Goal: Task Accomplishment & Management: Use online tool/utility

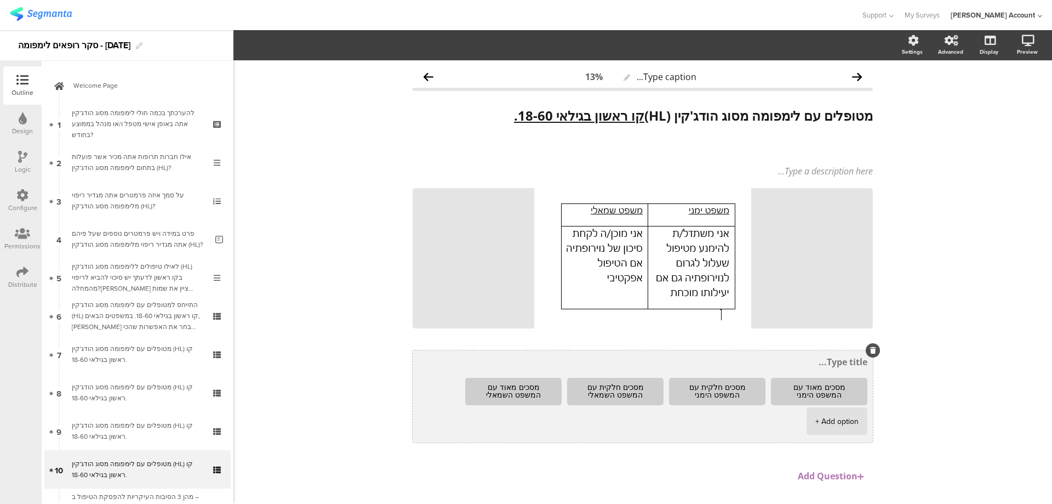
scroll to position [219, 0]
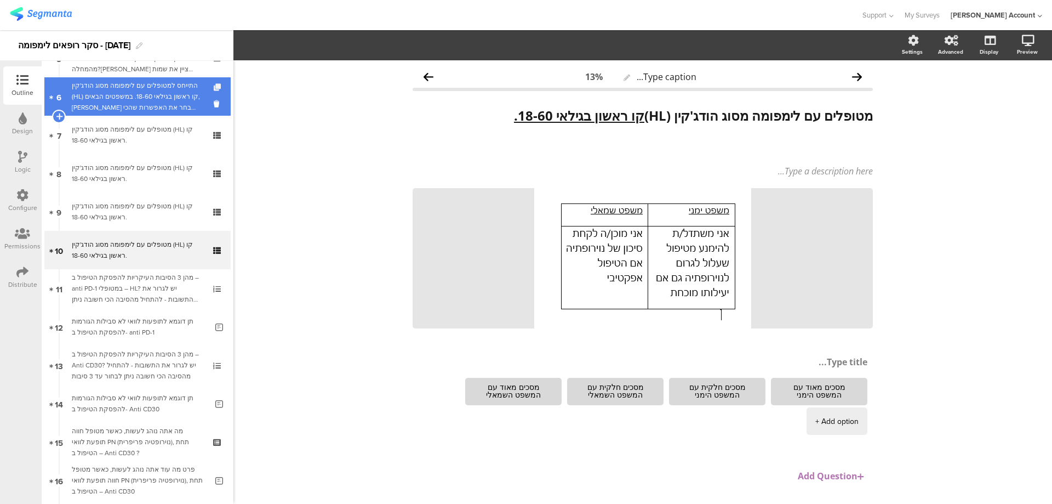
click at [214, 86] on icon at bounding box center [218, 87] width 9 height 7
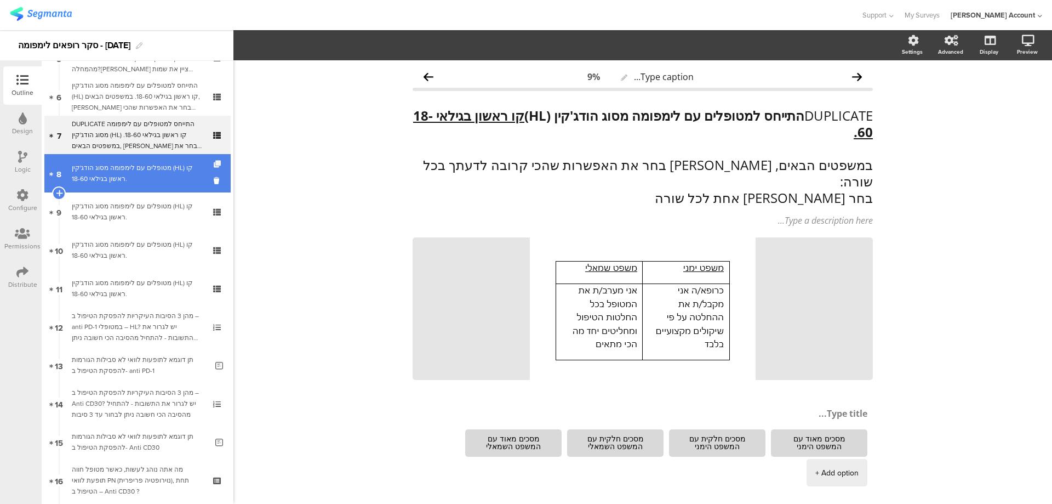
click at [214, 162] on icon at bounding box center [218, 164] width 9 height 7
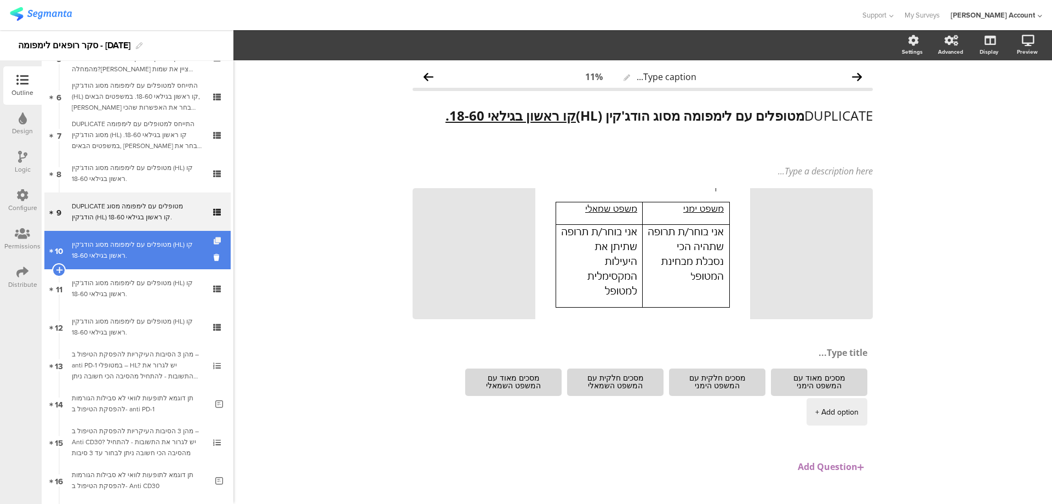
click at [214, 238] on icon at bounding box center [218, 240] width 9 height 7
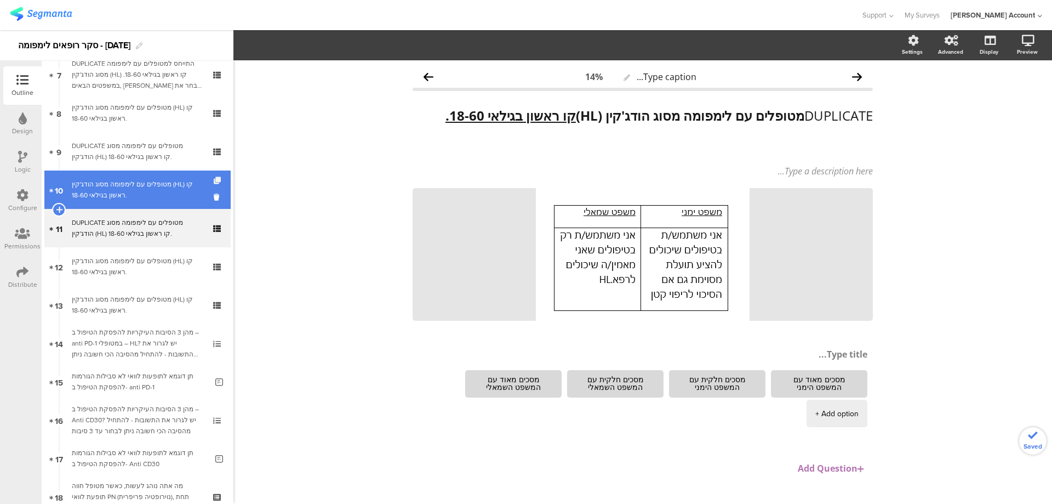
scroll to position [292, 0]
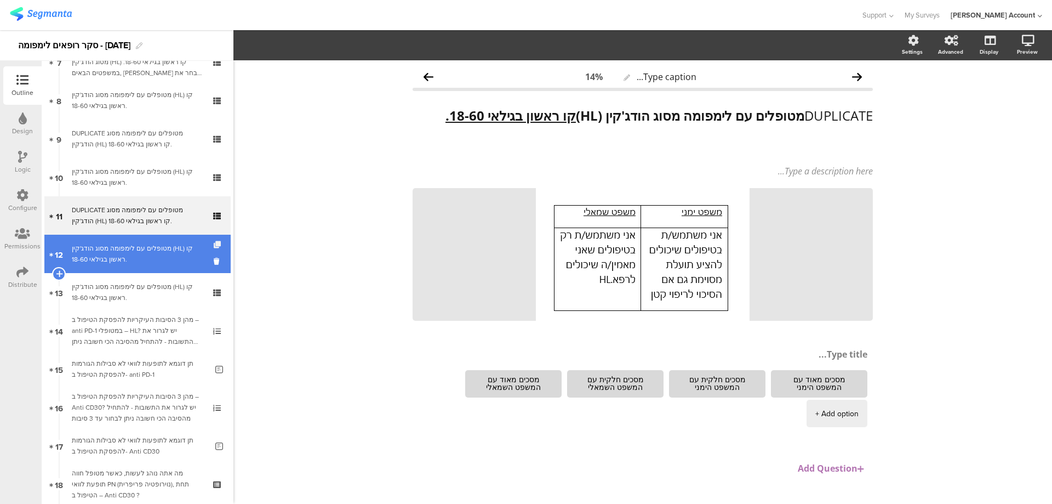
click at [214, 243] on icon at bounding box center [218, 244] width 9 height 7
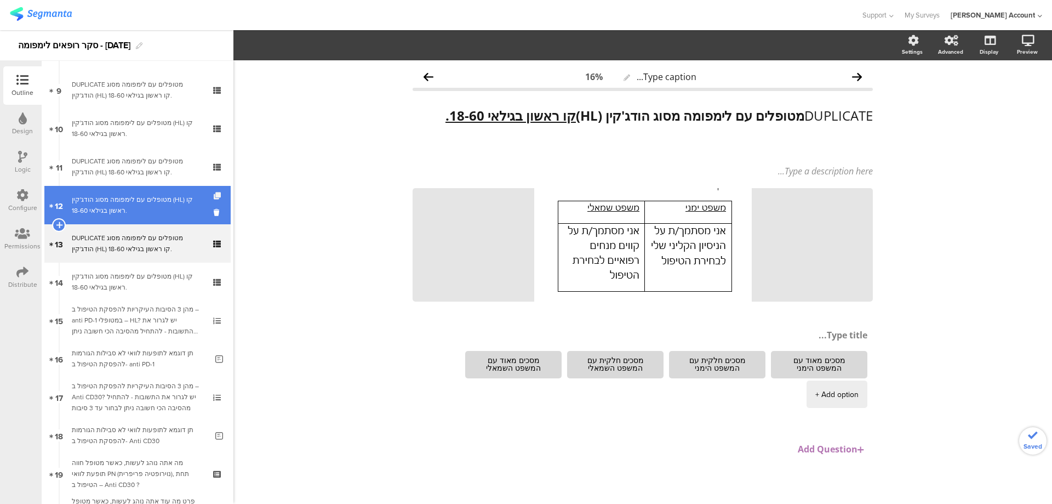
scroll to position [366, 0]
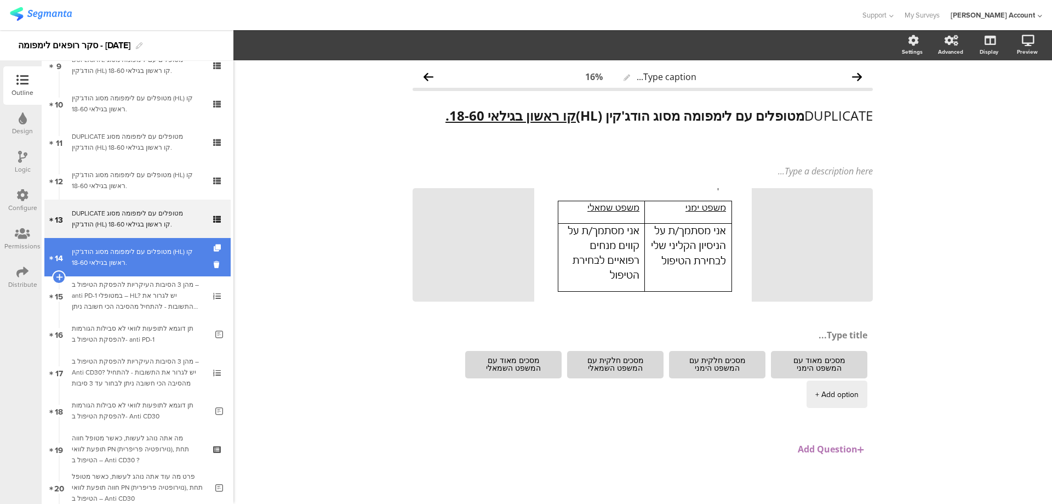
click at [214, 243] on div at bounding box center [218, 257] width 9 height 38
click at [214, 246] on icon at bounding box center [218, 247] width 9 height 7
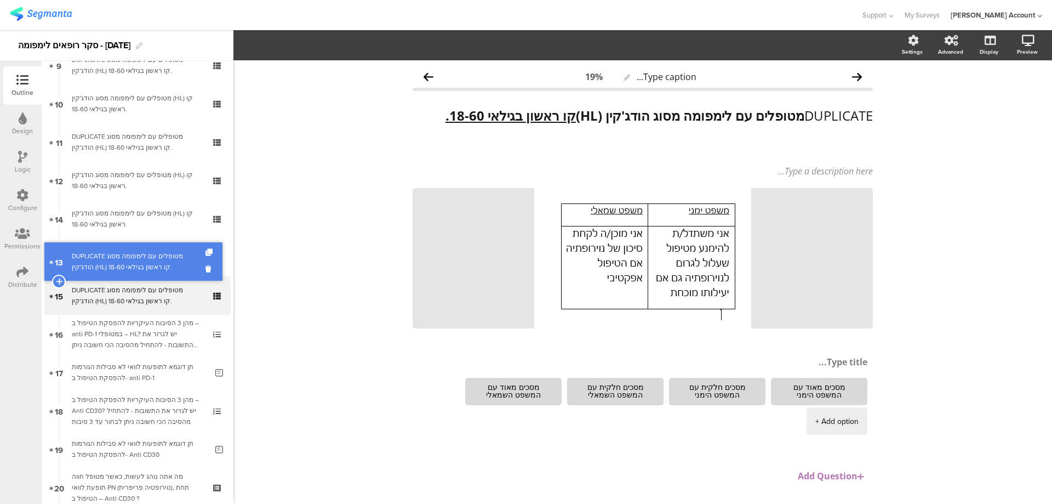
drag, startPoint x: 206, startPoint y: 210, endPoint x: 199, endPoint y: 253, distance: 43.3
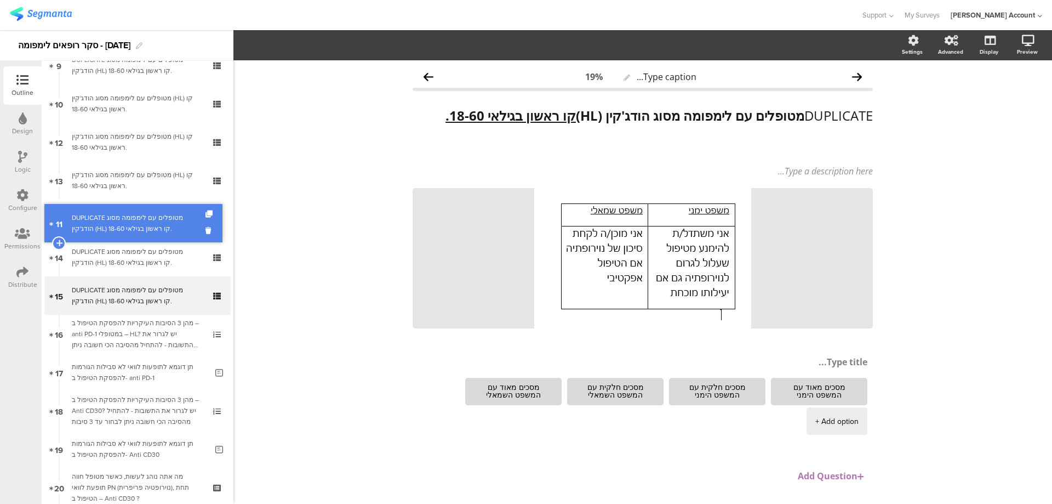
drag, startPoint x: 192, startPoint y: 142, endPoint x: 194, endPoint y: 223, distance: 81.1
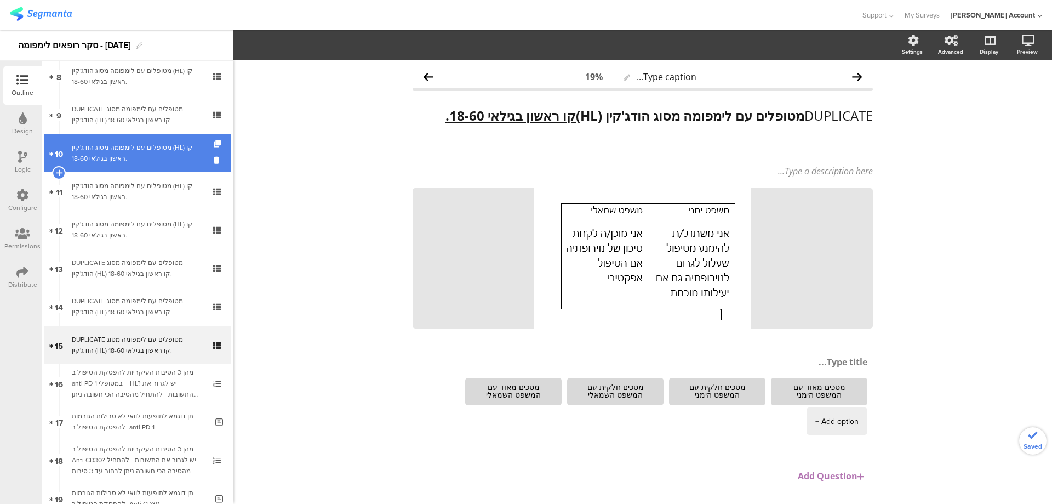
scroll to position [292, 0]
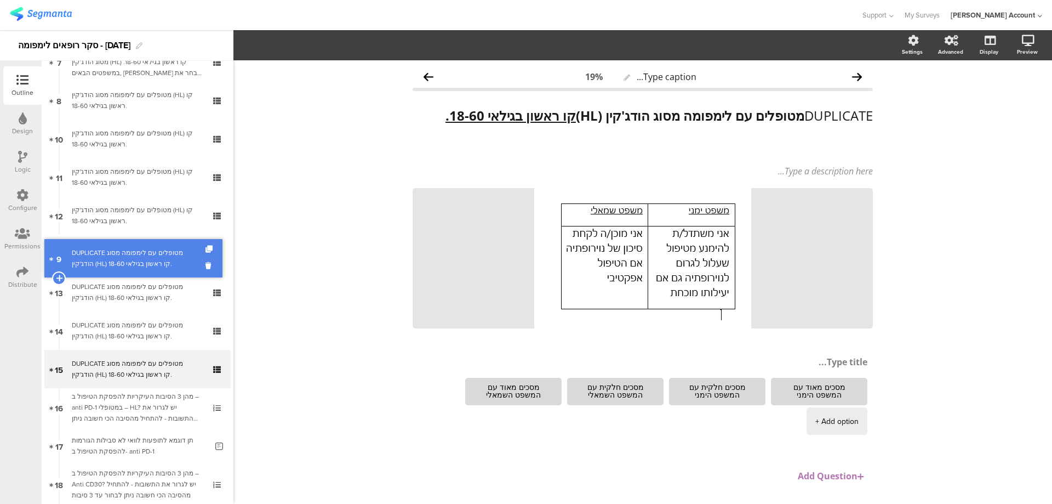
drag, startPoint x: 185, startPoint y: 146, endPoint x: 181, endPoint y: 266, distance: 119.6
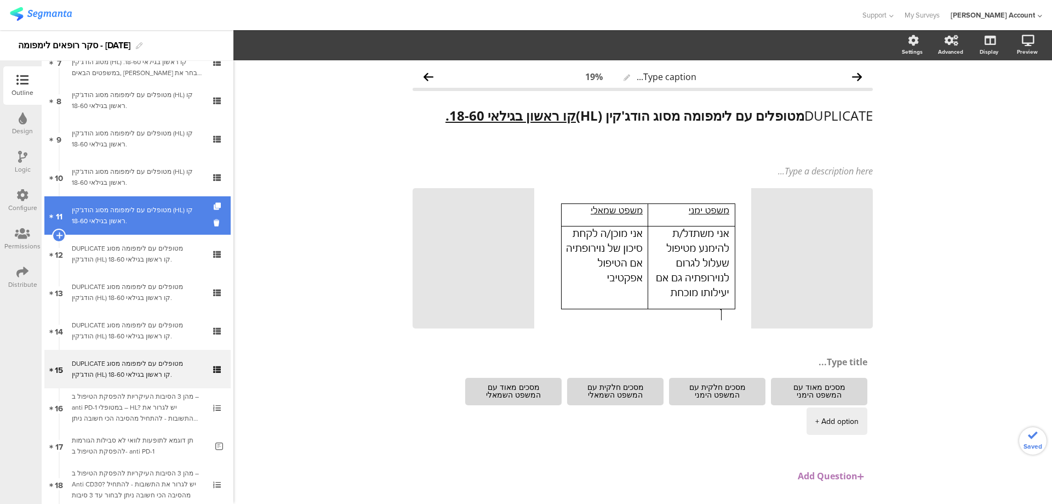
scroll to position [219, 0]
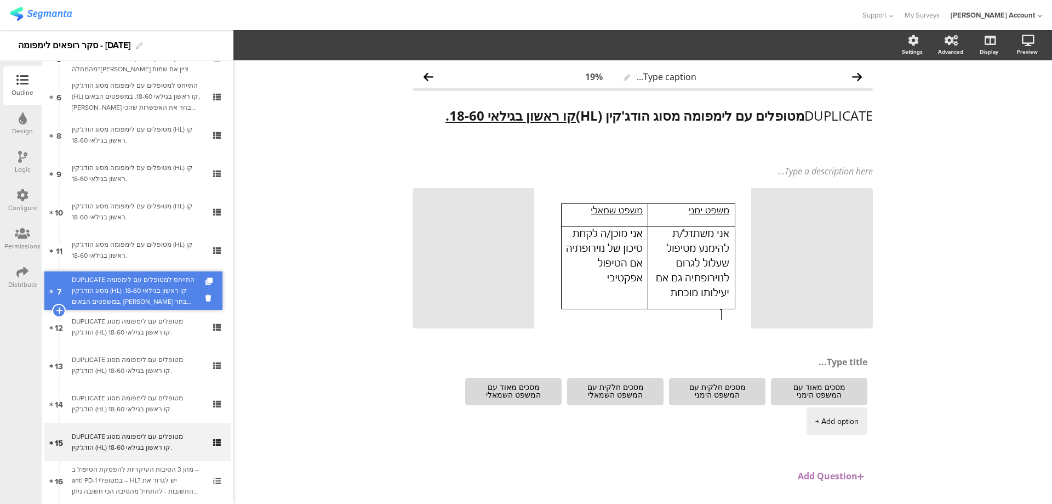
drag, startPoint x: 177, startPoint y: 136, endPoint x: 176, endPoint y: 292, distance: 155.7
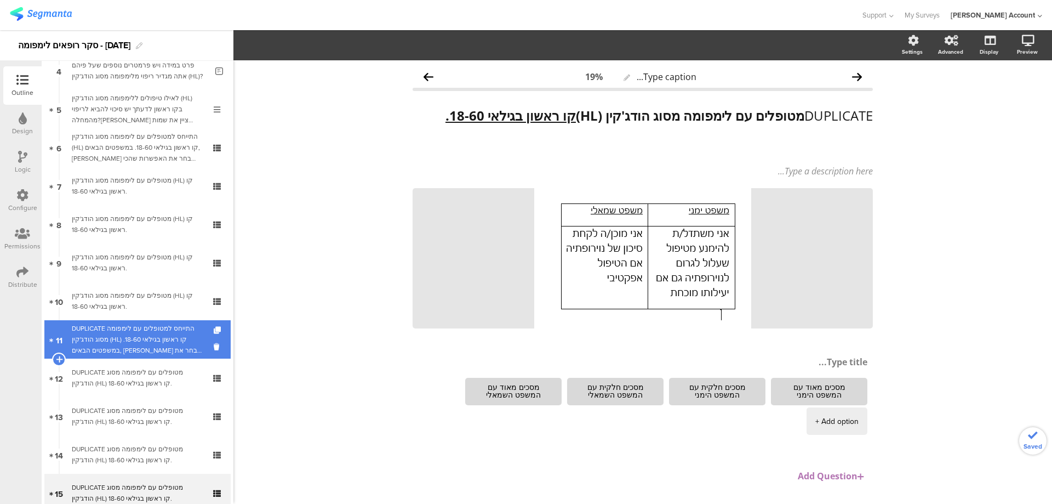
scroll to position [146, 0]
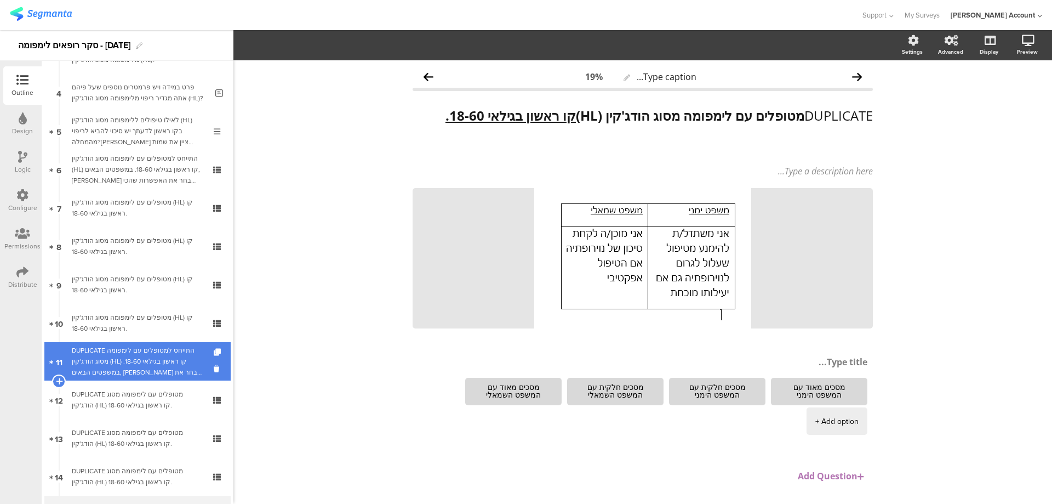
click at [182, 350] on div "DUPLICATE התייחס למטופלים עם לימפומה מסוג הודג'קין (HL) קו ראשון בגילאי 18-60. …" at bounding box center [137, 361] width 131 height 33
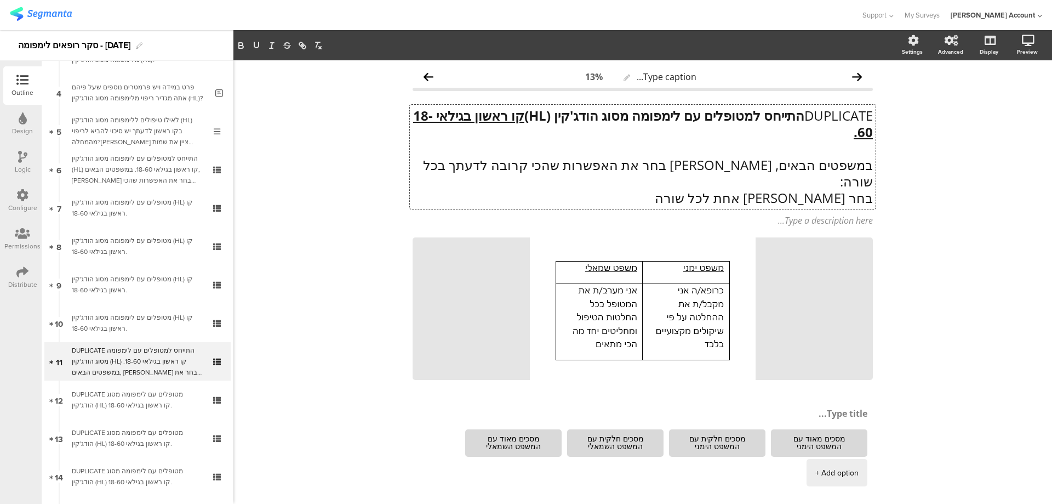
drag, startPoint x: 815, startPoint y: 132, endPoint x: 824, endPoint y: 137, distance: 10.5
click at [824, 138] on div "DUPLICATE התייחס למטופלים עם לימפומה מסוג הודג'קין (HL) קו ראשון בגילאי 18-60. …" at bounding box center [643, 157] width 466 height 104
click at [825, 137] on p "DUPLICATE התייחס למטופלים עם לימפומה מסוג הודג'קין (HL) קו ראשון בגילאי 18-60." at bounding box center [643, 123] width 460 height 33
click at [798, 116] on p "DUPLICATE התייחס למטופלים עם לימפומה מסוג הודג'קין (HL) קו ראשון בגילאי 18-60." at bounding box center [643, 123] width 460 height 33
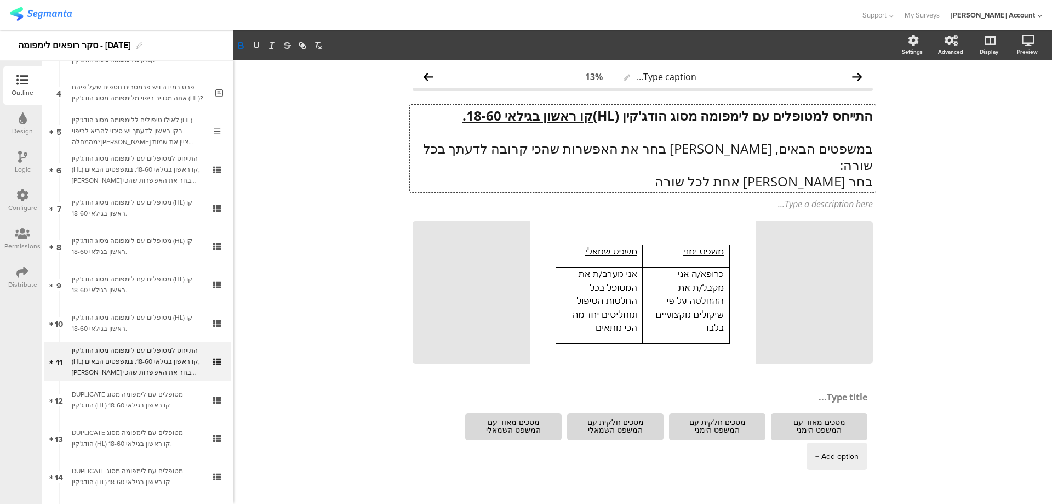
drag, startPoint x: 431, startPoint y: 113, endPoint x: 449, endPoint y: 115, distance: 17.6
click at [449, 115] on p "התייחס למטופלים עם לימפומה מסוג הודג'קין (HL) קו ראשון בגילאי 18-60." at bounding box center [643, 115] width 460 height 16
click at [754, 114] on strong "התייחס למטופלים עם לימפומה מסוג הודג'קין (HL) קו ראשון בגילאי 60 ומעלה" at bounding box center [660, 115] width 428 height 18
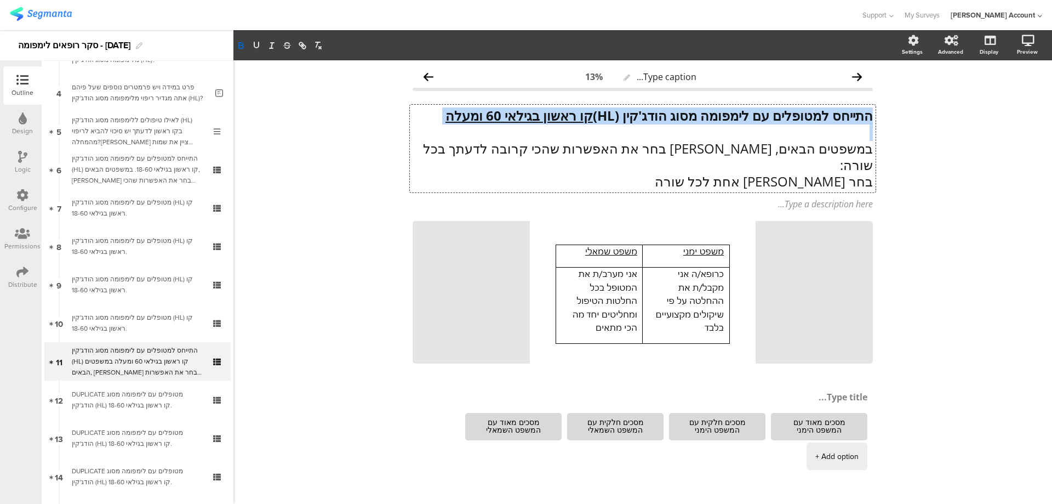
click at [754, 114] on strong "התייחס למטופלים עם לימפומה מסוג הודג'קין (HL) קו ראשון בגילאי 60 ומעלה" at bounding box center [660, 115] width 428 height 18
copy strong "התייחס למטופלים עם לימפומה מסוג הודג'קין (HL) קו ראשון בגילאי 60 ומעלה"
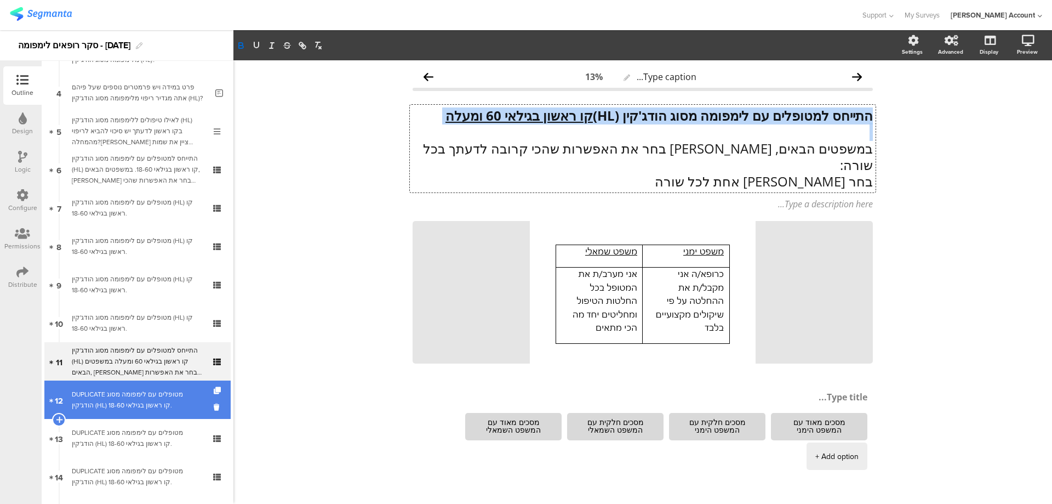
click at [153, 397] on div "DUPLICATE מטופלים עם לימפומה מסוג הודג'קין (HL) קו ראשון בגילאי 18-60." at bounding box center [137, 400] width 131 height 22
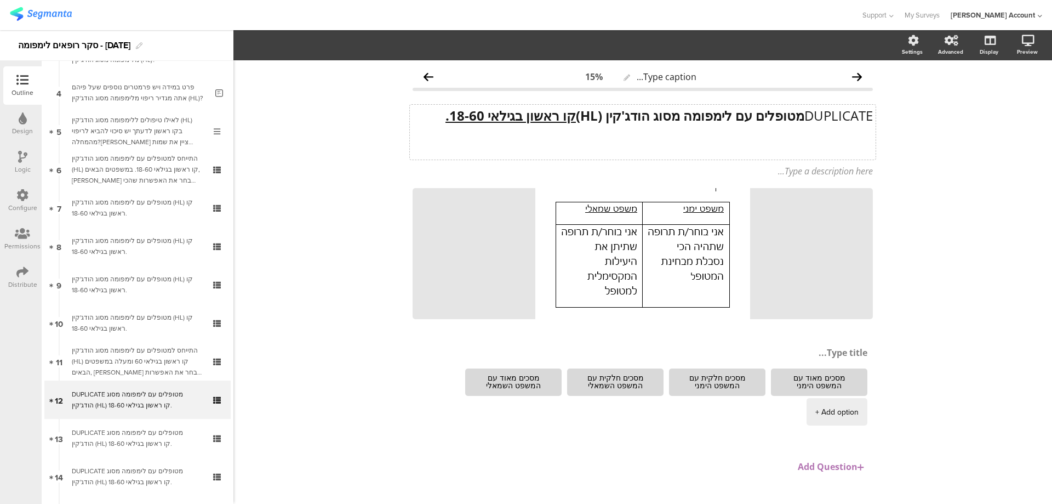
click at [793, 117] on div "DUPLICATE מטופלים עם לימפומה מסוג הודג'קין (HL) קו ראשון בגילאי 18-60. DUPLICAT…" at bounding box center [643, 132] width 466 height 55
drag, startPoint x: 572, startPoint y: 114, endPoint x: 448, endPoint y: 111, distance: 123.9
click at [448, 111] on p "מטופלים עם לימפומה מסוג הודג'קין (HL) קו ראשון בגילאי 18-60." at bounding box center [643, 115] width 460 height 16
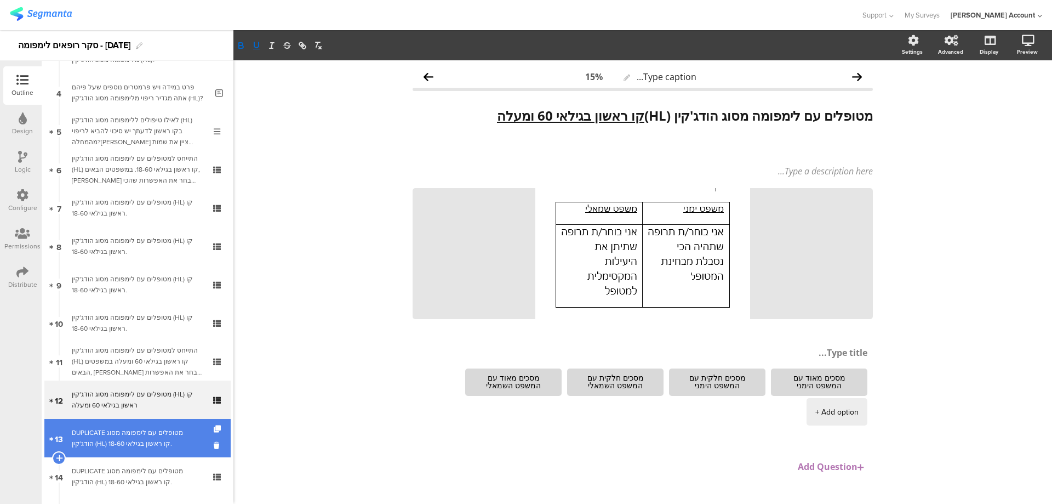
click at [179, 428] on div "DUPLICATE מטופלים עם לימפומה מסוג הודג'קין (HL) קו ראשון בגילאי 18-60." at bounding box center [137, 438] width 131 height 22
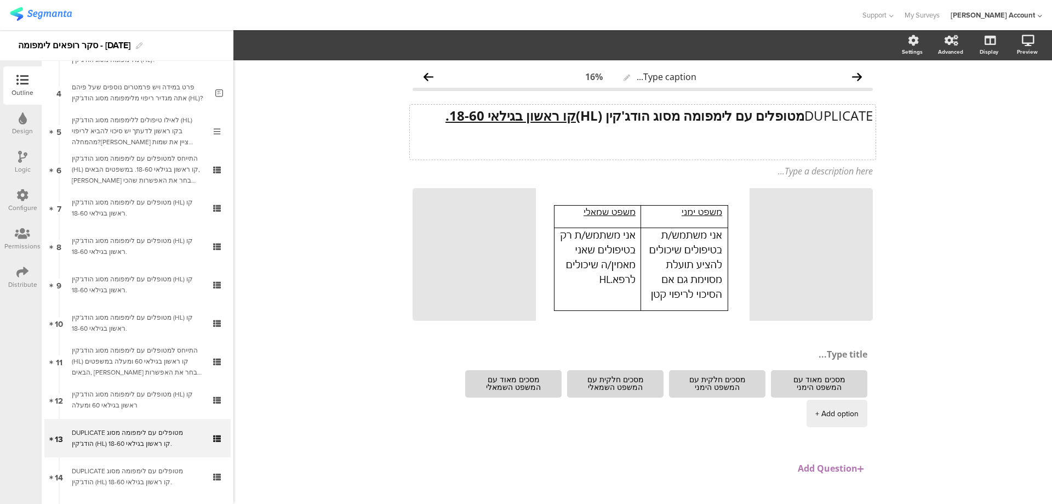
click at [794, 115] on div "DUPLICATE מטופלים עם לימפומה מסוג הודג'קין (HL) קו ראשון בגילאי 18-60. DUPLICAT…" at bounding box center [643, 132] width 466 height 55
drag, startPoint x: 485, startPoint y: 118, endPoint x: 509, endPoint y: 114, distance: 23.9
click at [509, 114] on p "מטופלים עם לימפומה מסוג הודג'קין (HL) קו ראשון בגילאי 18-60." at bounding box center [643, 115] width 460 height 16
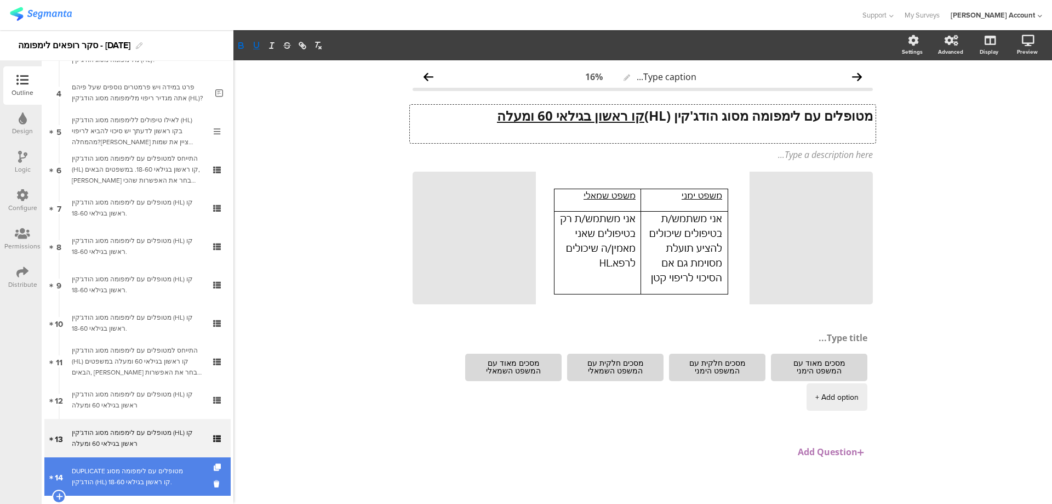
click at [156, 462] on link "14 DUPLICATE מטופלים עם לימפומה מסוג הודג'קין (HL) קו ראשון בגילאי 18-60." at bounding box center [137, 476] width 186 height 38
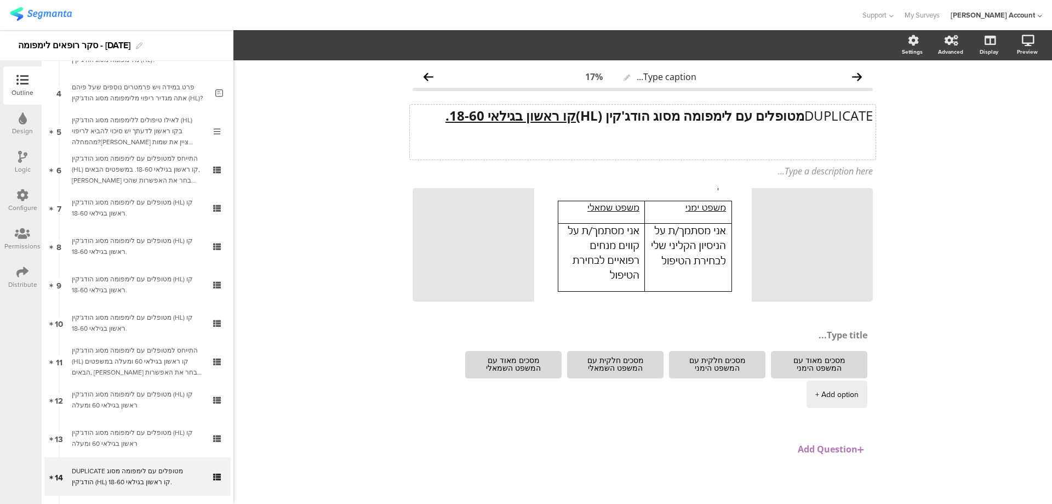
click at [796, 115] on div "DUPLICATE מטופלים עם לימפומה מסוג הודג'קין (HL) קו ראשון בגילאי 18-60. DUPLICAT…" at bounding box center [643, 132] width 466 height 55
drag, startPoint x: 535, startPoint y: 115, endPoint x: 460, endPoint y: 115, distance: 74.6
click at [460, 115] on p "מטופלים עם לימפומה מסוג הודג'קין (HL) קו ראשון בגילאי 18-60." at bounding box center [643, 115] width 460 height 16
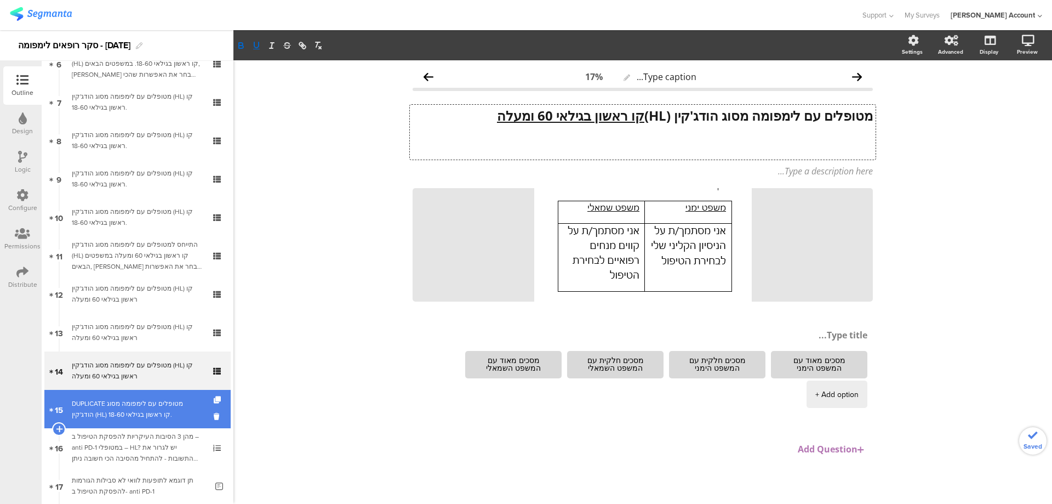
scroll to position [292, 0]
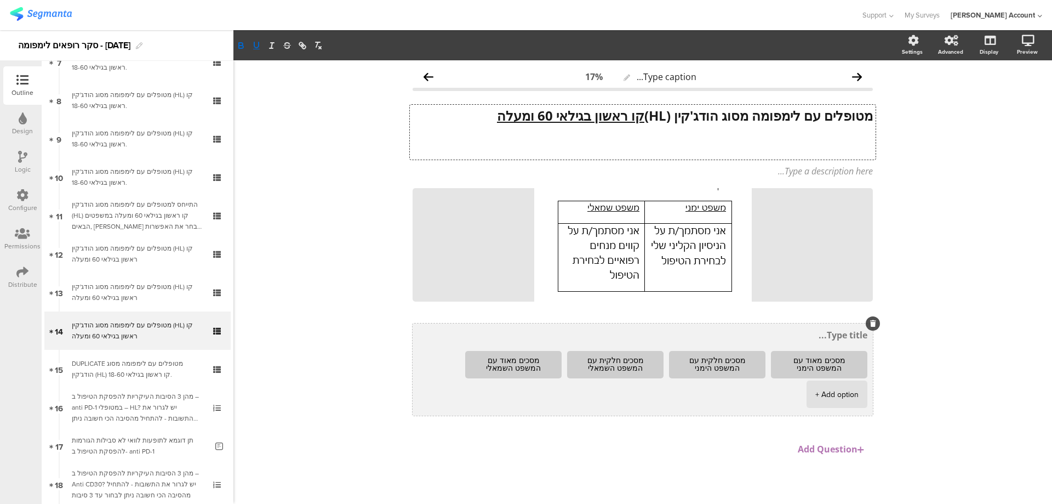
click at [819, 339] on textarea at bounding box center [643, 335] width 450 height 12
type textarea "מסתמך על ניסיון קליני/מסתמך על קווים מנחים רפואיים"
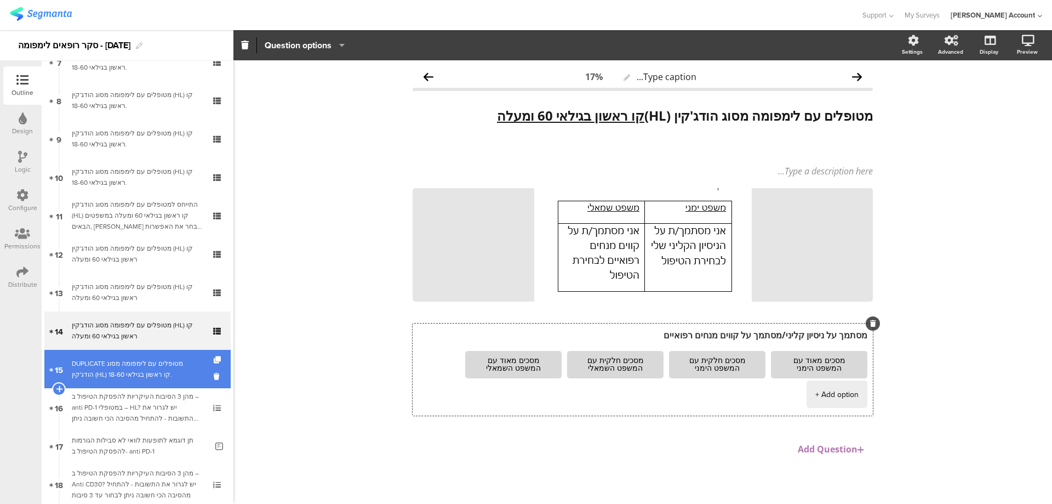
click at [133, 362] on div "DUPLICATE מטופלים עם לימפומה מסוג הודג'קין (HL) קו ראשון בגילאי 18-60." at bounding box center [137, 369] width 131 height 22
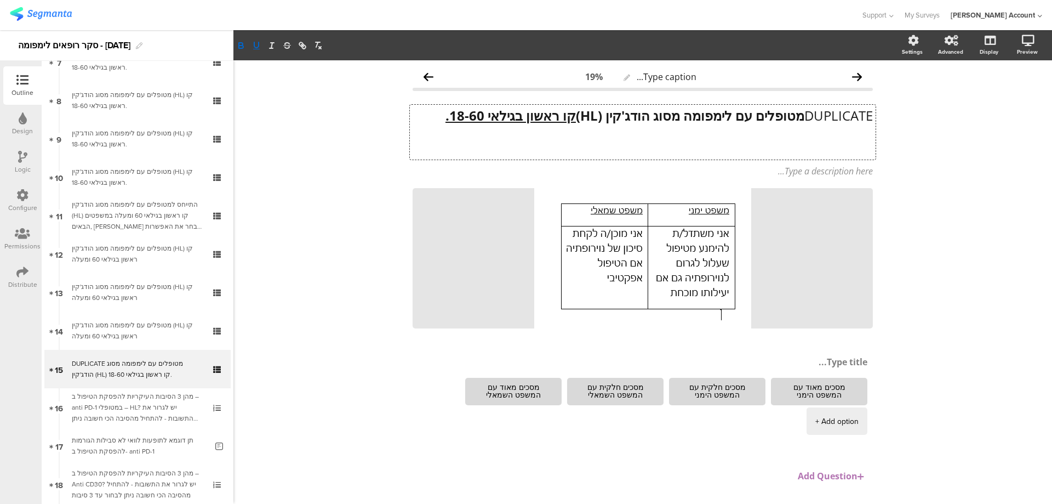
drag, startPoint x: 502, startPoint y: 115, endPoint x: 422, endPoint y: 116, distance: 80.0
click at [422, 116] on div "DUPLICATE מטופלים עם לימפומה מסוג הודג'קין (HL) קו ראשון בגילאי 18-60. DUPLICAT…" at bounding box center [643, 132] width 466 height 55
drag, startPoint x: 423, startPoint y: 115, endPoint x: 498, endPoint y: 114, distance: 75.1
click at [498, 114] on u "קו ראשון בגילאי 18-60." at bounding box center [511, 115] width 130 height 18
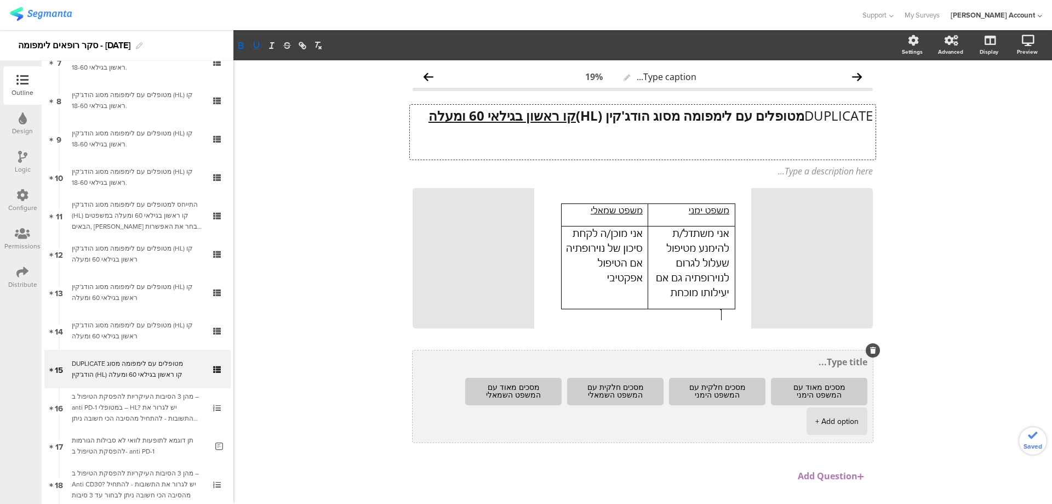
click at [820, 369] on div "מסכים מאוד עם המשפט הימני מסכים חלקית עם המשפט הימני מסכים חלקית עם המשפט השמאל…" at bounding box center [643, 396] width 460 height 92
click at [836, 364] on textarea at bounding box center [643, 362] width 450 height 12
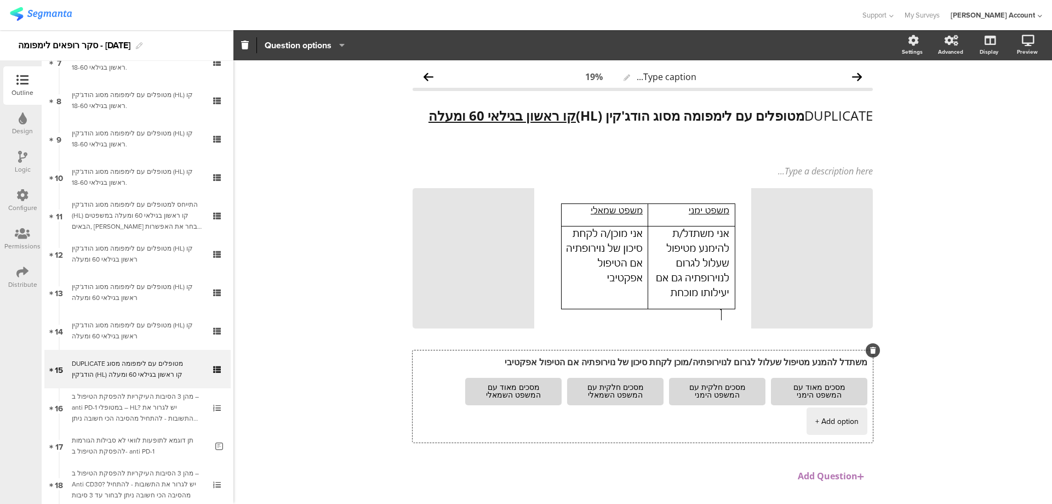
click at [925, 298] on div "Type caption... 19% DUPLICATE מטופלים עם לימפומה מסוג הודג'קין (HL) קו ראשון בג…" at bounding box center [643, 295] width 819 height 471
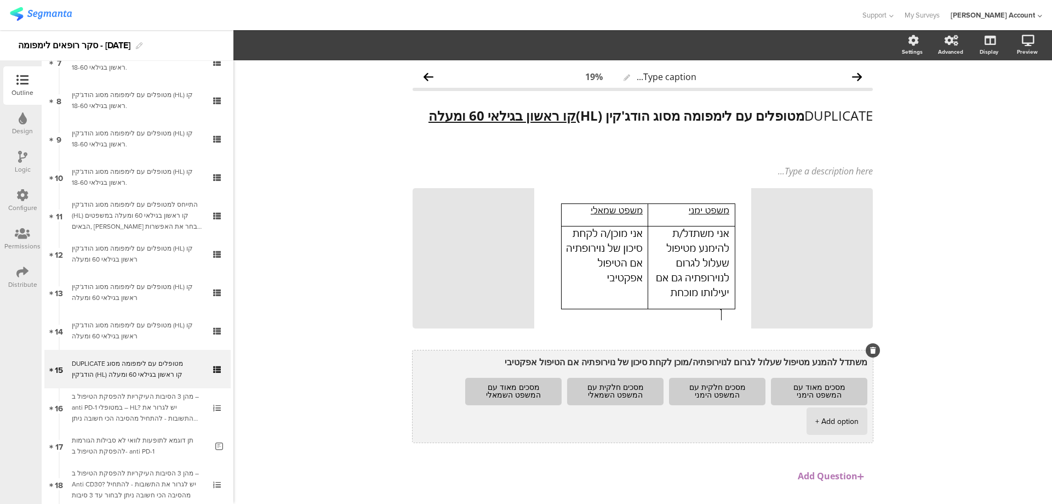
click at [685, 362] on textarea "משתדל להמנע מטיפול שעלול לגרום לנוירופתיה/מוכן לקחת סיכון של נוירופתיה אם הטיפו…" at bounding box center [643, 362] width 450 height 12
click at [686, 361] on textarea "משתדל להמנע מטיפול שעלול לגרום לנוירופתיה | מוכן לקחת סיכון של נוירופתיה אם הטי…" at bounding box center [643, 362] width 450 height 12
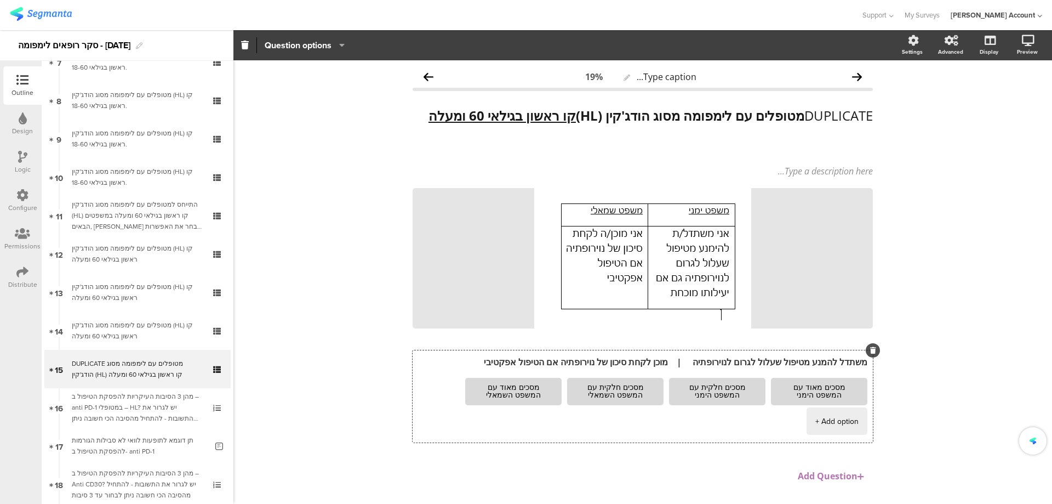
click at [932, 279] on div "Type caption... 19% DUPLICATE מטופלים עם לימפומה מסוג הודג'קין (HL) קו ראשון בג…" at bounding box center [643, 295] width 819 height 471
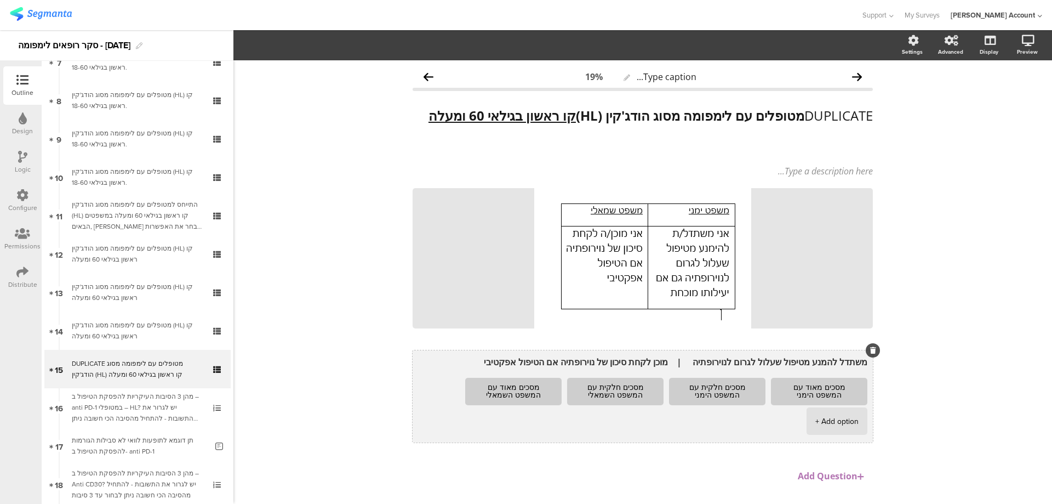
click at [683, 362] on textarea "משתדל להמנע מטיפול שעלול לגרום לנוירופתיה | מוכן לקחת סיכון של נוירופתיה אם הטי…" at bounding box center [643, 362] width 450 height 12
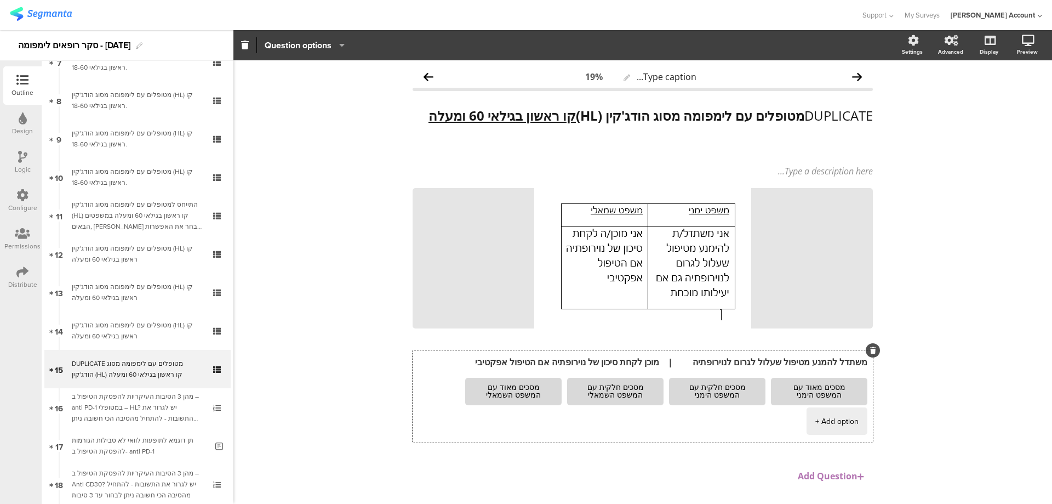
type textarea "משתדל להמנע מטיפול שעלול לגרום לנוירופתיה | מוכן לקחת סיכון של נוירופתיה אם הטי…"
click at [910, 309] on div "Type caption... 19% DUPLICATE מטופלים עם לימפומה מסוג הודג'קין (HL) קו ראשון בג…" at bounding box center [643, 295] width 819 height 471
click at [1010, 99] on icon at bounding box center [1014, 99] width 9 height 14
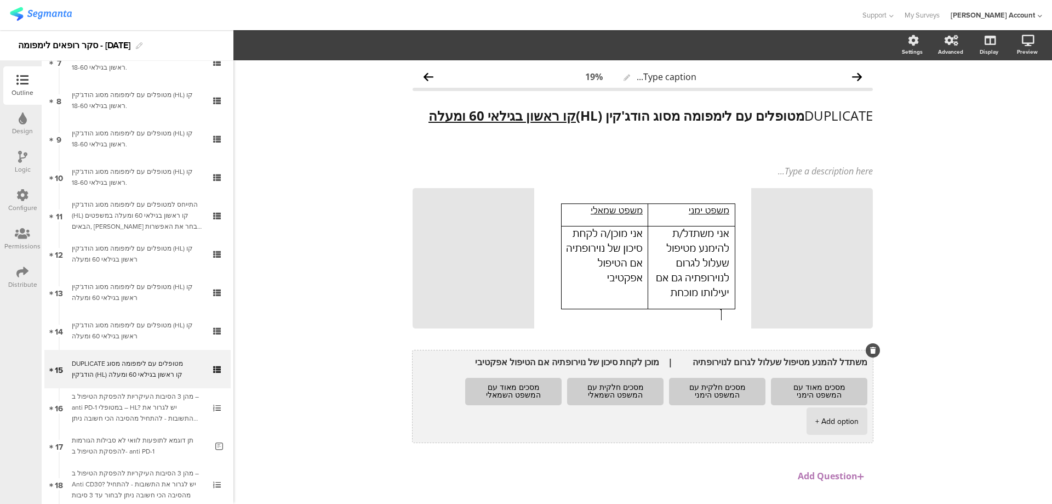
click at [825, 360] on textarea "משתדל להמנע מטיפול שעלול לגרום לנוירופתיה | מוכן לקחת סיכון של נוירופתיה אם הטי…" at bounding box center [643, 362] width 450 height 12
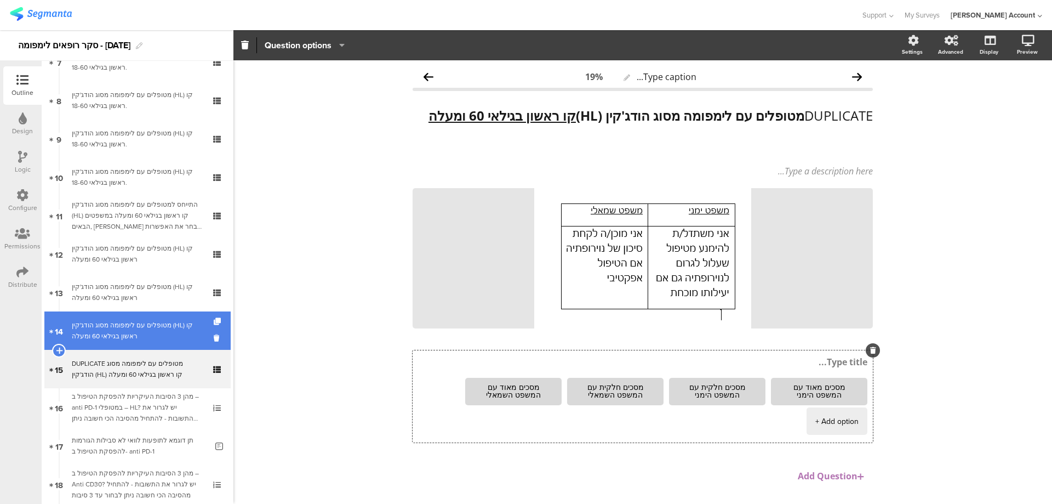
click at [160, 328] on div "מטופלים עם לימפומה מסוג הודג'קין (HL) קו ראשון בגילאי 60 ומעלה" at bounding box center [137, 331] width 131 height 22
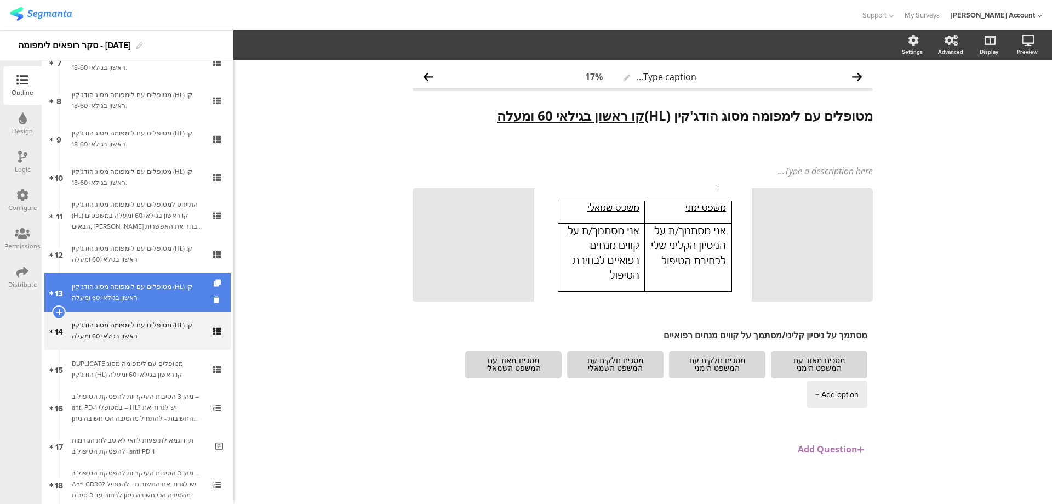
click at [177, 292] on div "מטופלים עם לימפומה מסוג הודג'קין (HL) קו ראשון בגילאי 60 ומעלה" at bounding box center [137, 292] width 131 height 22
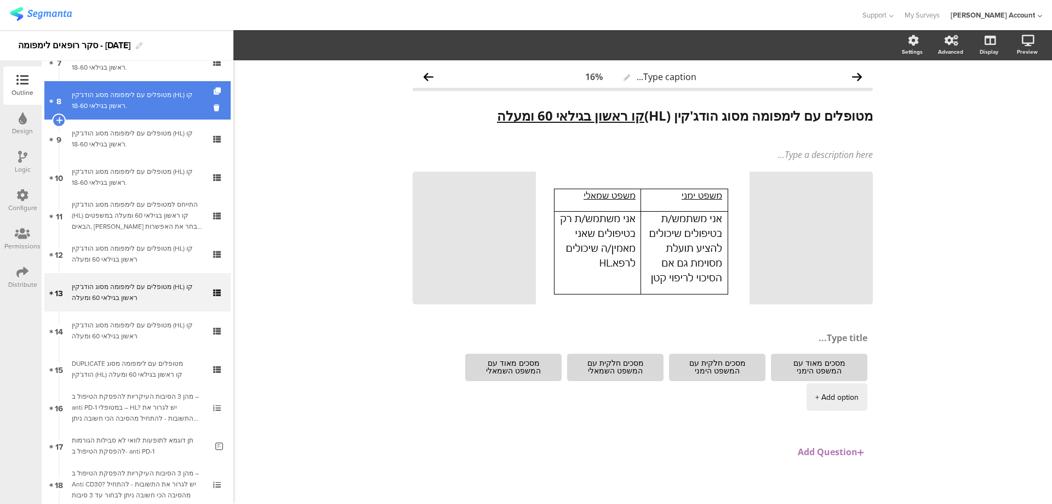
click at [158, 104] on div "מטופלים עם לימפומה מסוג הודג'קין (HL) קו ראשון בגילאי 18-60." at bounding box center [137, 100] width 131 height 22
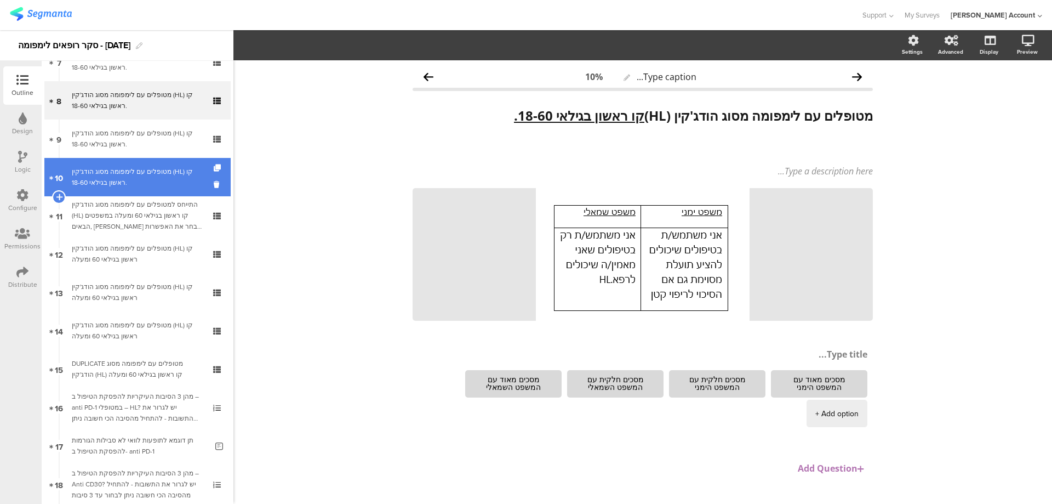
click at [159, 174] on div "מטופלים עם לימפומה מסוג הודג'קין (HL) קו ראשון בגילאי 18-60." at bounding box center [137, 177] width 131 height 22
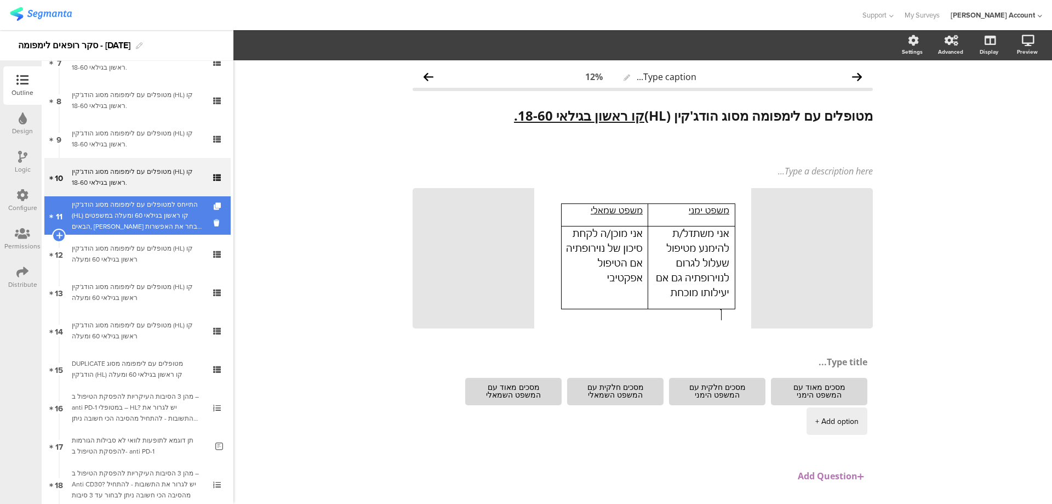
click at [162, 220] on div "התייחס למטופלים עם לימפומה מסוג הודג'קין (HL) קו ראשון בגילאי 60 ומעלה במשפטים …" at bounding box center [137, 215] width 131 height 33
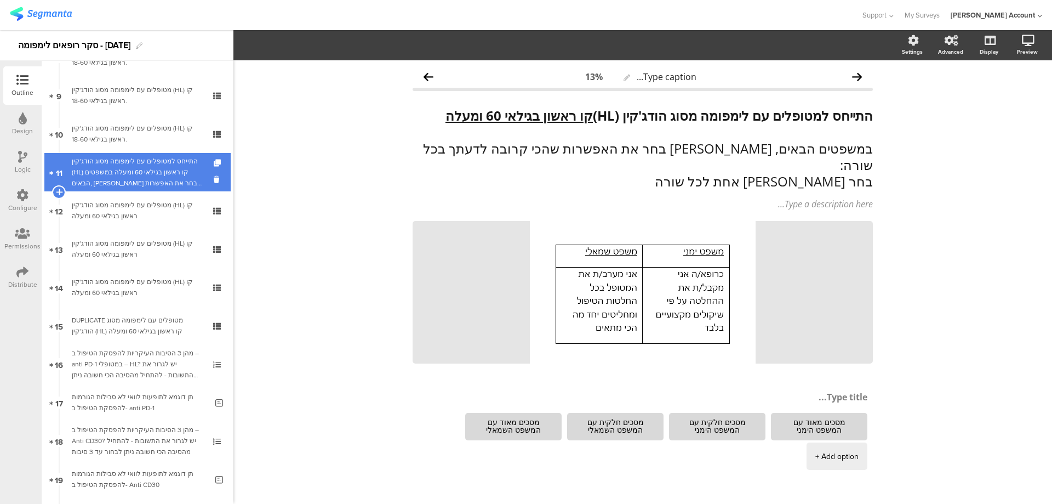
scroll to position [366, 0]
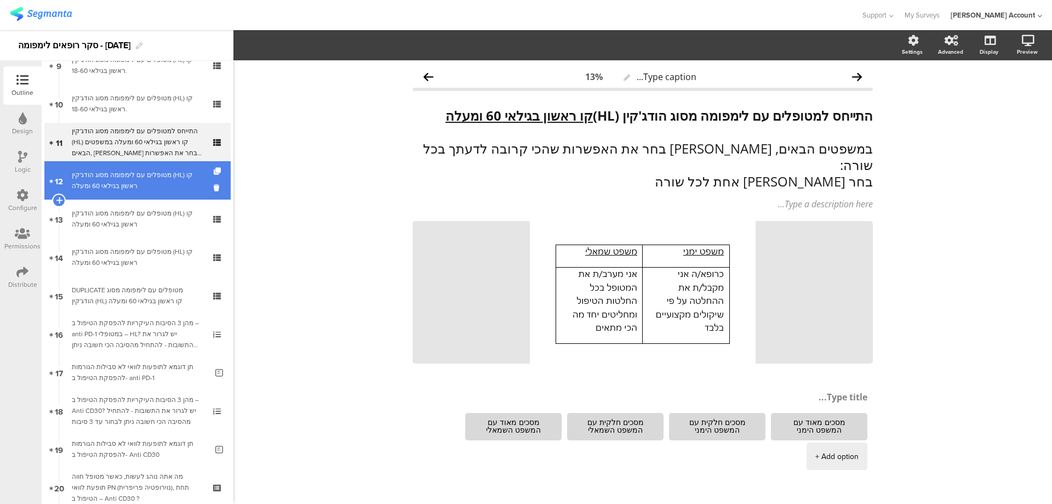
click at [174, 173] on div "מטופלים עם לימפומה מסוג הודג'קין (HL) קו ראשון בגילאי 60 ומעלה" at bounding box center [137, 180] width 131 height 22
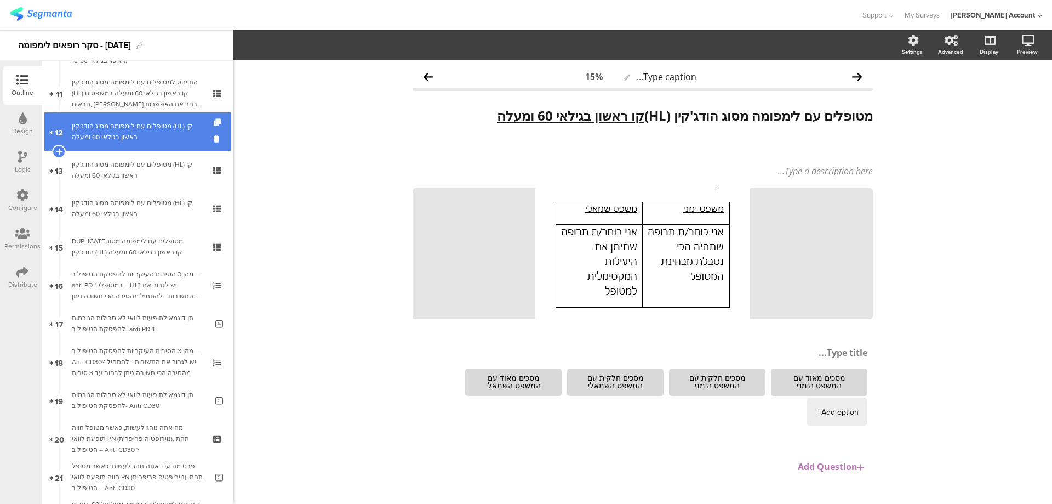
scroll to position [439, 0]
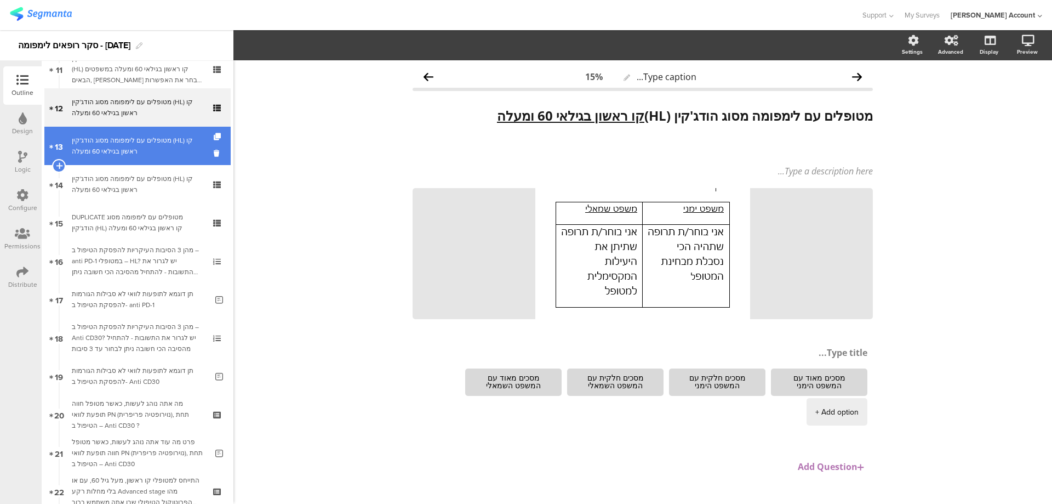
click at [181, 140] on div "מטופלים עם לימפומה מסוג הודג'קין (HL) קו ראשון בגילאי 60 ומעלה" at bounding box center [137, 146] width 131 height 22
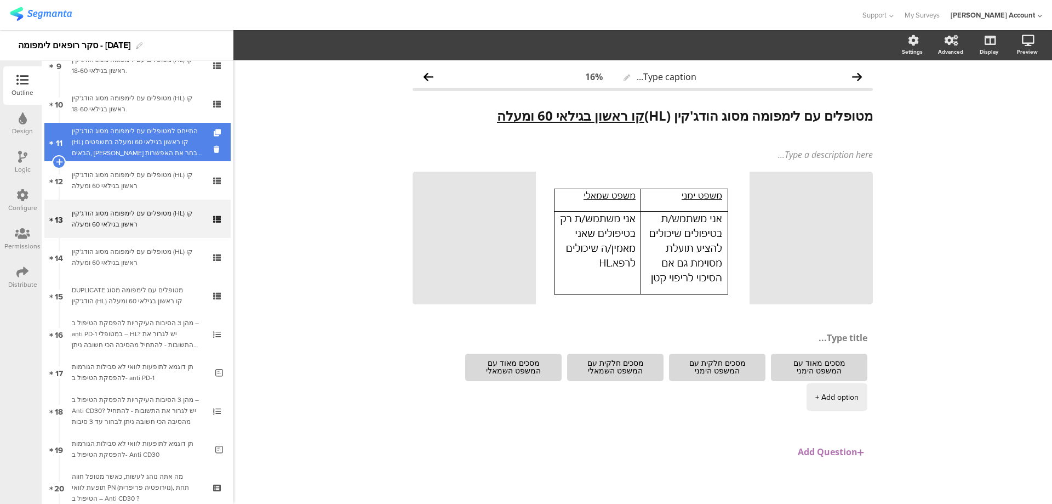
scroll to position [292, 0]
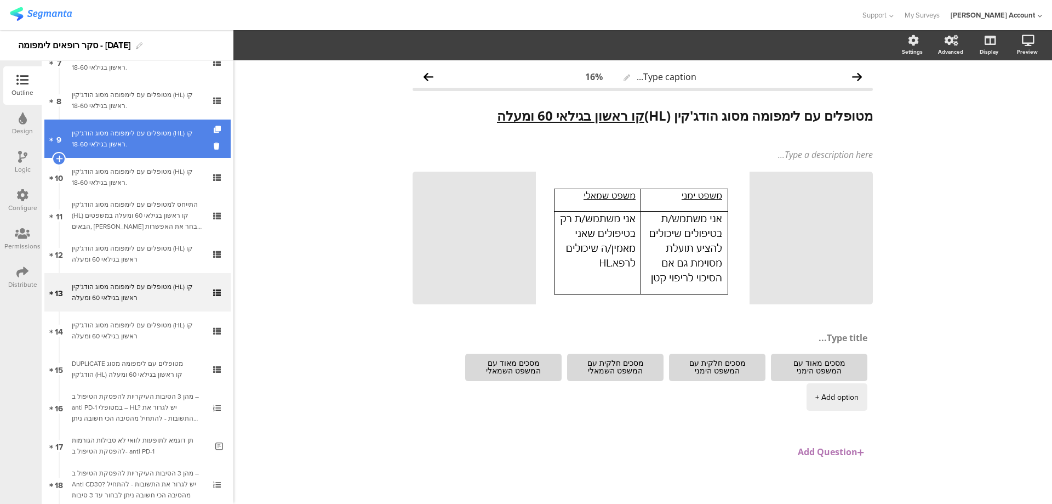
click at [179, 128] on div "מטופלים עם לימפומה מסוג הודג'קין (HL) קו ראשון בגילאי 18-60." at bounding box center [137, 139] width 131 height 22
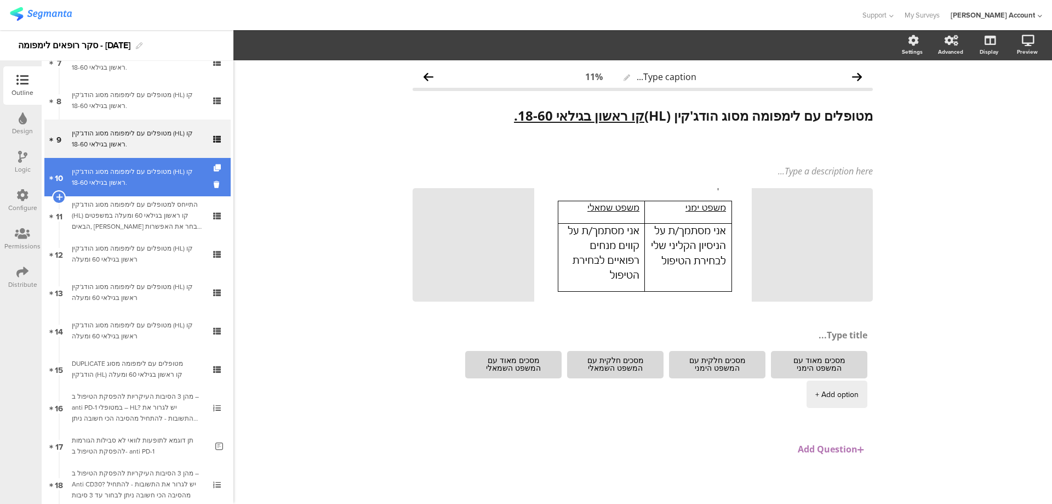
click at [177, 175] on div "מטופלים עם לימפומה מסוג הודג'קין (HL) קו ראשון בגילאי 18-60." at bounding box center [137, 177] width 131 height 22
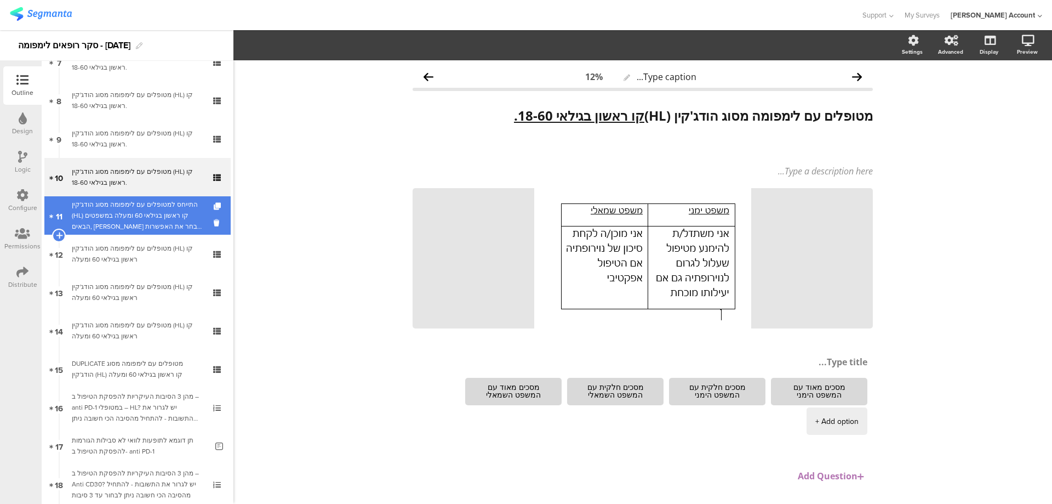
click at [177, 210] on div "התייחס למטופלים עם לימפומה מסוג הודג'קין (HL) קו ראשון בגילאי 60 ומעלה במשפטים …" at bounding box center [137, 215] width 131 height 33
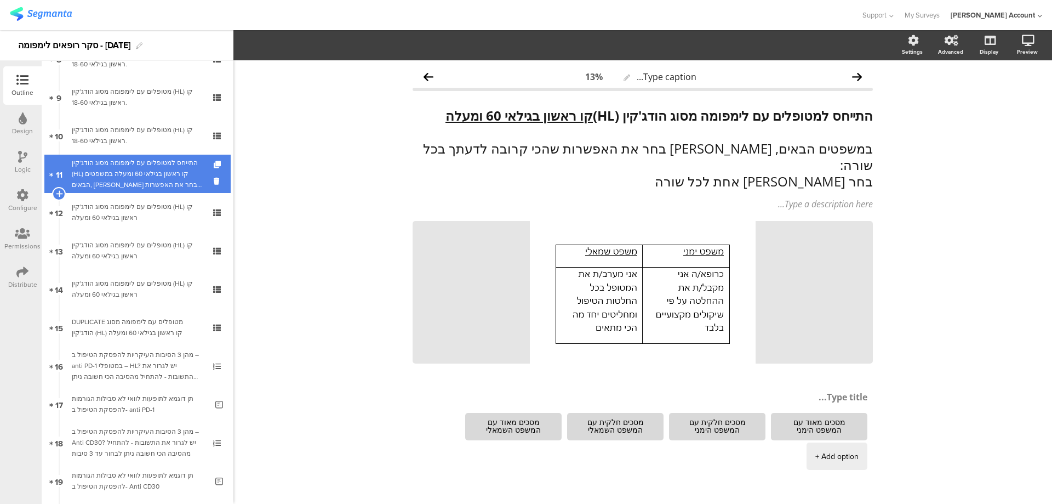
scroll to position [366, 0]
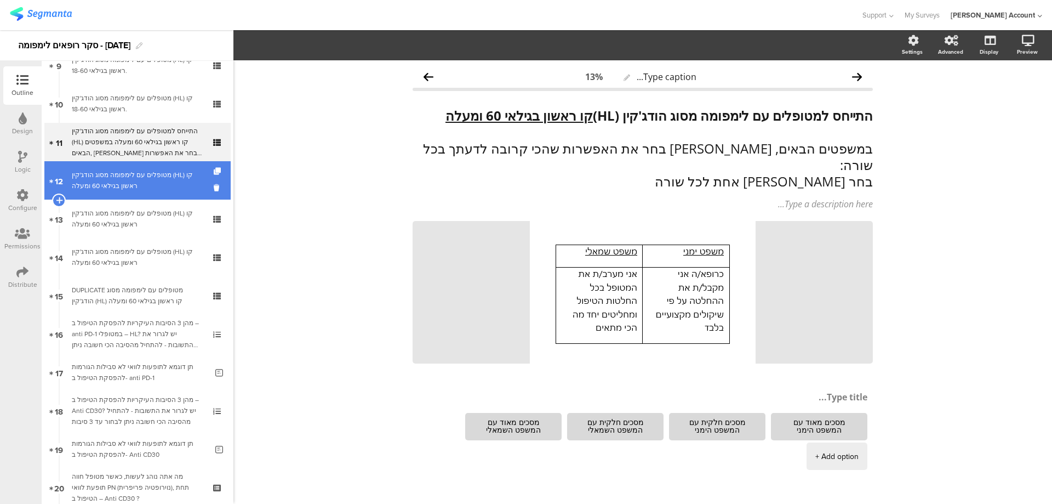
click at [183, 176] on div "מטופלים עם לימפומה מסוג הודג'קין (HL) קו ראשון בגילאי 60 ומעלה" at bounding box center [137, 180] width 131 height 22
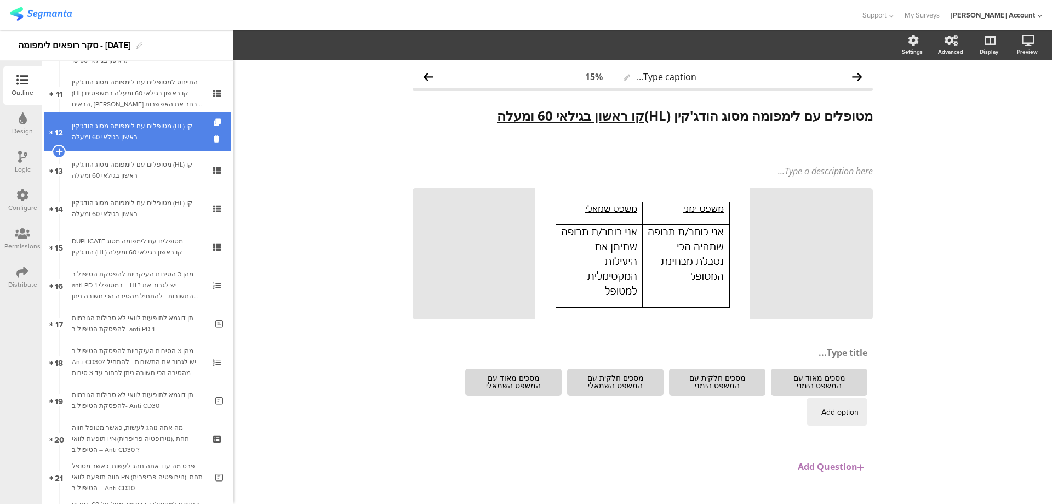
scroll to position [439, 0]
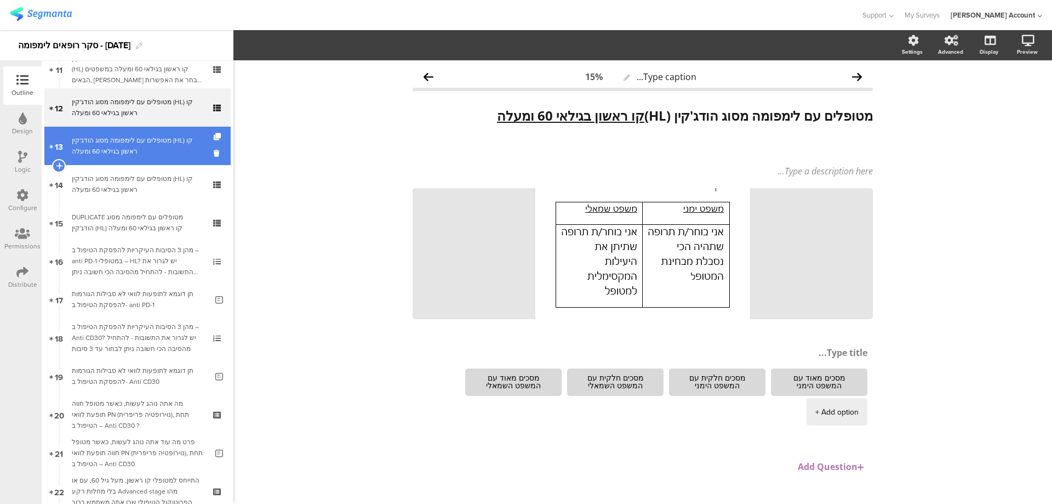
click at [184, 141] on div "מטופלים עם לימפומה מסוג הודג'קין (HL) קו ראשון בגילאי 60 ומעלה" at bounding box center [137, 146] width 131 height 22
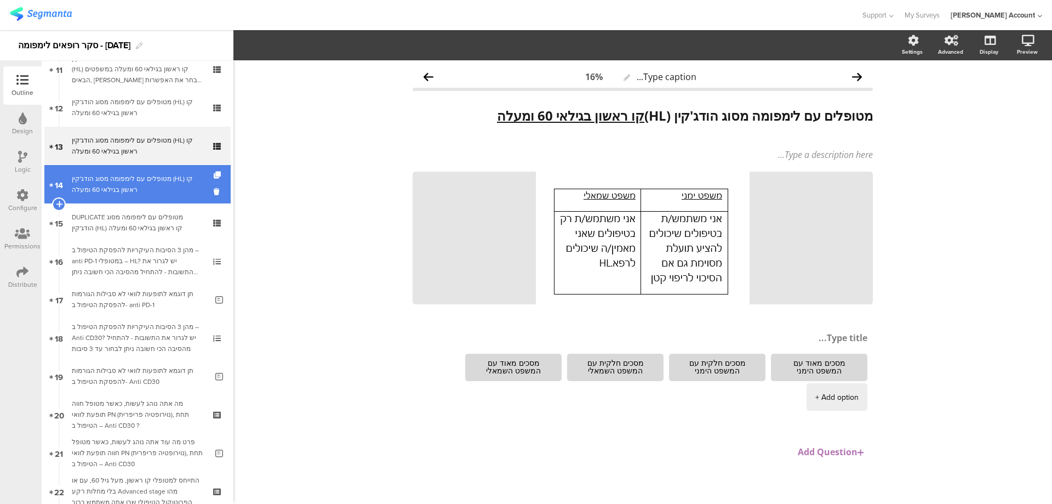
click at [183, 174] on div "מטופלים עם לימפומה מסוג הודג'קין (HL) קו ראשון בגילאי 60 ומעלה" at bounding box center [137, 184] width 131 height 22
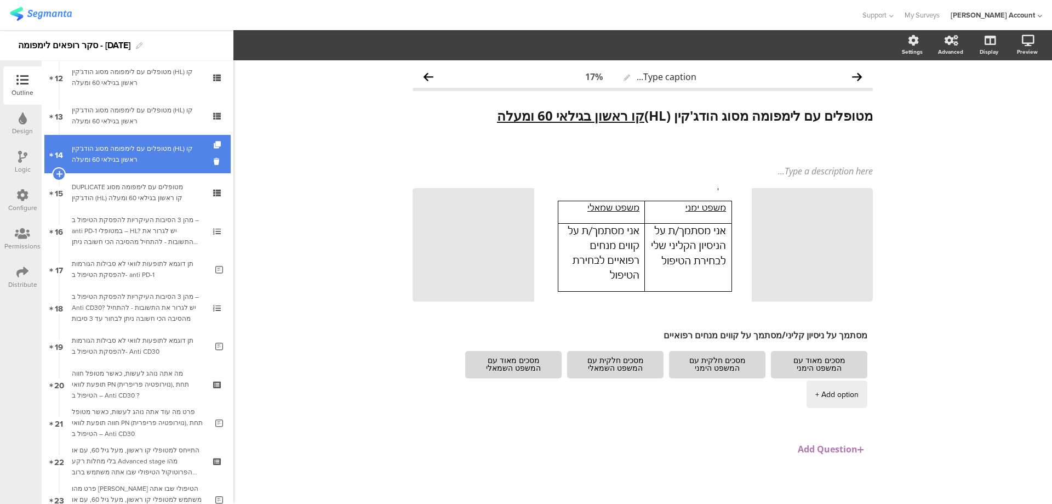
scroll to position [511, 0]
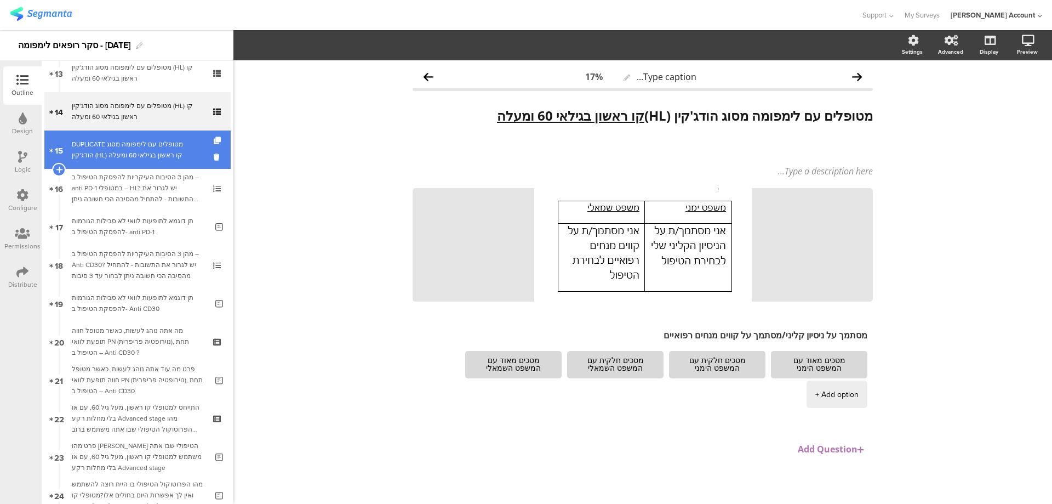
click at [181, 152] on div "DUPLICATE מטופלים עם לימפומה מסוג הודג'קין (HL) קו ראשון בגילאי 60 ומעלה" at bounding box center [137, 150] width 131 height 22
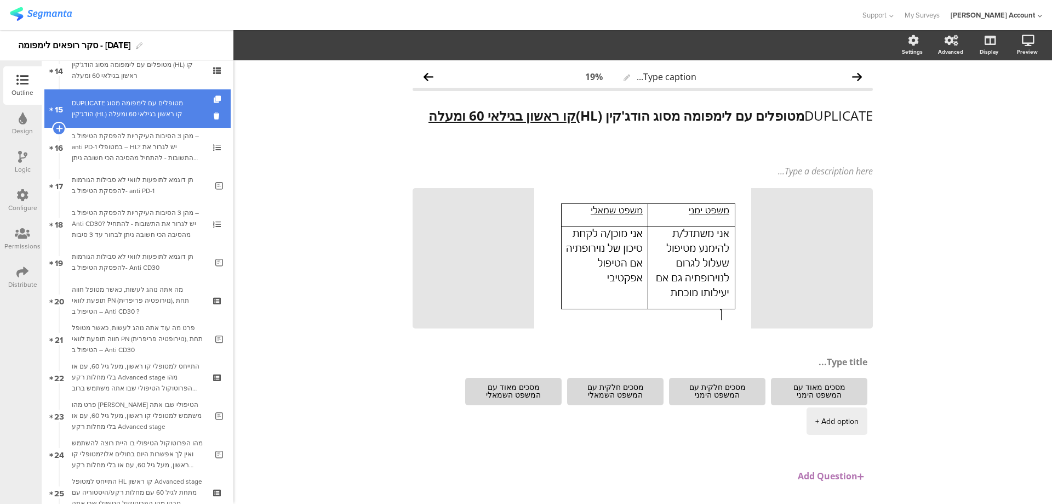
scroll to position [585, 0]
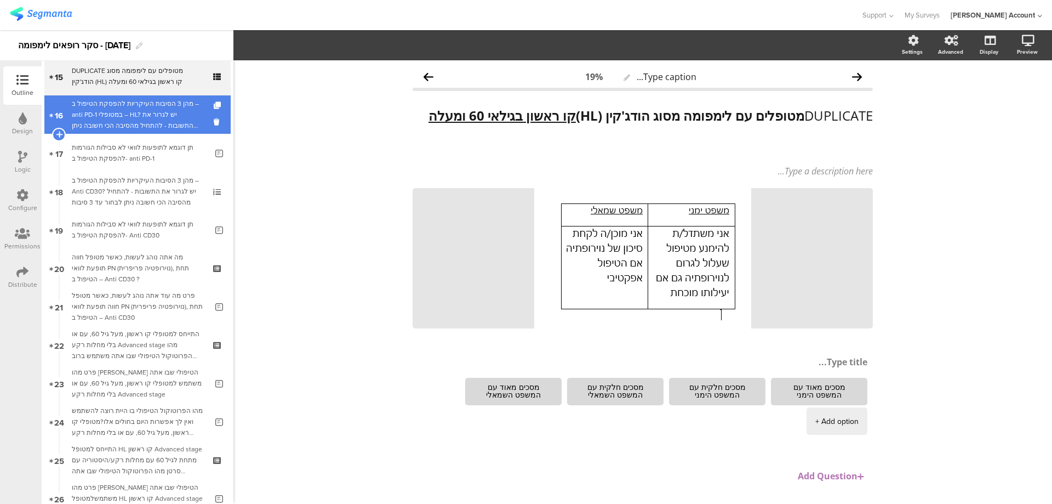
click at [179, 108] on div "מהן 3 הסיבות העיקריות להפסקת הטיפול ב – anti PD-1 במטופלי – HL? יש לגרור את התש…" at bounding box center [137, 114] width 131 height 33
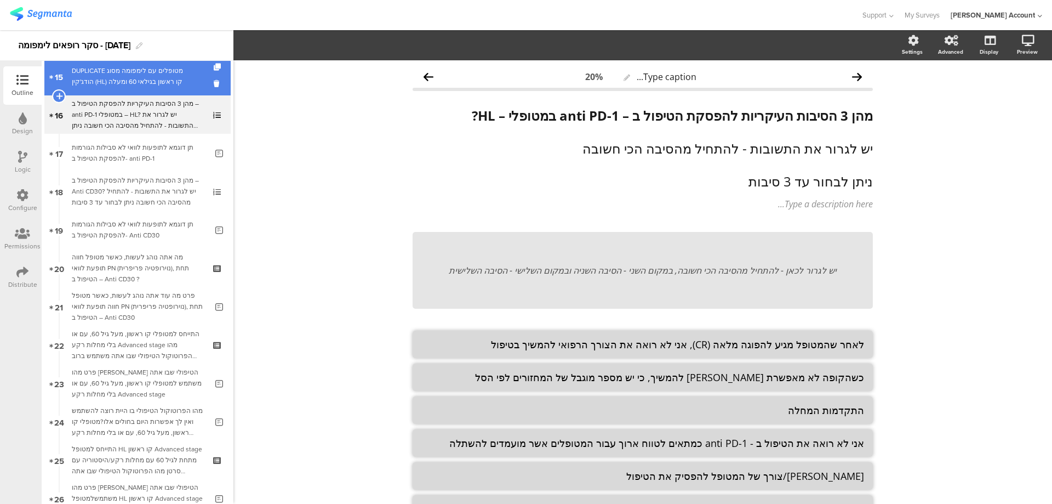
click at [180, 87] on link "15 DUPLICATE מטופלים עם לימפומה מסוג הודג'קין (HL) קו ראשון בגילאי 60 ומעלה" at bounding box center [137, 76] width 186 height 38
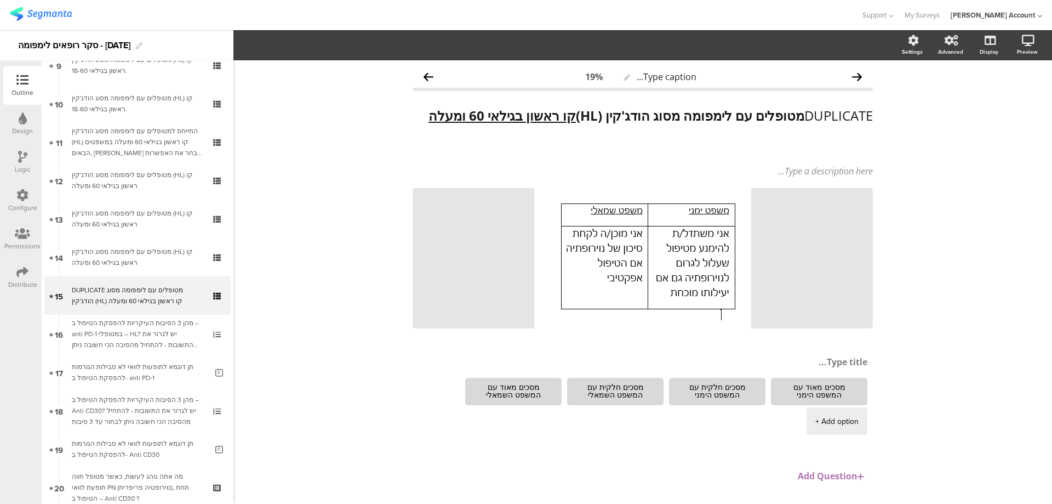
scroll to position [219, 0]
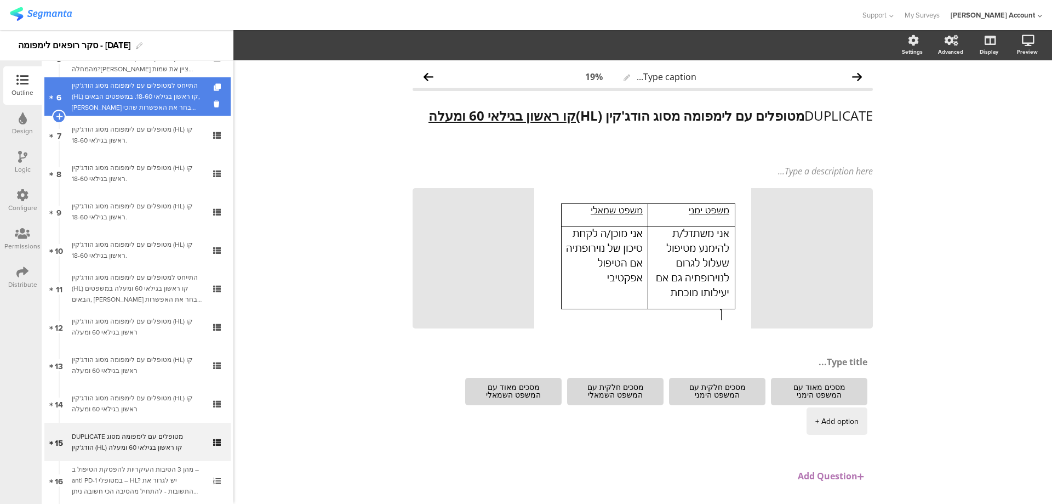
click at [185, 96] on div "התייחס למטופלים עם לימפומה מסוג הודג'קין (HL) קו ראשון בגילאי 18-60. במשפטים הב…" at bounding box center [137, 96] width 131 height 33
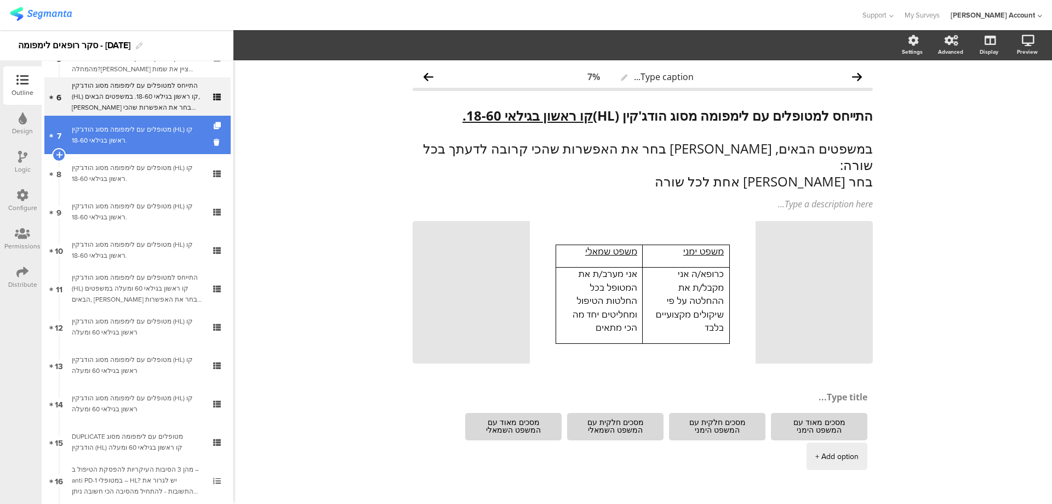
click at [184, 138] on div "מטופלים עם לימפומה מסוג הודג'קין (HL) קו ראשון בגילאי 18-60." at bounding box center [137, 135] width 131 height 22
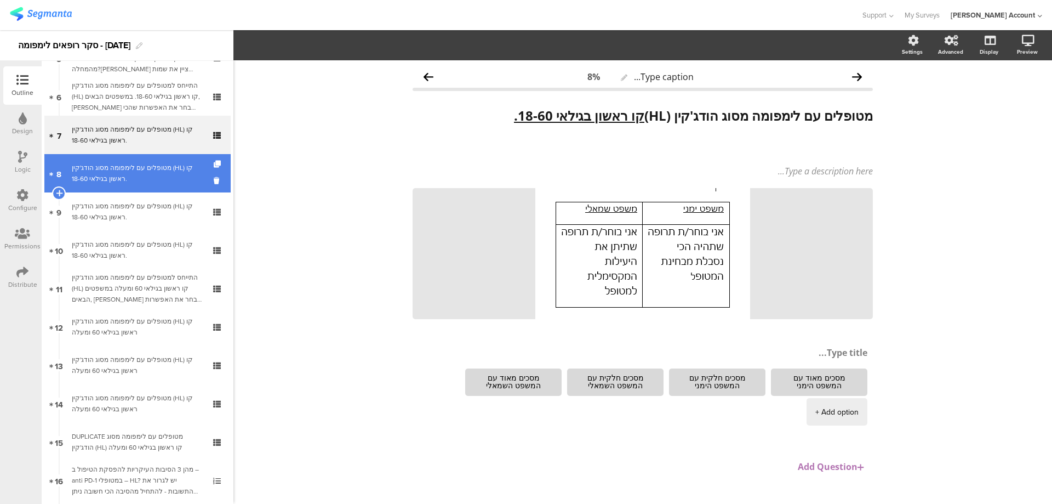
click at [177, 172] on div "מטופלים עם לימפומה מסוג הודג'קין (HL) קו ראשון בגילאי 18-60." at bounding box center [137, 173] width 131 height 22
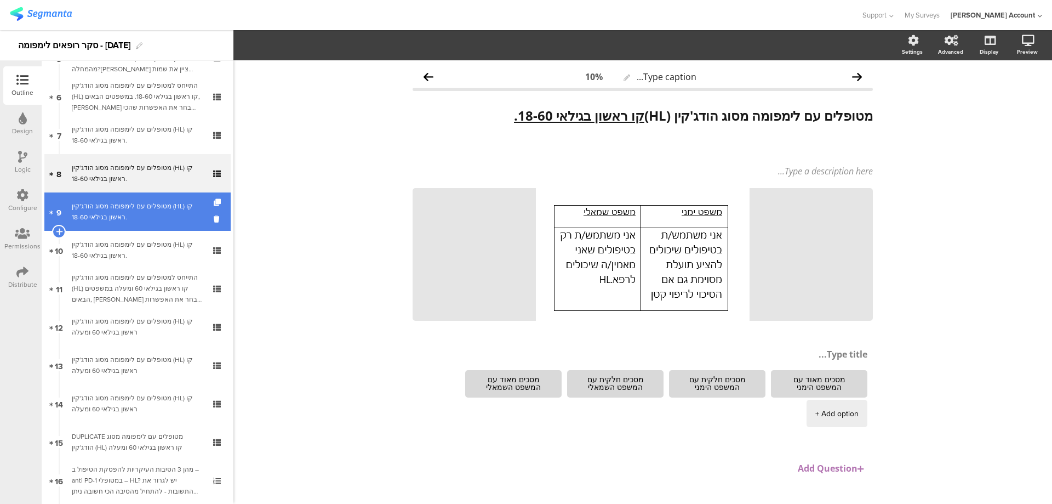
click at [177, 202] on div "מטופלים עם לימפומה מסוג הודג'קין (HL) קו ראשון בגילאי 18-60." at bounding box center [137, 212] width 131 height 22
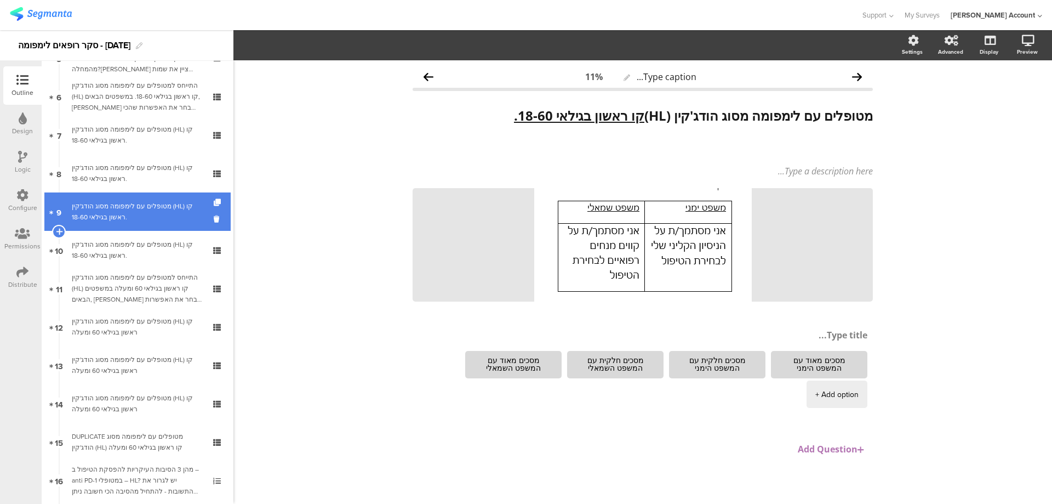
scroll to position [292, 0]
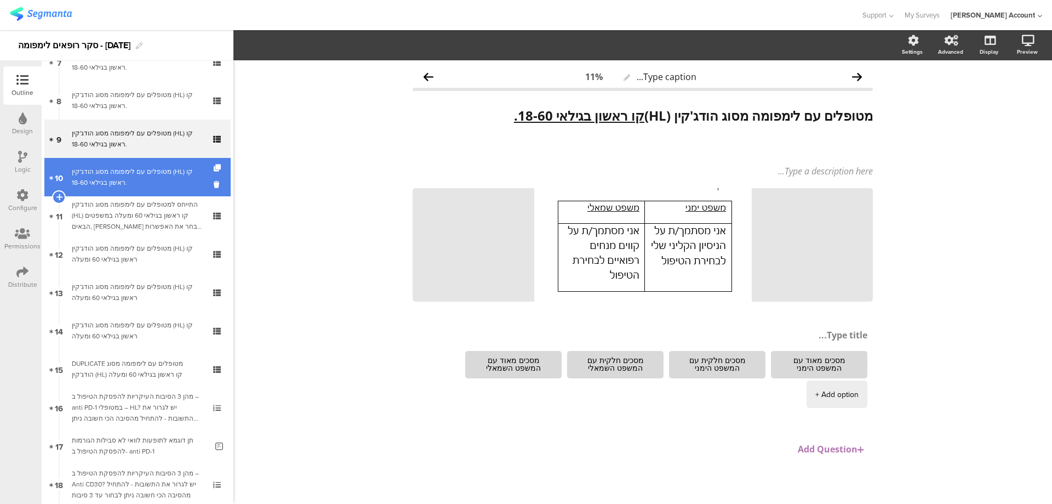
click at [180, 178] on div "מטופלים עם לימפומה מסוג הודג'קין (HL) קו ראשון בגילאי 18-60." at bounding box center [137, 177] width 131 height 22
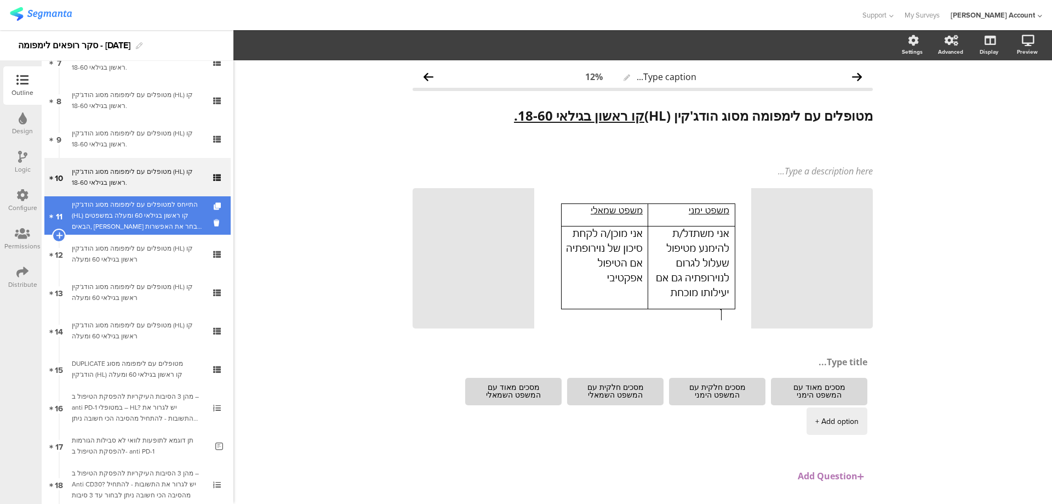
click at [180, 212] on div "התייחס למטופלים עם לימפומה מסוג הודג'קין (HL) קו ראשון בגילאי 60 ומעלה במשפטים …" at bounding box center [137, 215] width 131 height 33
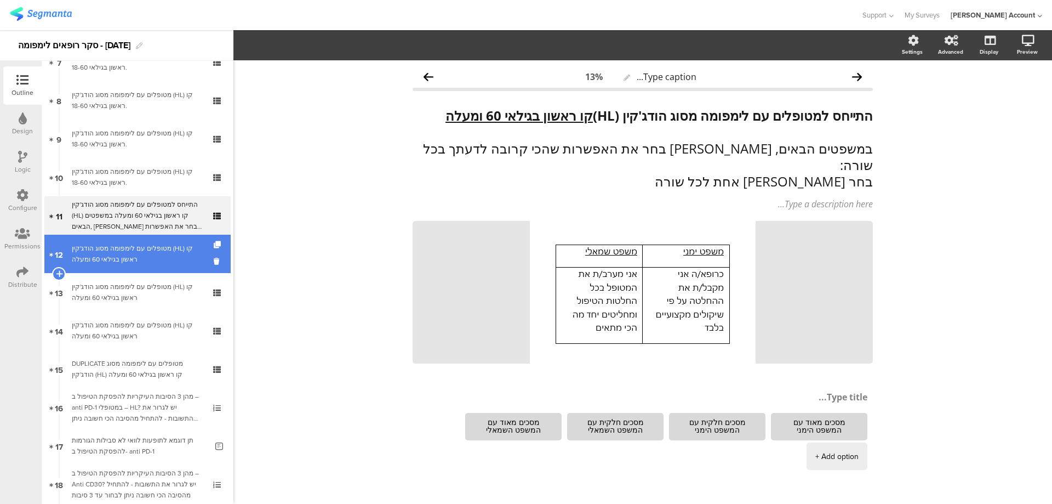
click at [175, 244] on div "מטופלים עם לימפומה מסוג הודג'קין (HL) קו ראשון בגילאי 60 ומעלה" at bounding box center [137, 254] width 131 height 22
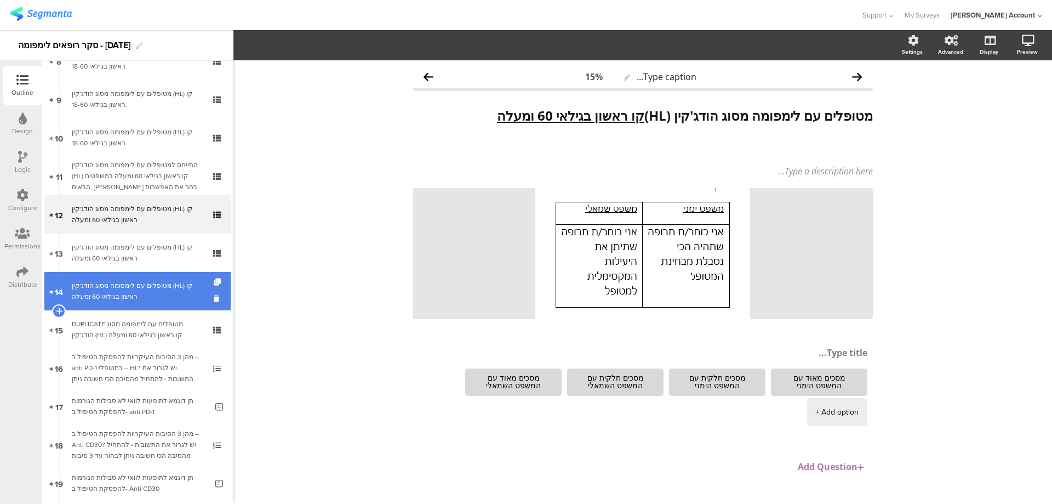
scroll to position [366, 0]
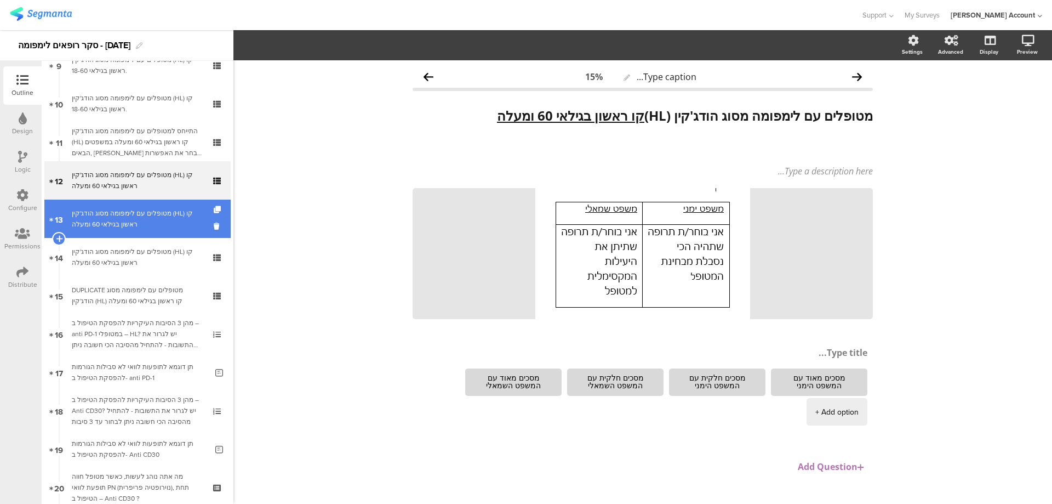
click at [181, 209] on div "מטופלים עם לימפומה מסוג הודג'קין (HL) קו ראשון בגילאי 60 ומעלה" at bounding box center [137, 219] width 131 height 22
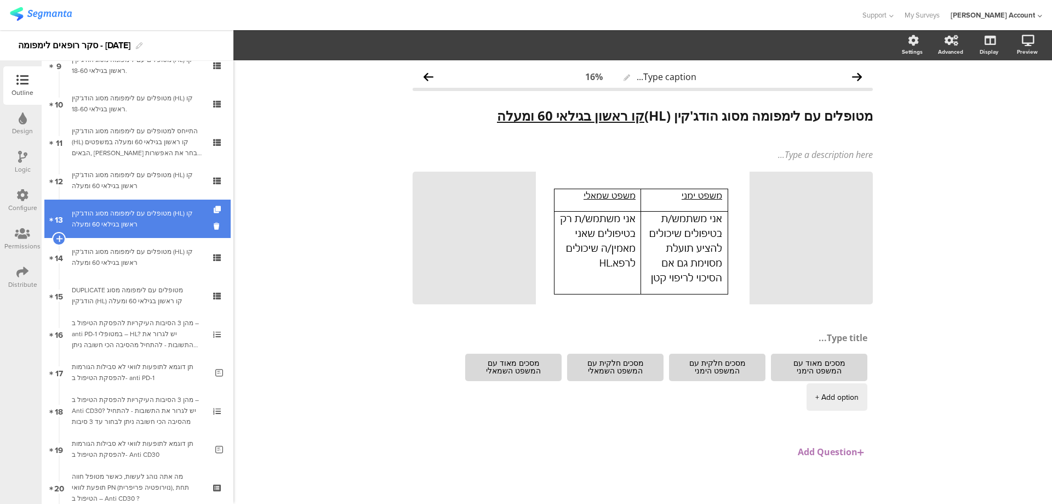
scroll to position [439, 0]
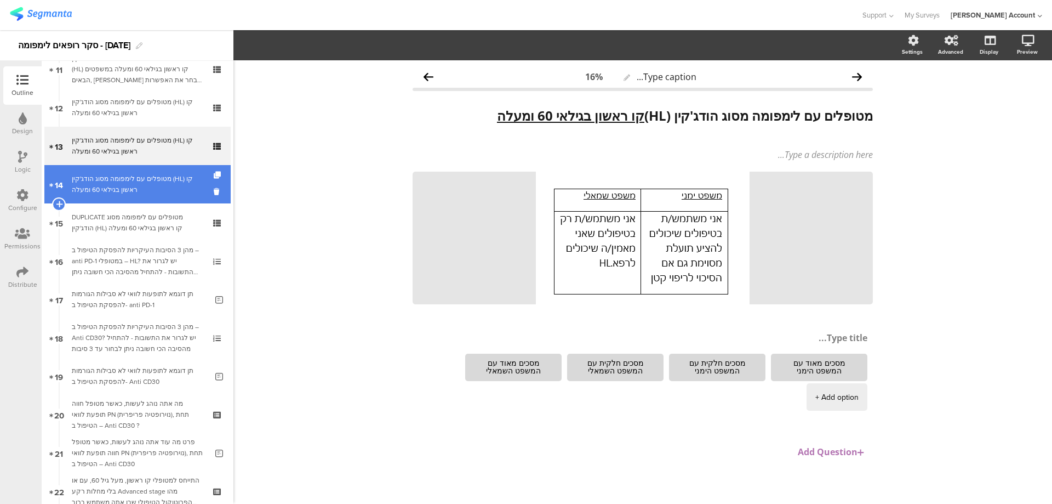
click at [180, 180] on div "מטופלים עם לימפומה מסוג הודג'קין (HL) קו ראשון בגילאי 60 ומעלה" at bounding box center [137, 184] width 131 height 22
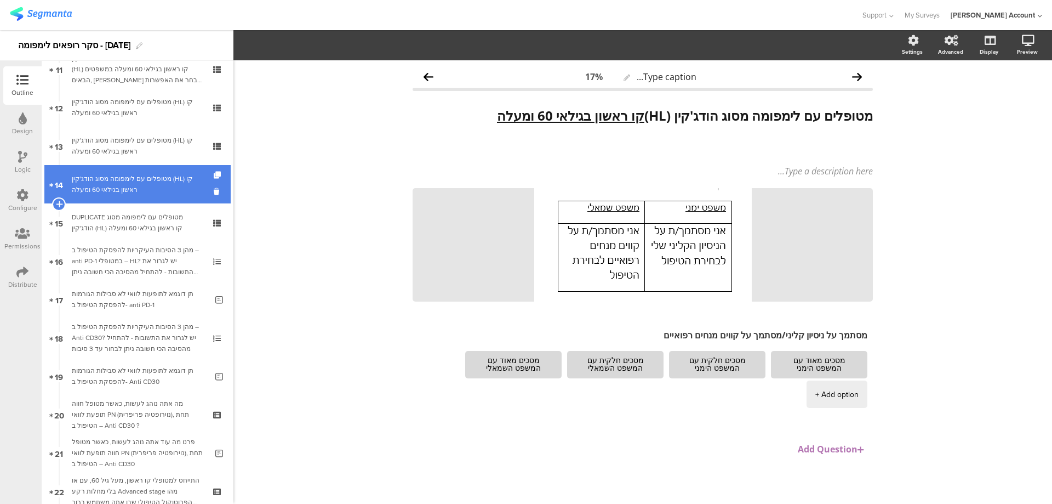
scroll to position [511, 0]
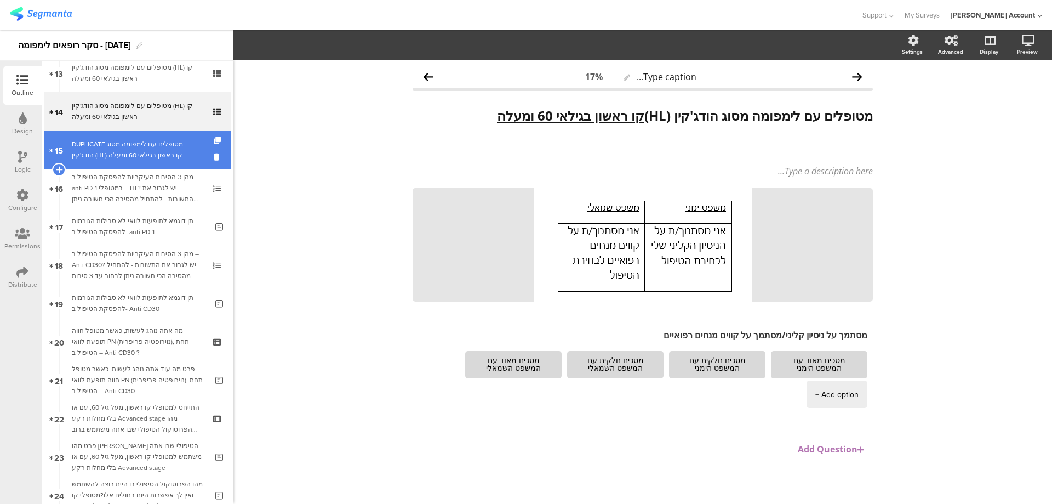
click at [181, 146] on div "DUPLICATE מטופלים עם לימפומה מסוג הודג'קין (HL) קו ראשון בגילאי 60 ומעלה" at bounding box center [137, 150] width 131 height 22
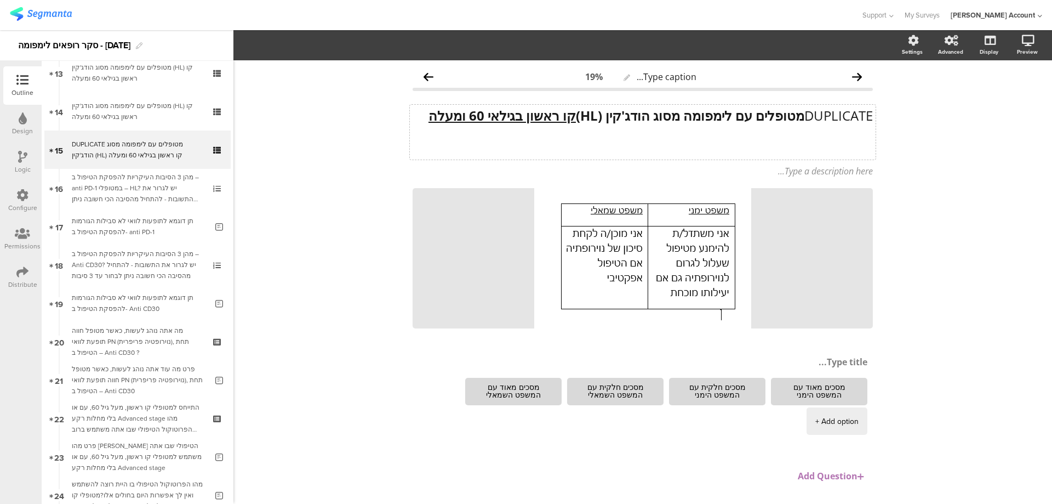
click at [795, 115] on div "DUPLICATE מטופלים עם לימפומה מסוג הודג'קין (HL) קו ראשון בגילאי 60 ומעלה DUPLIC…" at bounding box center [643, 132] width 466 height 55
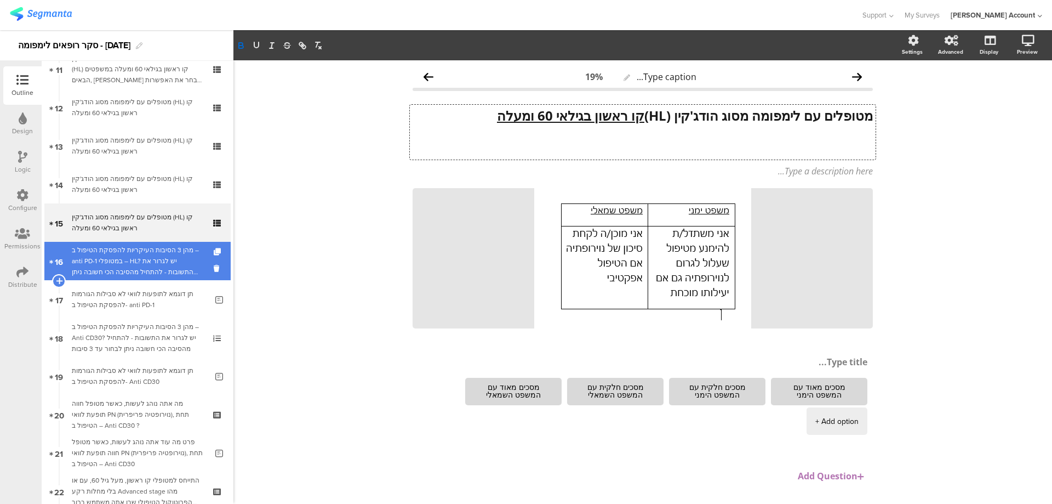
scroll to position [366, 0]
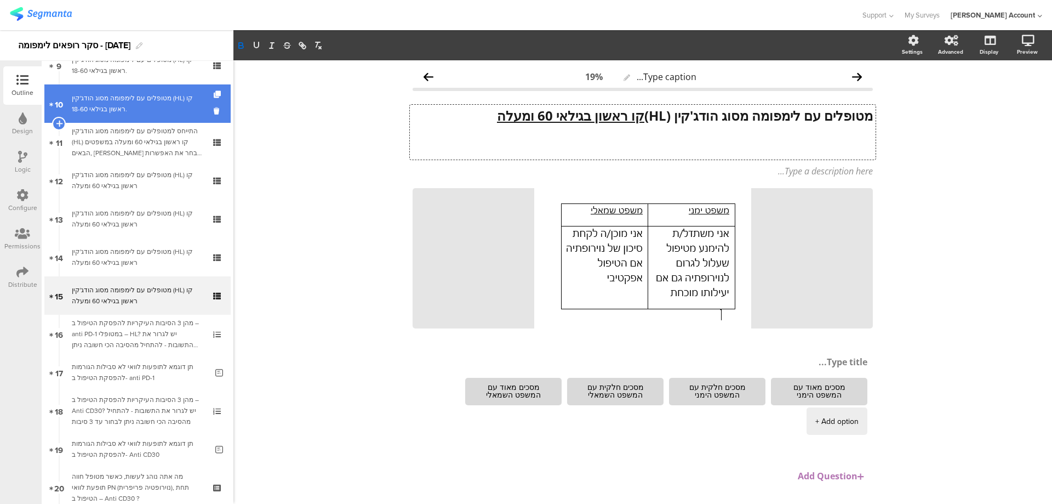
click at [168, 104] on div "מטופלים עם לימפומה מסוג הודג'קין (HL) קו ראשון בגילאי 18-60." at bounding box center [137, 104] width 131 height 22
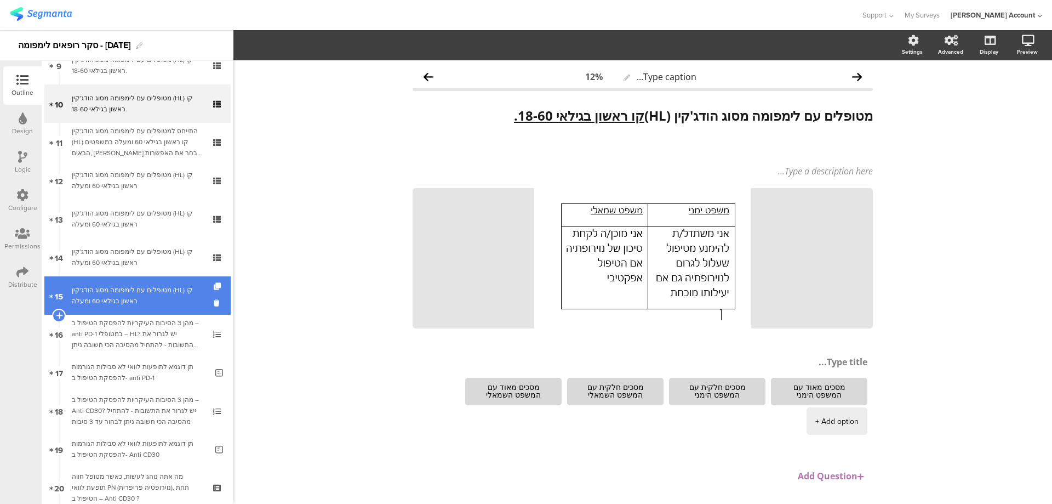
click at [151, 301] on div "מטופלים עם לימפומה מסוג הודג'קין (HL) קו ראשון בגילאי 60 ומעלה" at bounding box center [137, 296] width 131 height 22
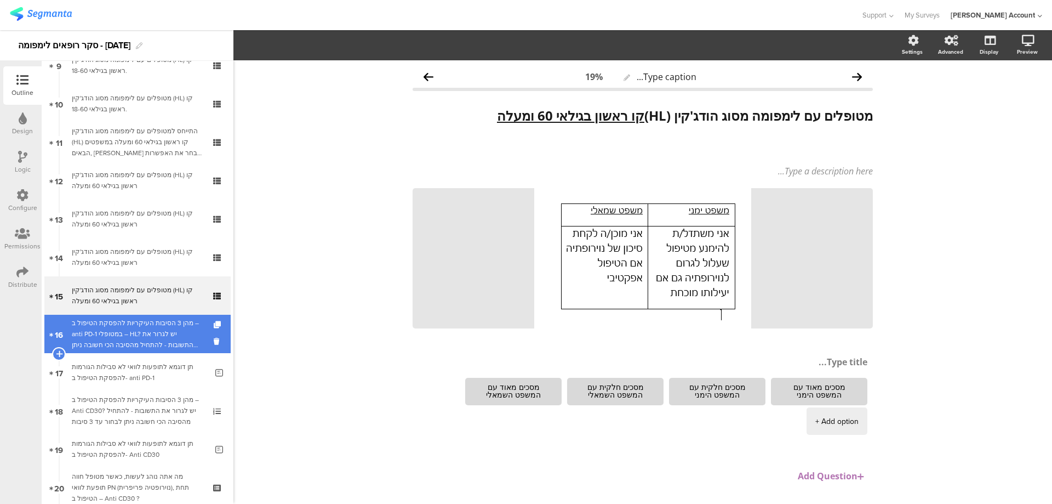
click at [151, 322] on div "מהן 3 הסיבות העיקריות להפסקת הטיפול ב – anti PD-1 במטופלי – HL? יש לגרור את התש…" at bounding box center [137, 333] width 131 height 33
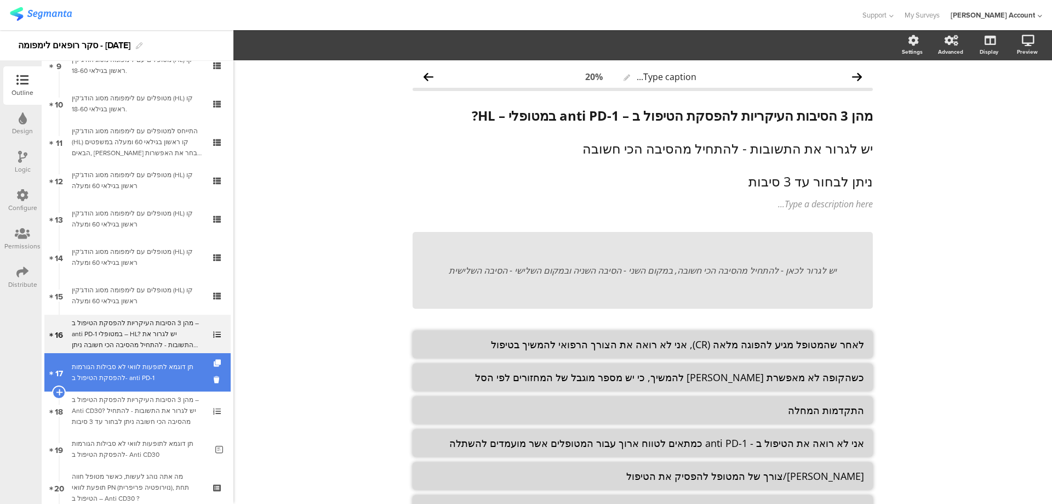
click at [149, 363] on div "תן דוגמא לתופעות לוואי לא סבילות הגורמות להפסקת הטיפול ב- anti PD-1" at bounding box center [139, 372] width 135 height 22
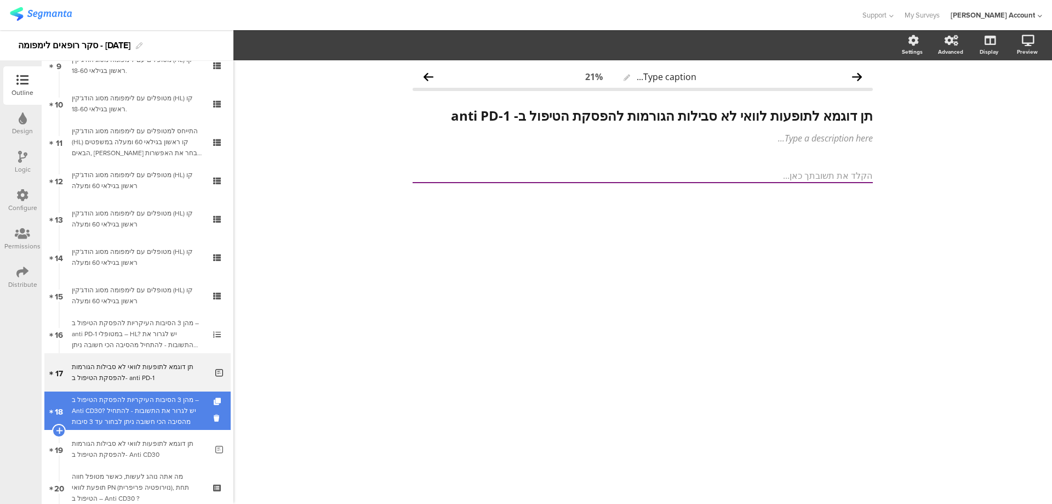
click at [148, 409] on div "מהן 3 הסיבות העיקריות להפסקת הטיפול ב – Anti CD30? יש לגרור את התשובות - להתחיל…" at bounding box center [137, 410] width 131 height 33
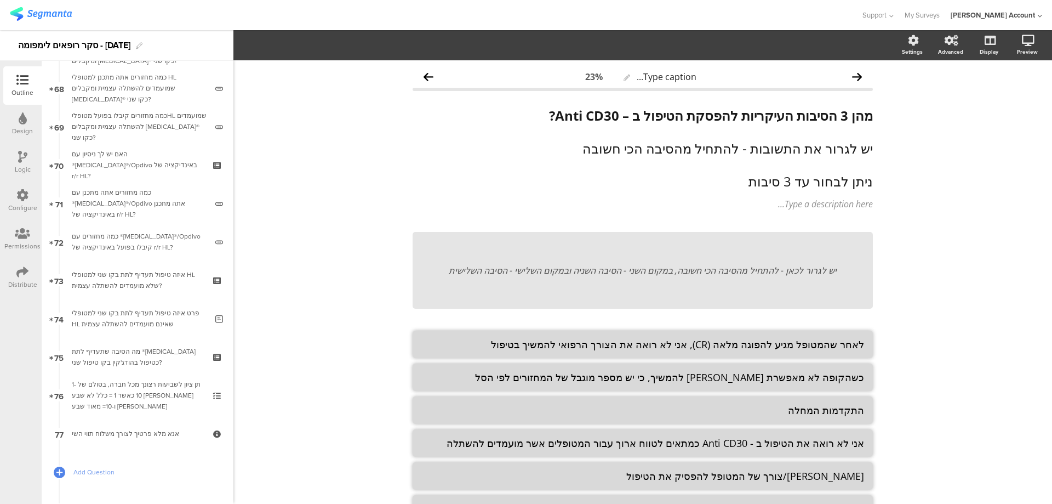
scroll to position [2695, 0]
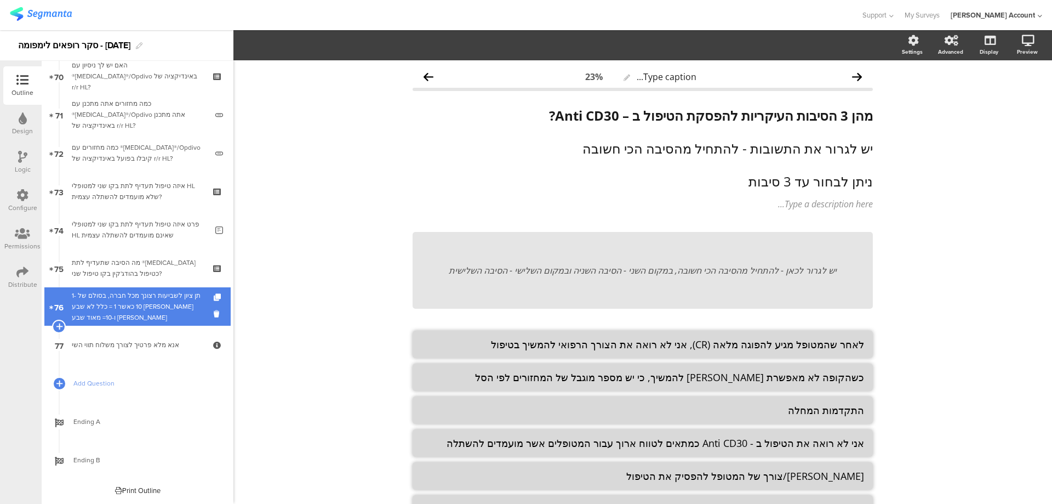
click at [152, 299] on div "תן ציון לשביעות רצונך מכל חברה, בסולם של 1-10 כאשר 1 = כלל לא שבע רצון ו-10= מא…" at bounding box center [137, 306] width 131 height 33
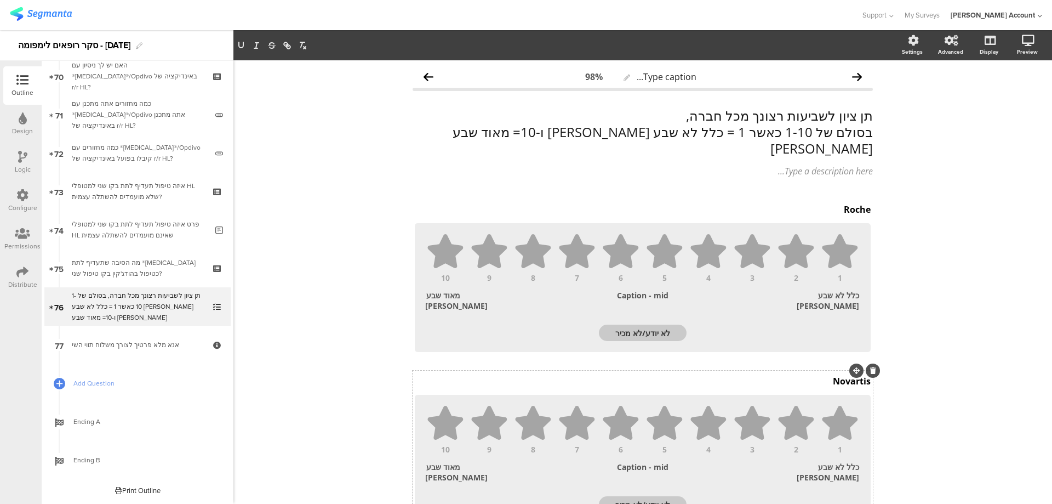
click at [759, 372] on div "Novartis Novartis Novartis" at bounding box center [643, 381] width 462 height 18
click at [871, 367] on icon at bounding box center [874, 370] width 6 height 7
click at [853, 372] on div "Janssen Janssen" at bounding box center [643, 381] width 462 height 18
click at [871, 367] on icon at bounding box center [874, 370] width 6 height 7
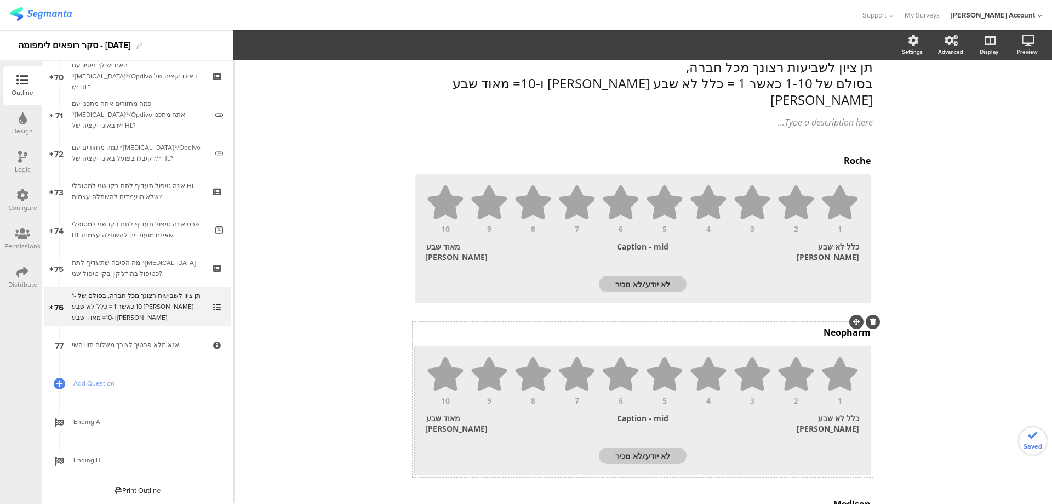
scroll to position [73, 0]
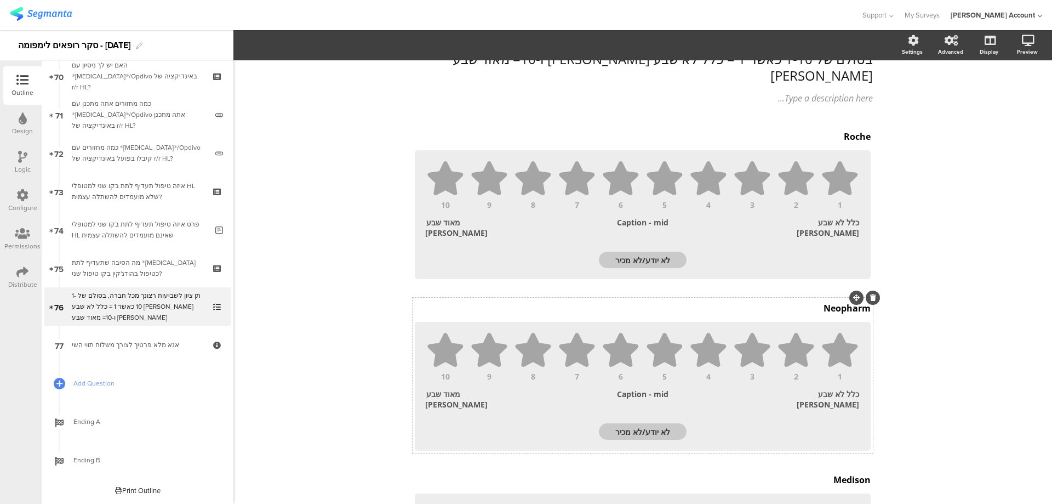
click at [871, 294] on icon at bounding box center [874, 297] width 6 height 7
click at [0, 0] on icon at bounding box center [0, 0] width 0 height 0
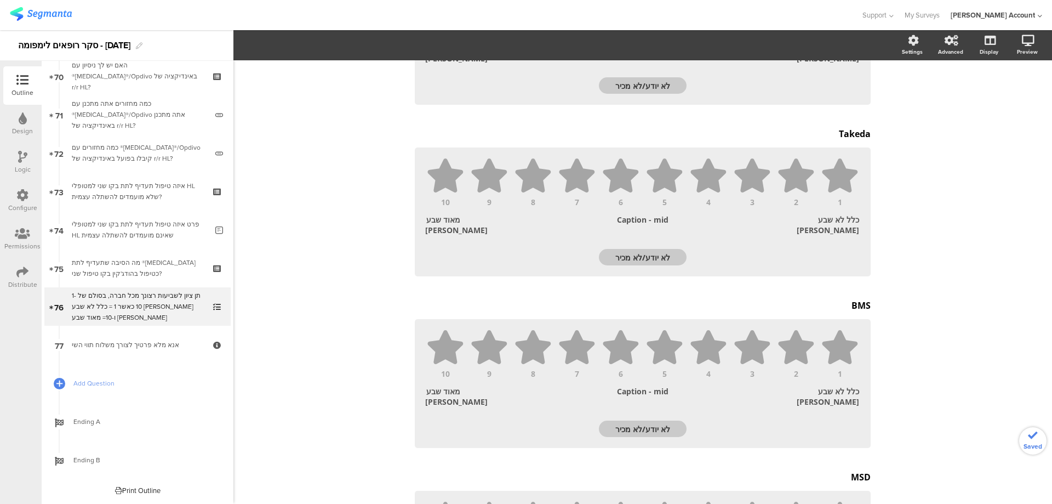
scroll to position [292, 0]
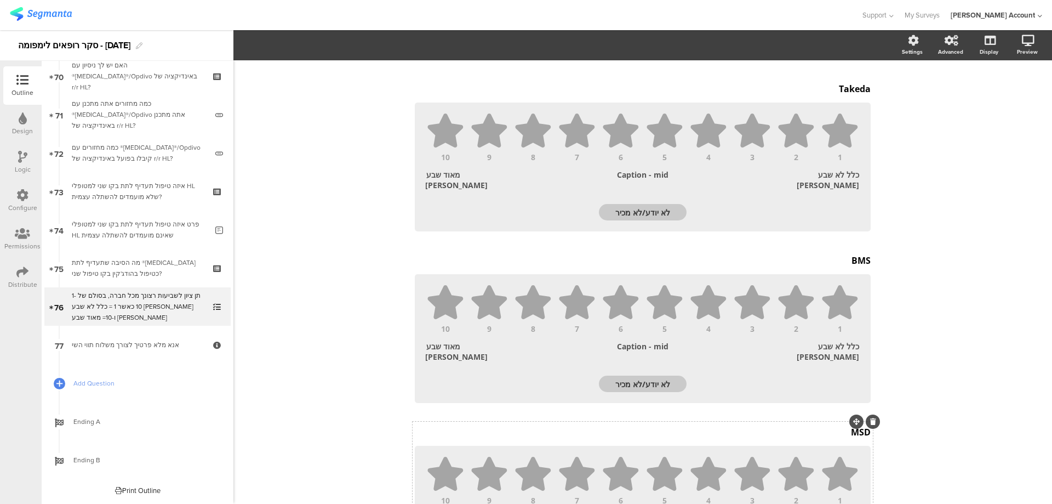
click at [841, 423] on div "MSD MSD" at bounding box center [643, 432] width 462 height 18
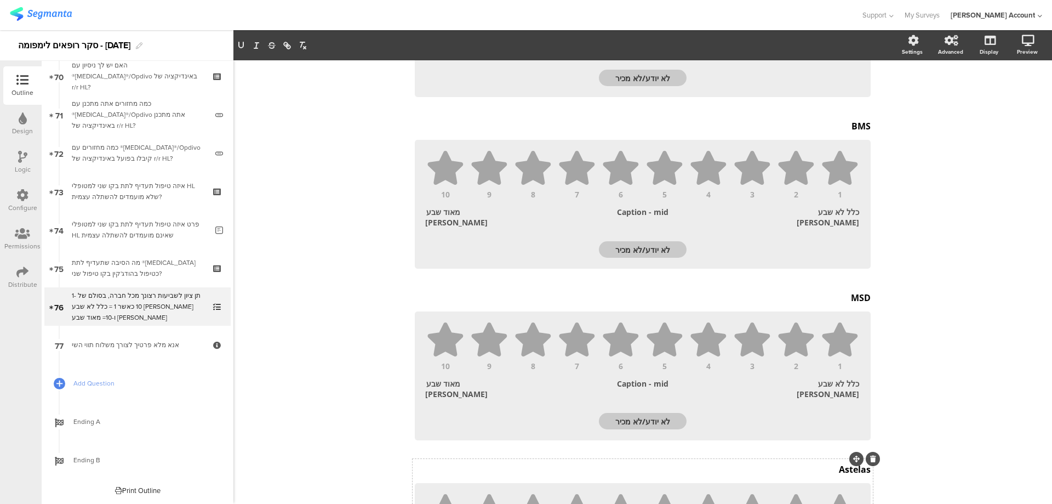
click at [838, 460] on div "Astelas Astelas" at bounding box center [643, 469] width 462 height 18
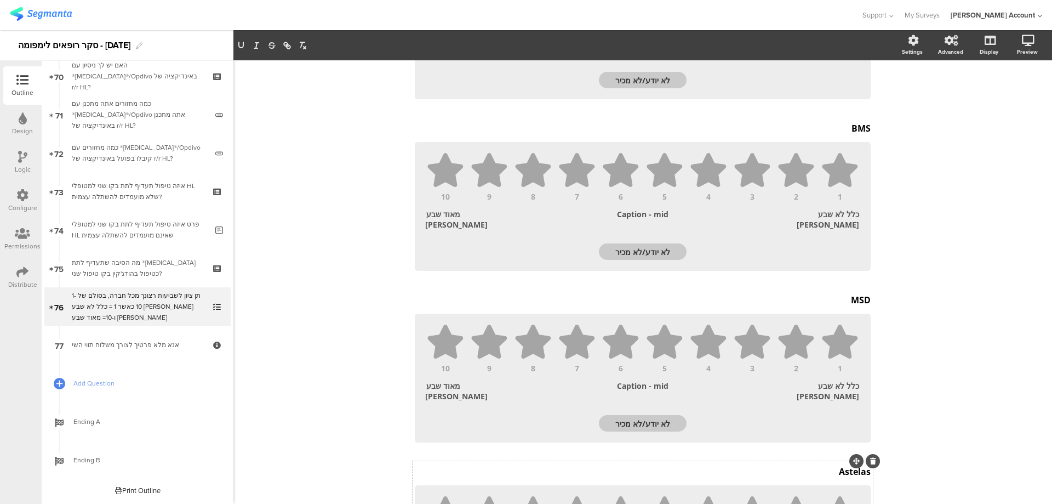
click at [871, 458] on icon at bounding box center [874, 461] width 6 height 7
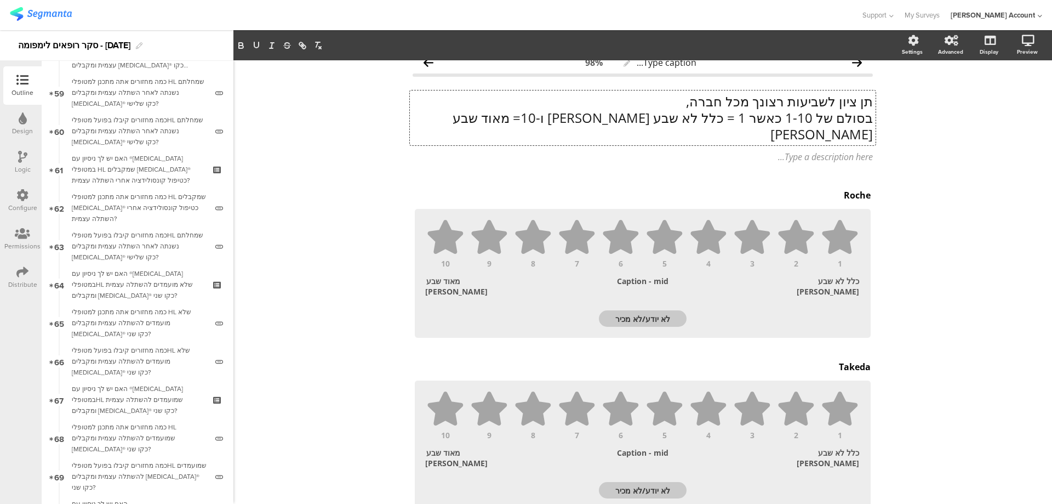
scroll to position [0, 0]
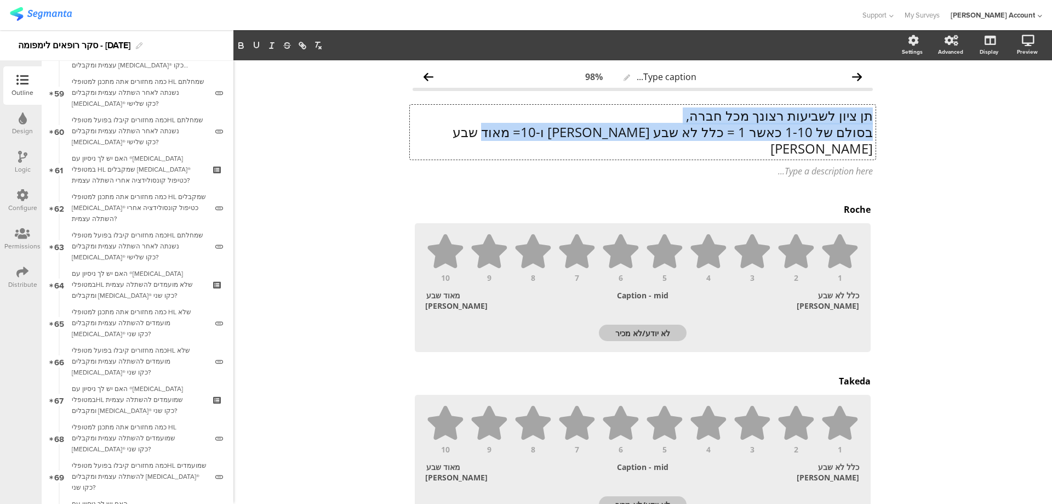
drag, startPoint x: 868, startPoint y: 102, endPoint x: 500, endPoint y: 136, distance: 368.9
click at [500, 136] on div "תן ציון לשביעות רצונך מכל חברה, בסולם של 1-10 כאשר 1 = כלל לא שבע רצון ו-10= מא…" at bounding box center [643, 132] width 466 height 55
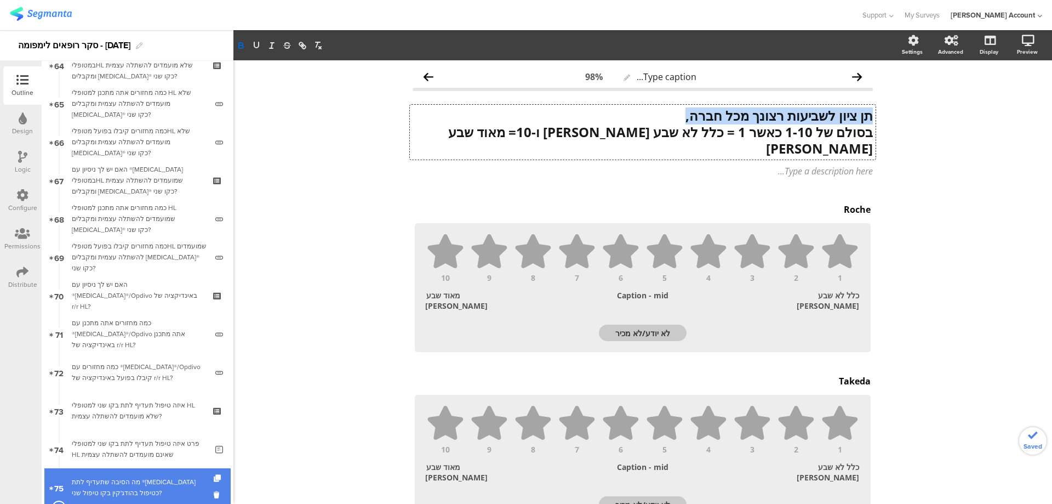
scroll to position [2695, 0]
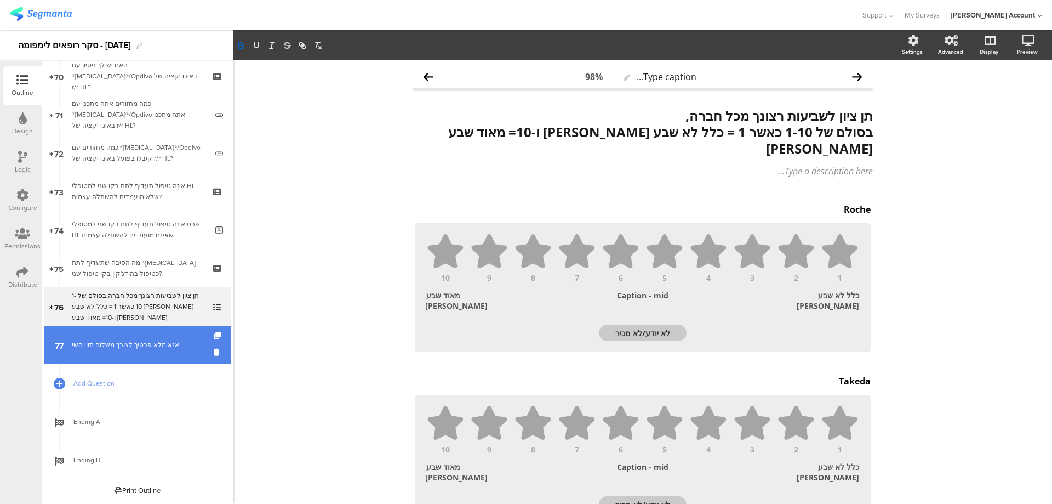
click at [163, 352] on link "77 אנא מלא פרטיך לצורך משלוח תווי השי" at bounding box center [137, 345] width 186 height 38
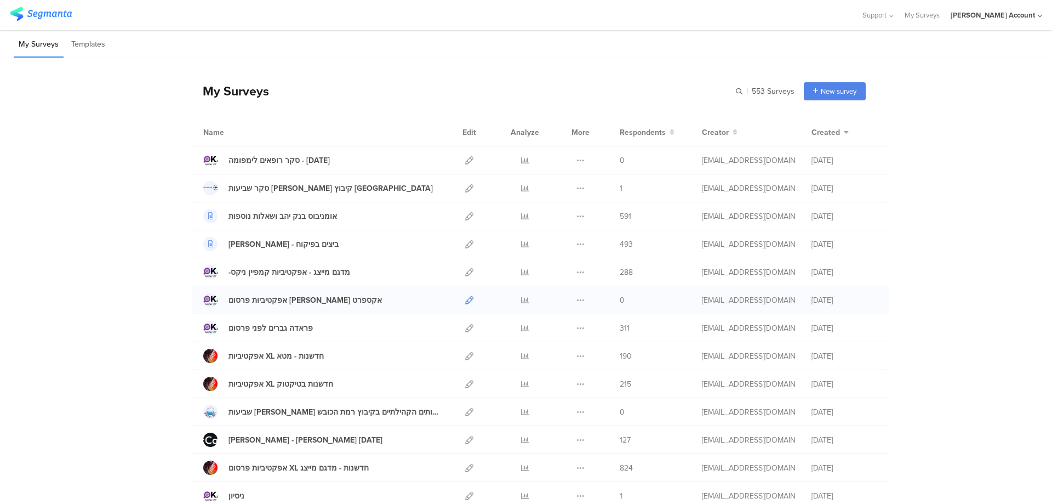
click at [466, 297] on icon at bounding box center [469, 300] width 8 height 8
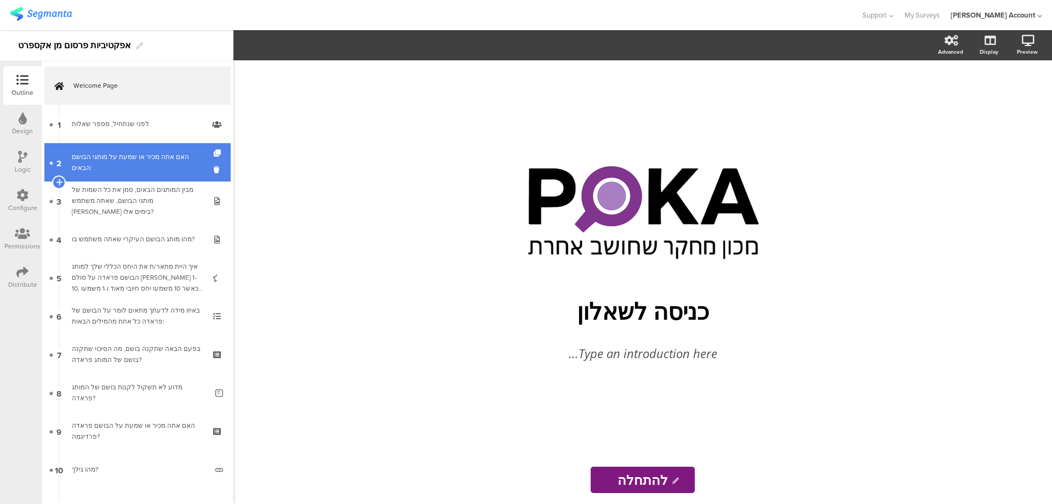
click at [145, 153] on div "האם אתה מכיר או שמעת על מותגי הבושם הבאים:" at bounding box center [137, 162] width 131 height 22
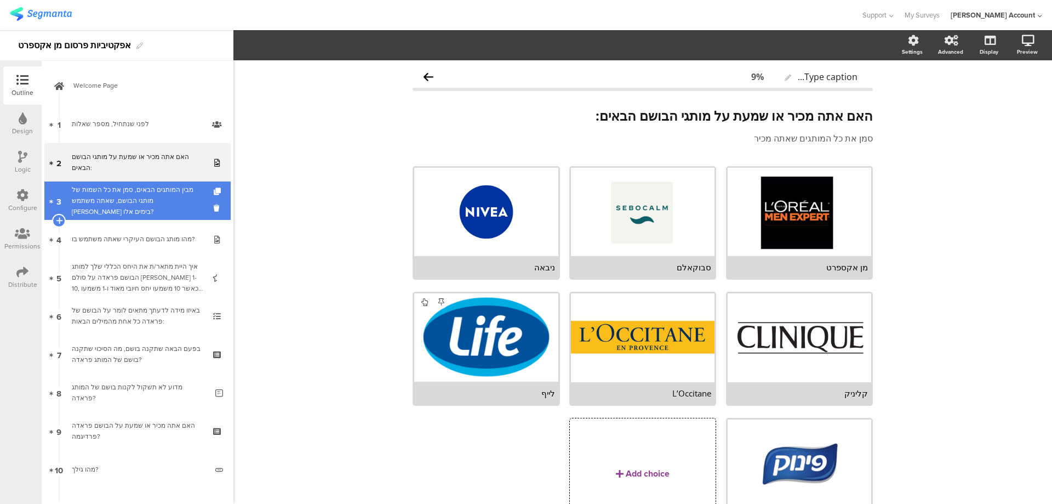
click at [149, 190] on div "מבין המותגים הבאים, סמן את כל השמות של מותגי הבושם, שאתה משתמש בהם בימים אלו?" at bounding box center [137, 200] width 131 height 33
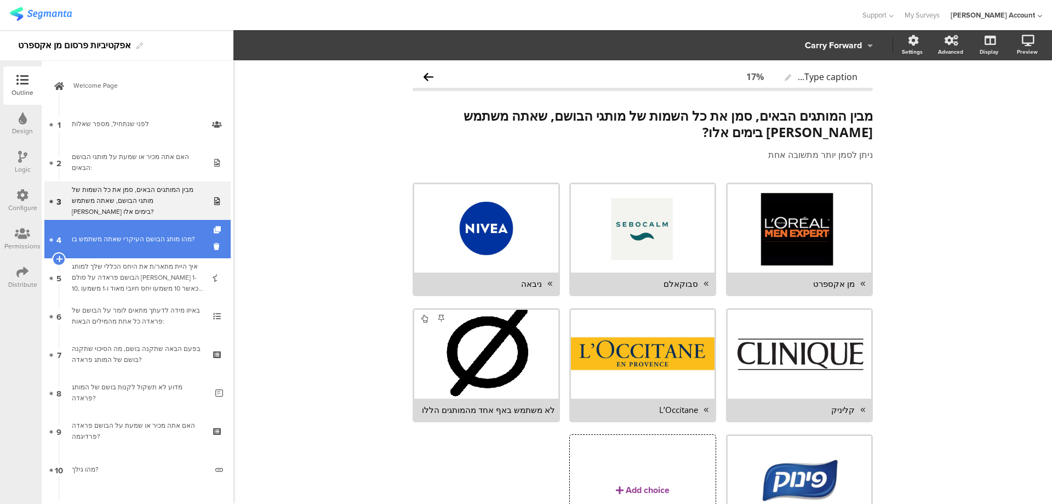
click at [163, 241] on div "מהו מותג הבושם העיקרי שאתה משתמש בו?" at bounding box center [137, 239] width 131 height 11
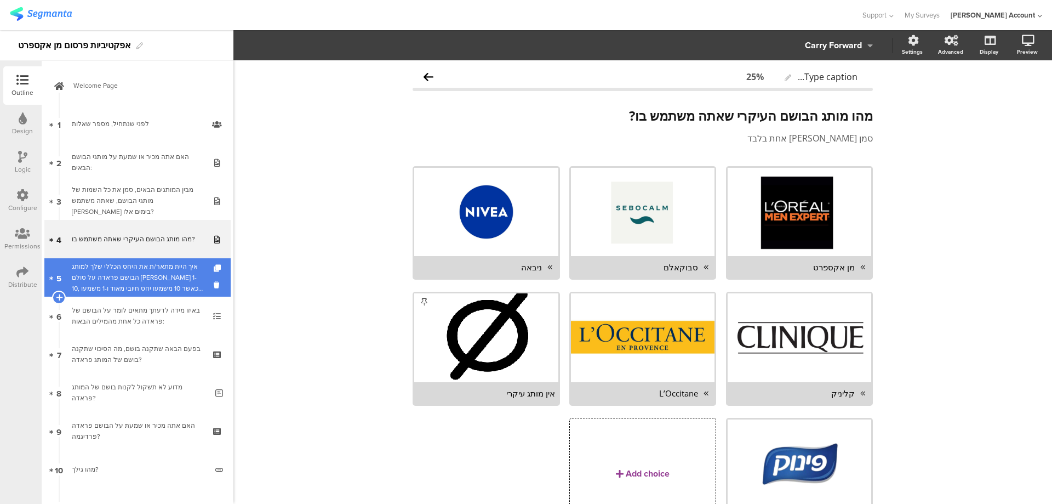
click at [162, 273] on div "איך היית מתאר/ת את היחס הכללי שלך למותג הבושם פראדה על סולם שבין 1-10, כאשר 10 …" at bounding box center [137, 277] width 131 height 33
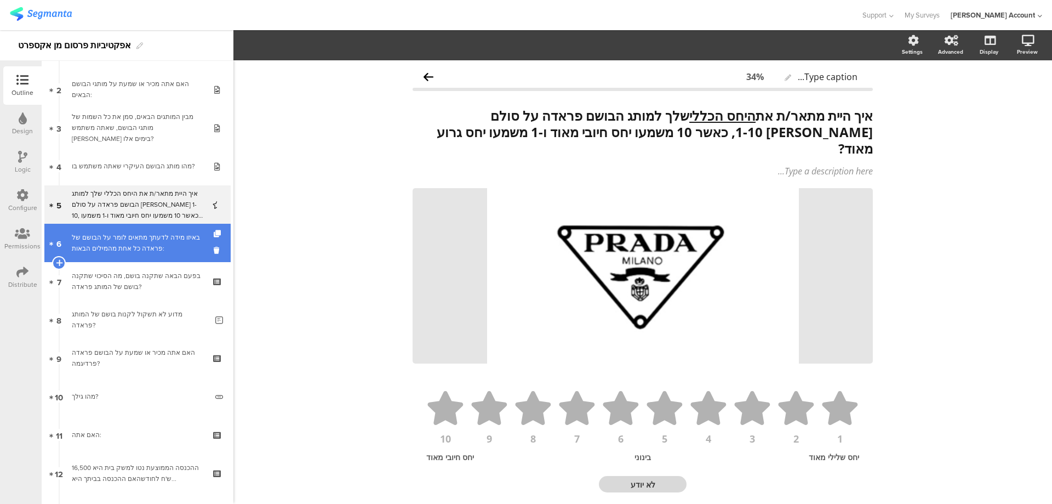
scroll to position [146, 0]
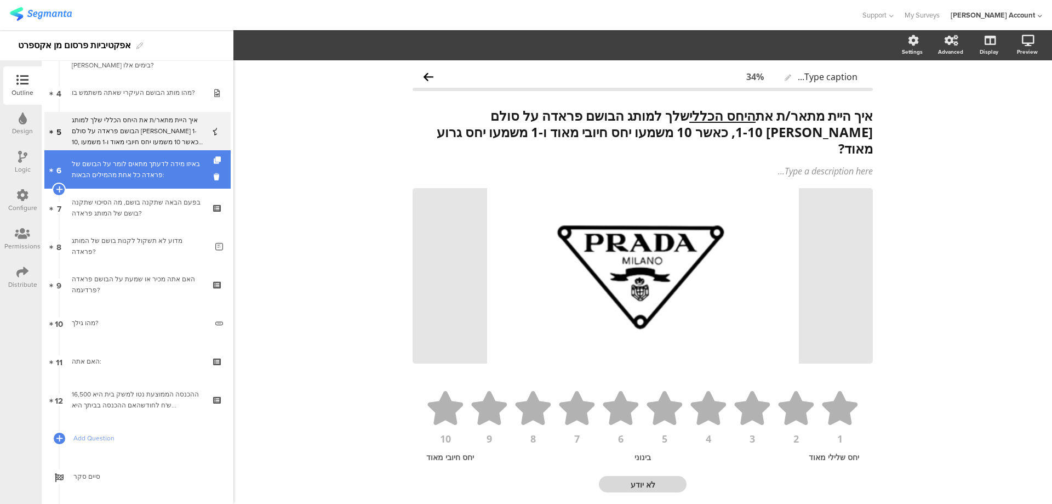
click at [144, 169] on div "באיזו מידה לדעתך מתאים לומר על הבושם של פראדה כל אחת מהמילים הבאות:" at bounding box center [137, 169] width 131 height 22
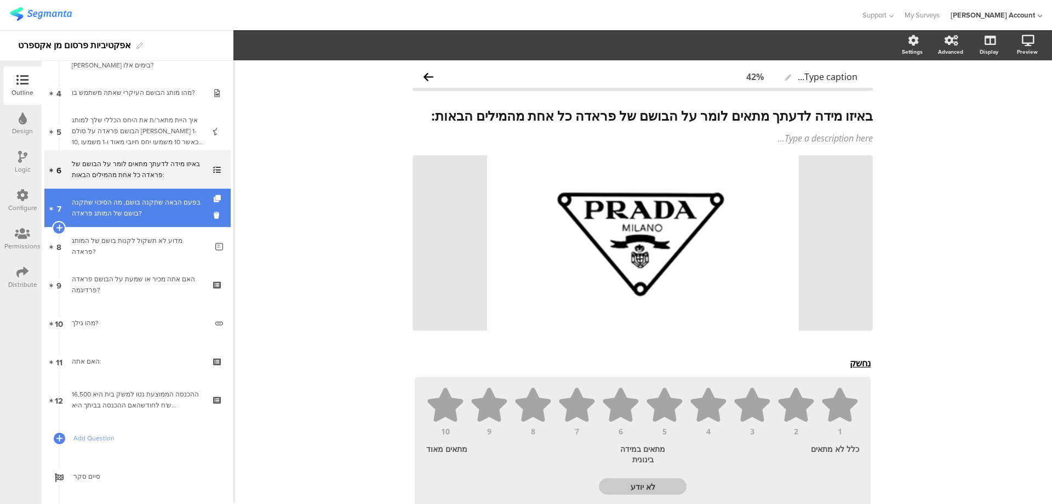
click at [141, 203] on div "בפעם הבאה שתקנה בושם, מה הסיכוי שתקנה בושם של המותג פראדה?" at bounding box center [137, 208] width 131 height 22
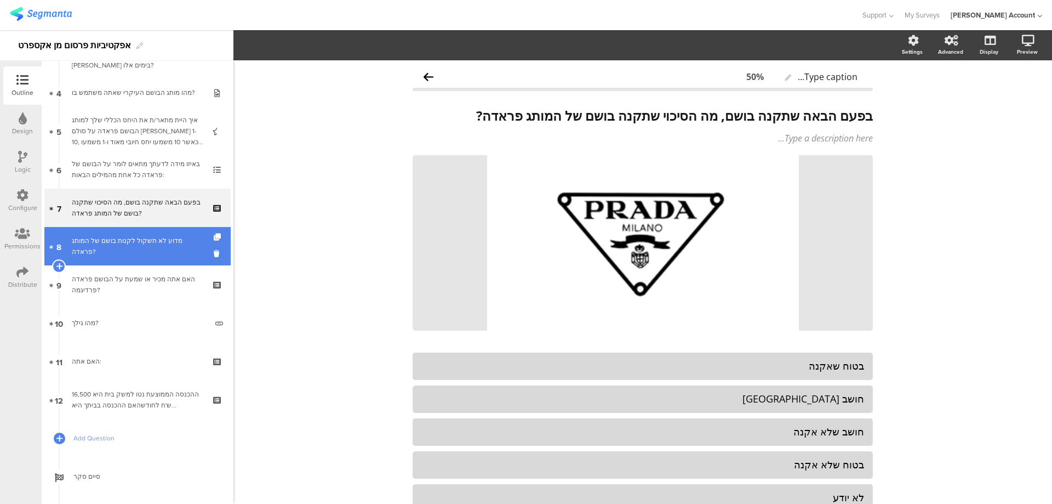
click at [168, 248] on div "מדוע לא תשקול לקנות בושם של המותג פראדה?" at bounding box center [139, 246] width 135 height 22
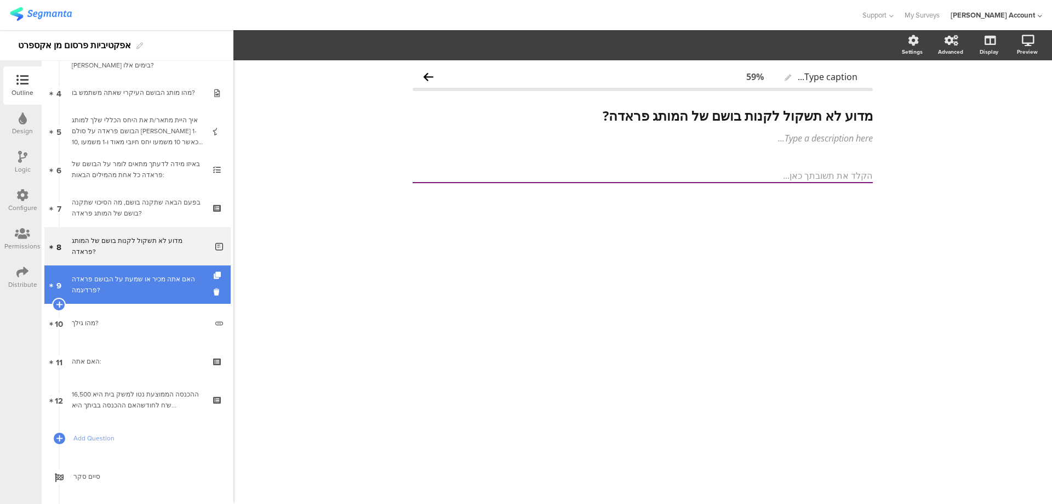
click at [168, 289] on div "האם אתה מכיר או שמעת על הבושם פראדה פרדיגמה?" at bounding box center [137, 285] width 131 height 22
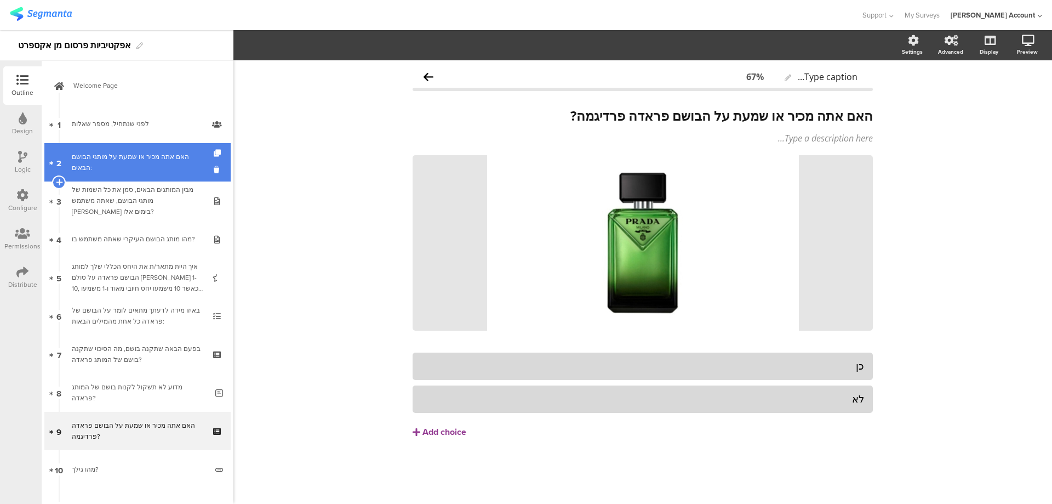
click at [181, 164] on div "האם אתה מכיר או שמעת על מותגי הבושם הבאים:" at bounding box center [137, 162] width 131 height 22
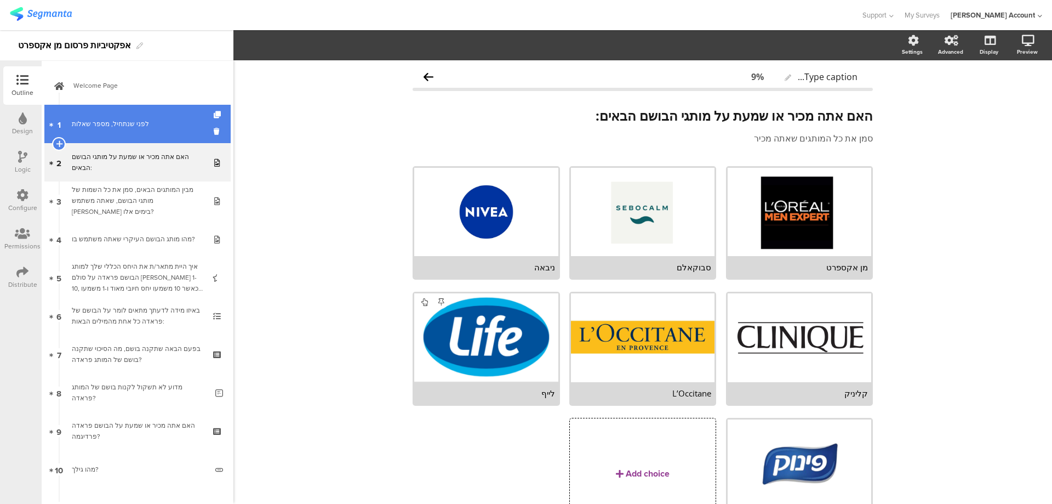
click at [69, 120] on link "1 לפני שנתחיל, מספר שאלות" at bounding box center [137, 124] width 186 height 38
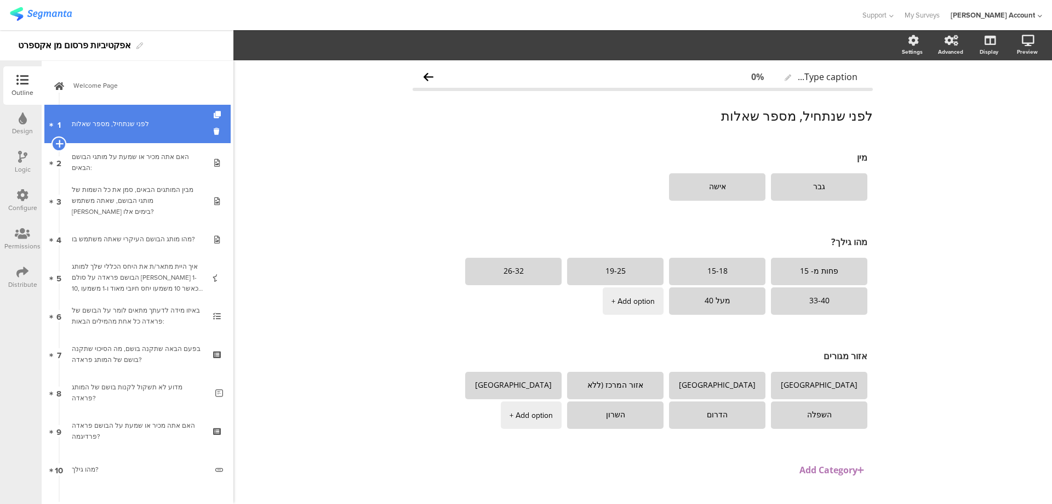
click at [56, 141] on icon at bounding box center [58, 144] width 7 height 10
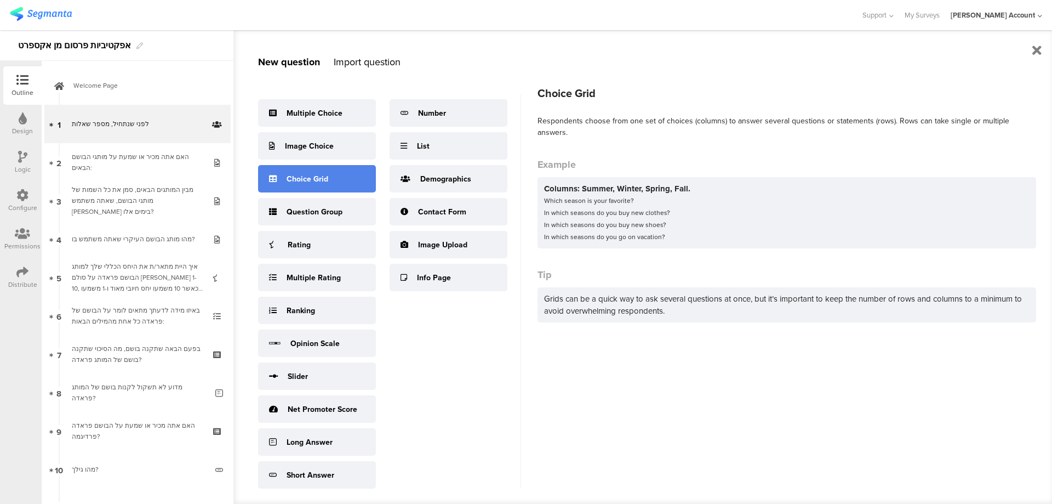
click at [326, 183] on div "Choice Grid" at bounding box center [308, 179] width 42 height 12
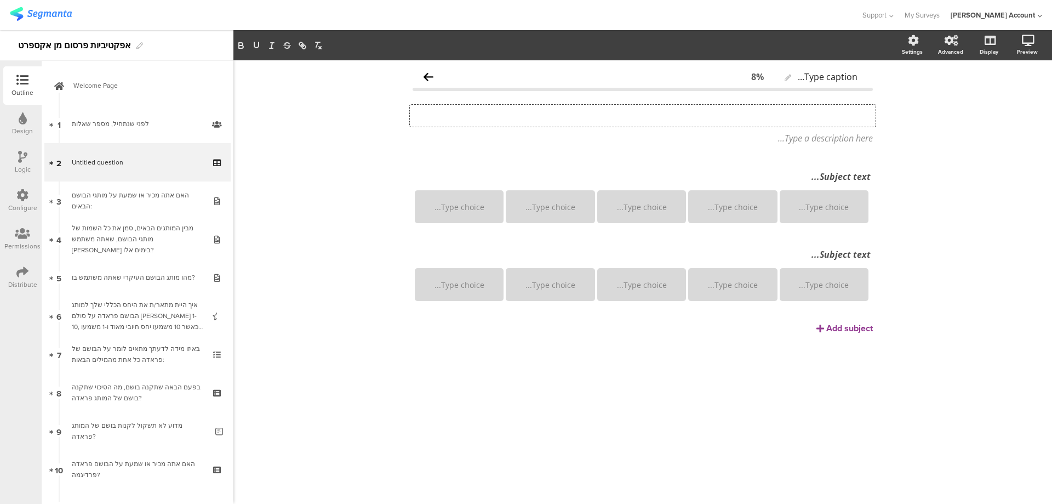
click at [822, 117] on div "Type your question here..." at bounding box center [643, 116] width 466 height 22
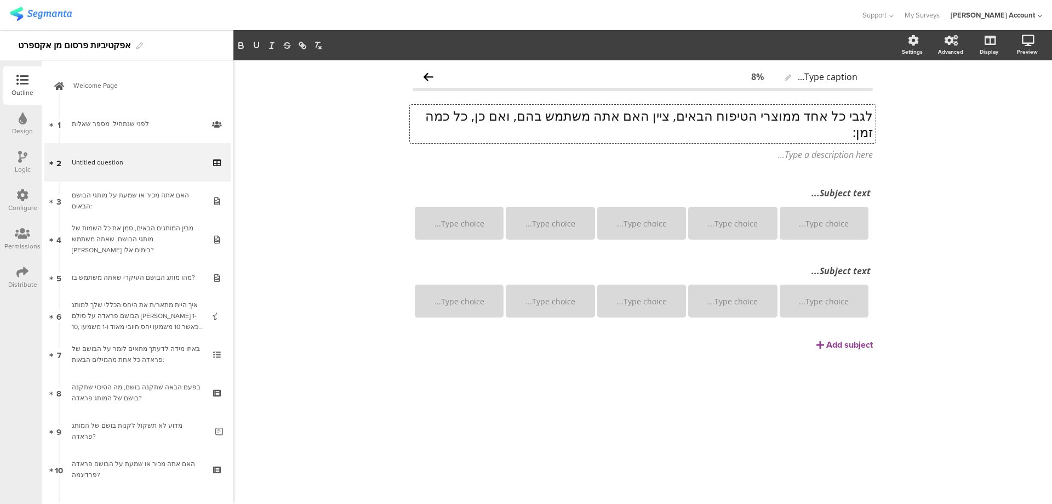
click at [839, 117] on p "לגבי כל אחד ממוצרי הטיפוח הבאים, ציין האם אתה משתמש בהם, ואם כן, כל כמה זמן:" at bounding box center [643, 123] width 460 height 33
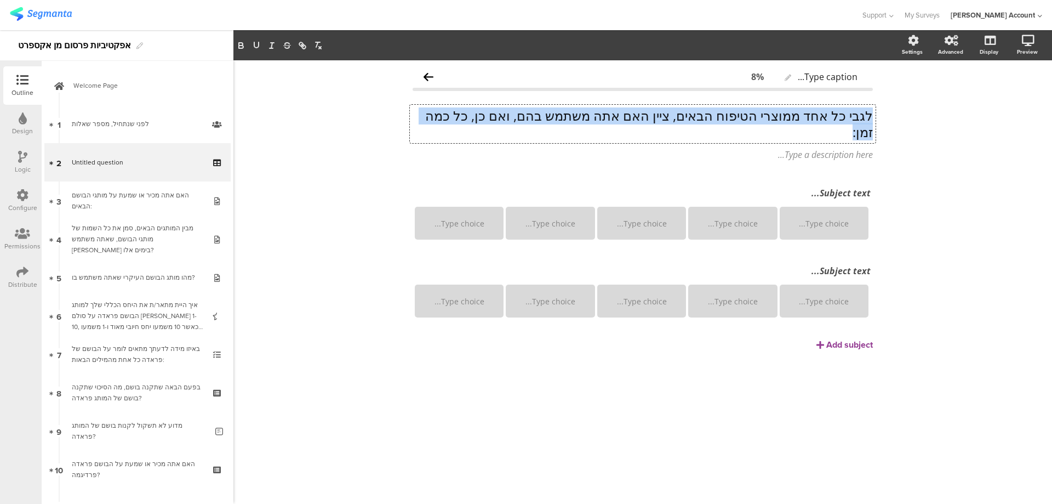
click at [839, 117] on p "לגבי כל אחד ממוצרי הטיפוח הבאים, ציין האם אתה משתמש בהם, ואם כן, כל כמה זמן:" at bounding box center [643, 123] width 460 height 33
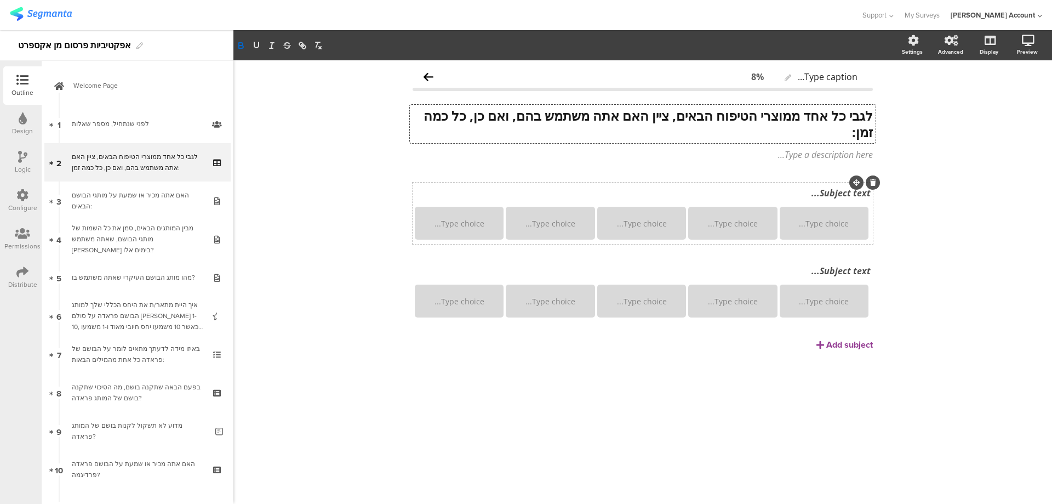
click at [812, 193] on div "Subject text..." at bounding box center [643, 193] width 462 height 18
click at [826, 272] on div "Subject text..." at bounding box center [643, 271] width 462 height 18
click at [822, 273] on p at bounding box center [643, 271] width 456 height 12
click at [840, 349] on div "Add subject" at bounding box center [850, 344] width 47 height 13
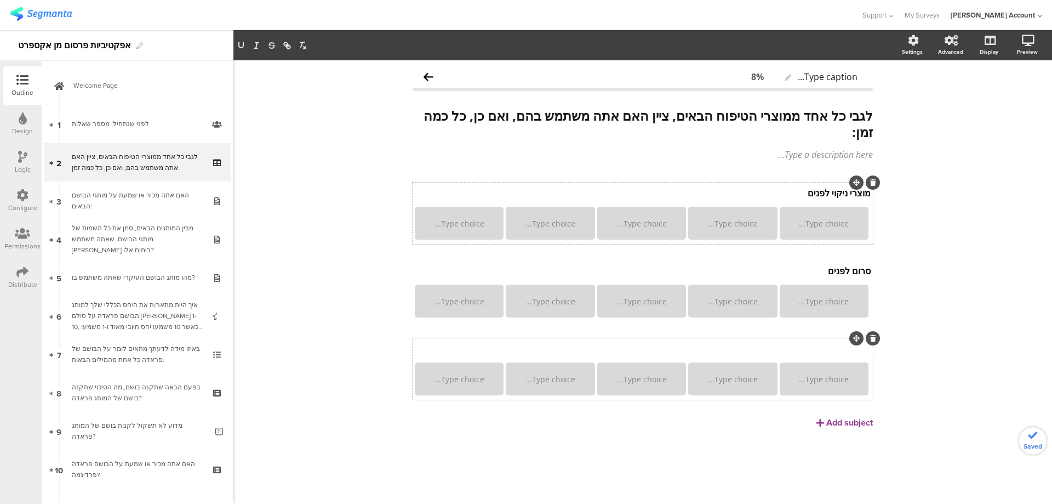
click at [843, 353] on div "Subject text..." at bounding box center [643, 349] width 462 height 18
click at [854, 417] on div "Add subject" at bounding box center [850, 422] width 47 height 13
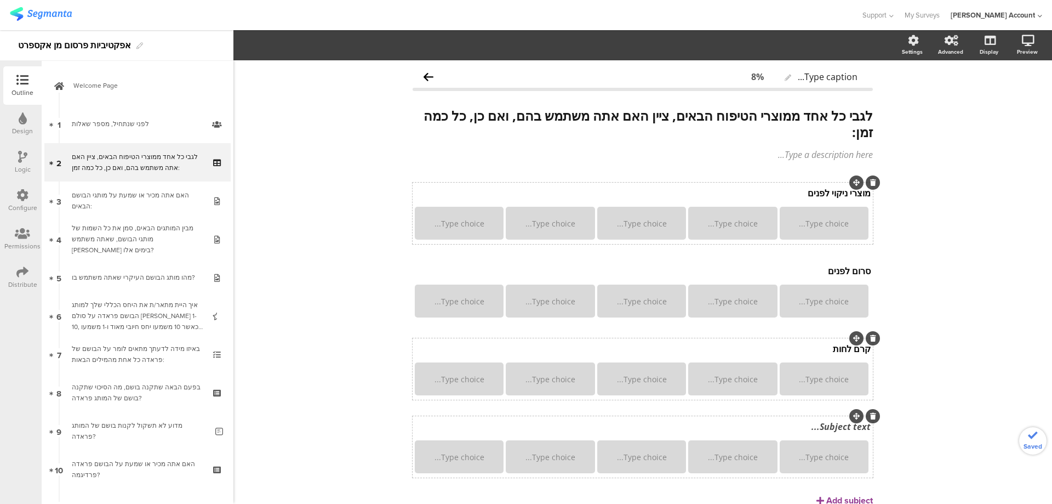
click at [829, 429] on div "Subject text..." at bounding box center [643, 427] width 462 height 18
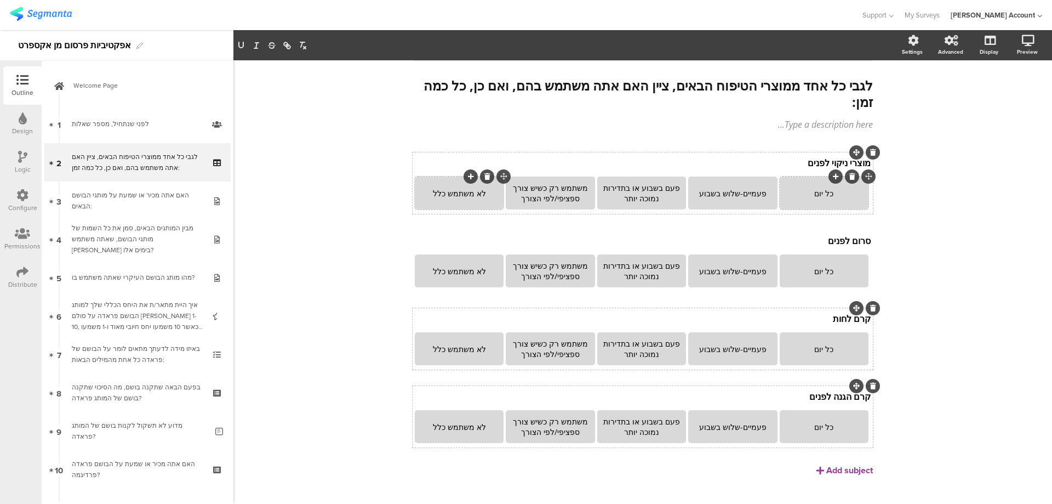
scroll to position [47, 0]
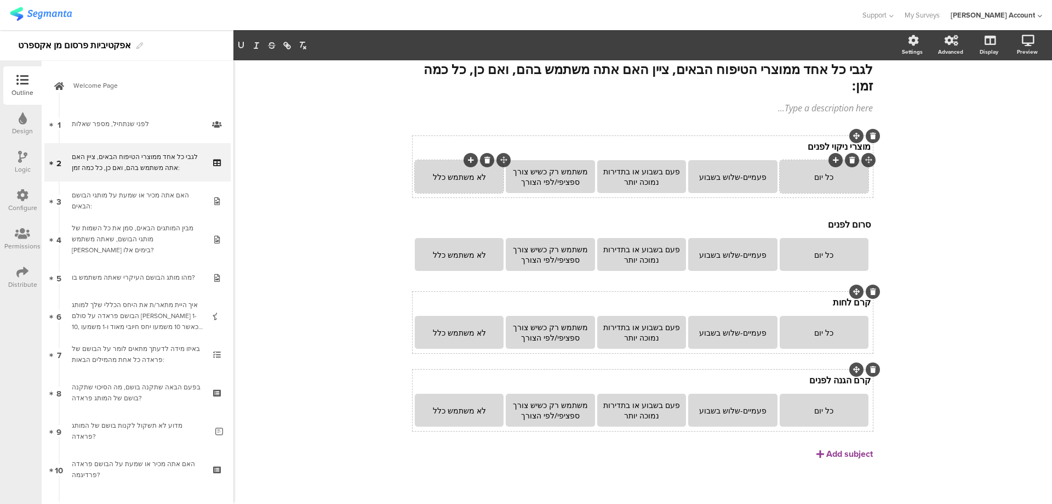
click at [827, 379] on p "קרם הגנה לפנים" at bounding box center [643, 380] width 456 height 12
click at [781, 381] on p "קרם הגנה מפני השמש לפנים" at bounding box center [643, 380] width 456 height 12
drag, startPoint x: 822, startPoint y: 379, endPoint x: 784, endPoint y: 380, distance: 37.8
click at [784, 380] on p "קרם הגנה מפני השמש לפנים" at bounding box center [643, 380] width 456 height 12
click at [813, 376] on p "קרם הגנה ממהשמש לפנים" at bounding box center [643, 380] width 456 height 12
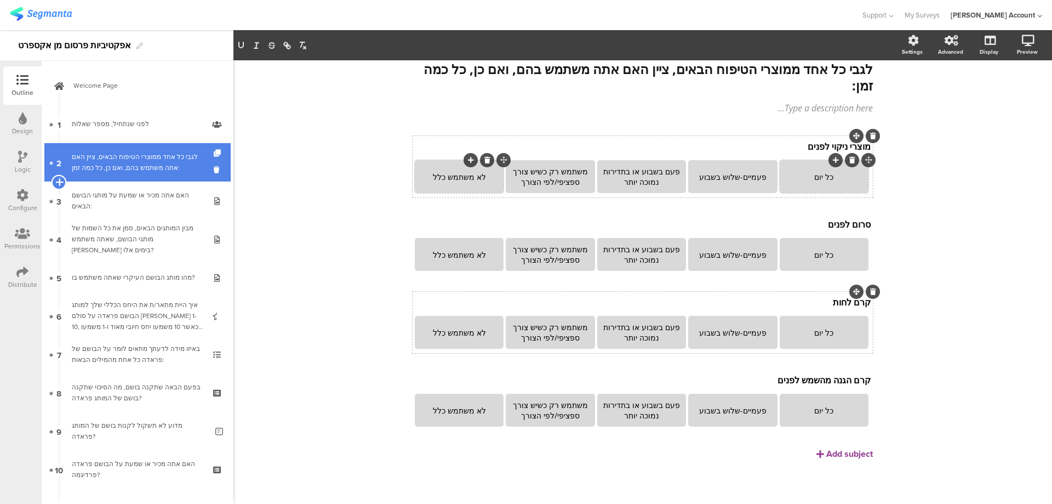
click at [58, 181] on icon at bounding box center [58, 182] width 7 height 10
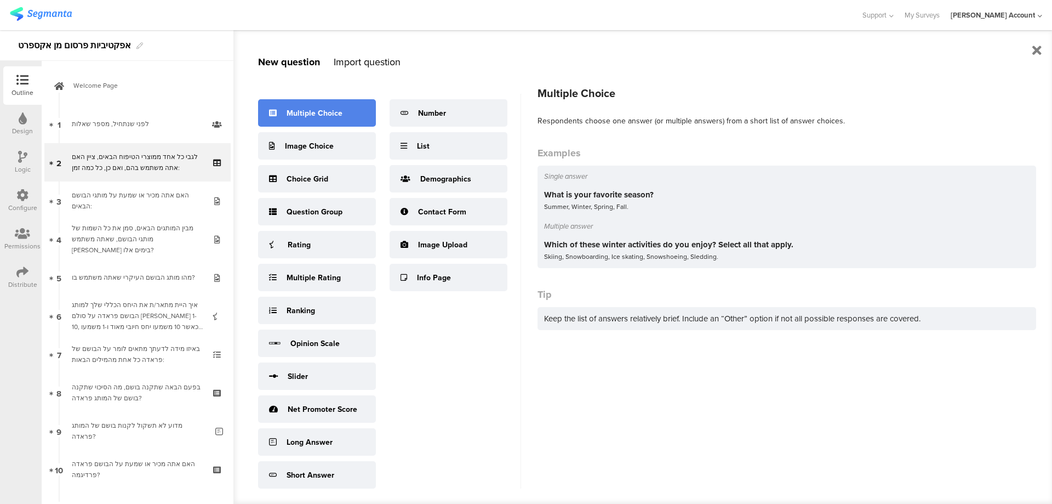
click at [301, 109] on div "Multiple Choice" at bounding box center [315, 113] width 56 height 12
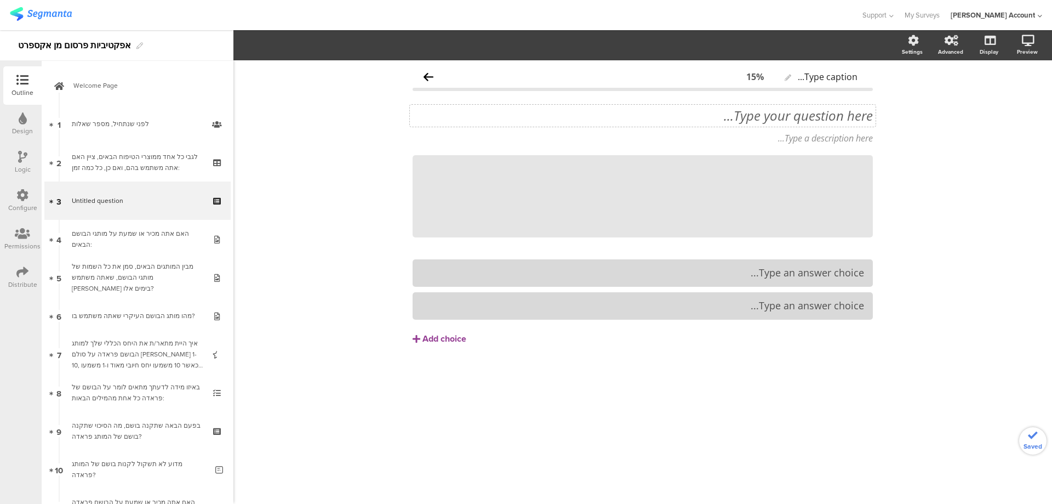
click at [799, 120] on div "Type your question here..." at bounding box center [643, 116] width 466 height 22
click at [856, 116] on p "4. באיזה מוצר ניקוי לפנים אתה משתמש?" at bounding box center [643, 115] width 460 height 16
click at [858, 115] on p "4. באיזה מוצר ניקוי לפנים אתה משתמש?" at bounding box center [643, 115] width 460 height 16
click at [871, 155] on icon at bounding box center [874, 155] width 6 height 7
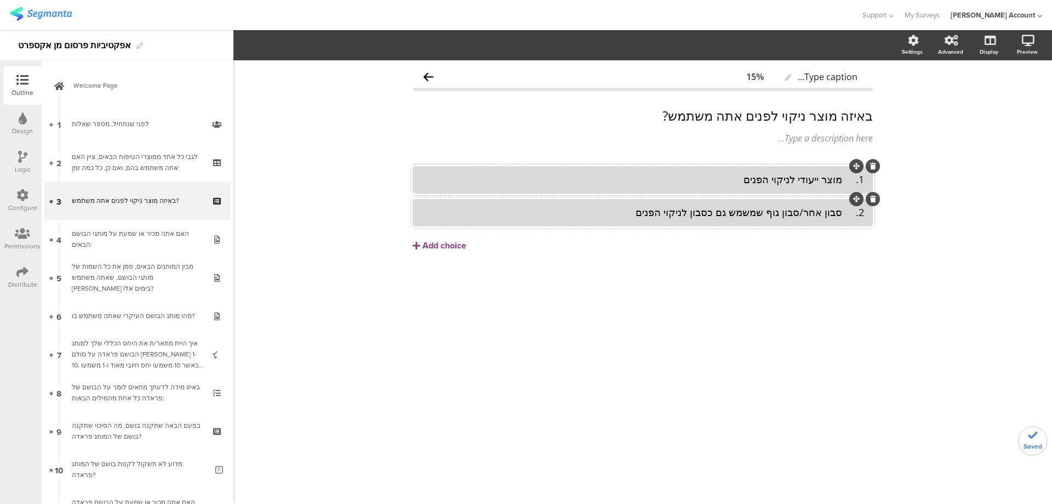
click at [843, 212] on div "2. סבון אחר/סבון גוף שמשמש גם כסבון לניקוי הפנים" at bounding box center [643, 212] width 443 height 13
click at [845, 181] on div "1. מוצר ייעודי לניקוי הפנים" at bounding box center [643, 179] width 443 height 13
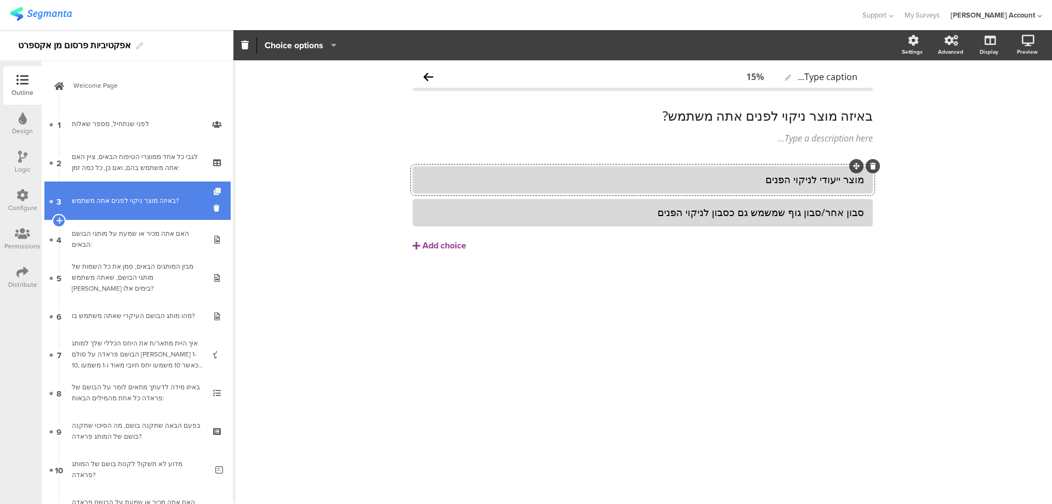
click at [214, 191] on icon at bounding box center [218, 191] width 9 height 7
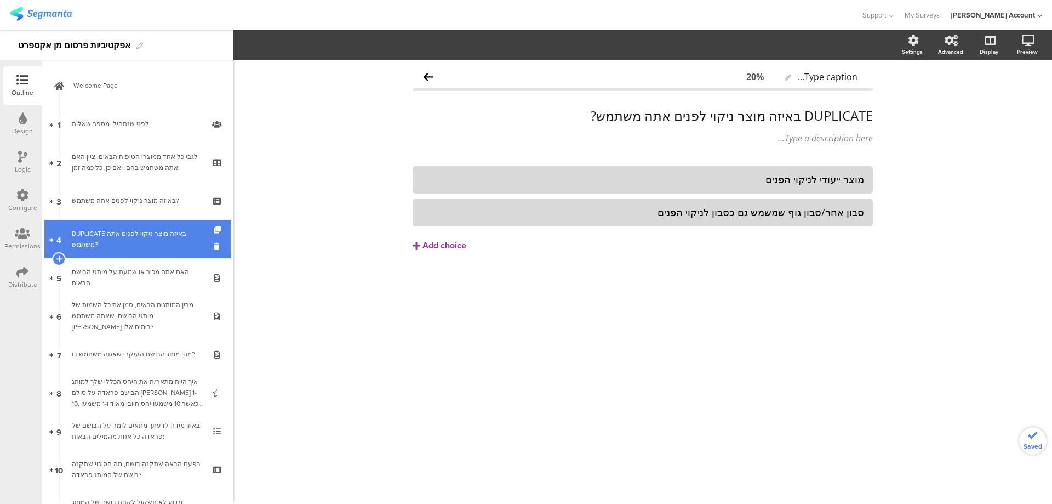
click at [171, 234] on div "DUPLICATE באיזה מוצר ניקוי לפנים אתה משתמש?" at bounding box center [137, 239] width 131 height 22
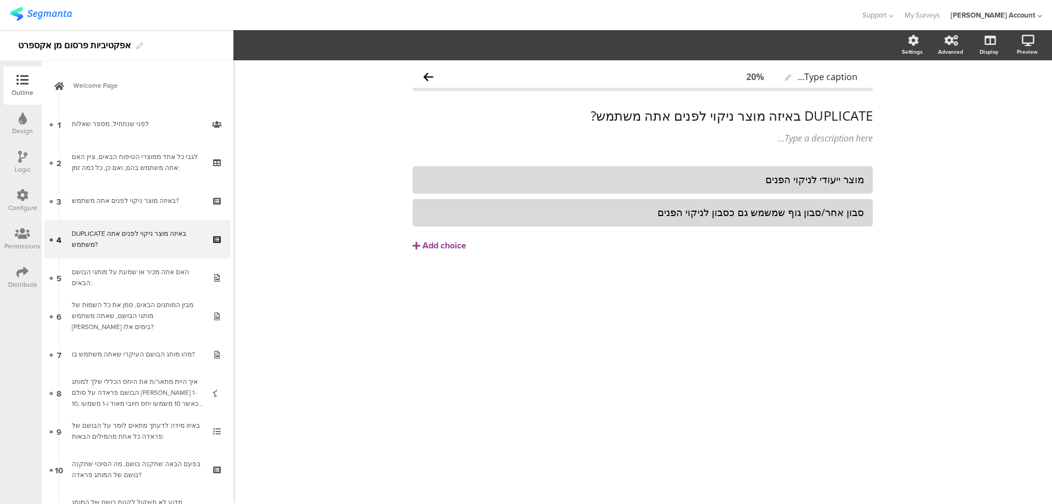
click at [759, 127] on span "DUPLICATE באיזה מוצר ניקוי לפנים אתה משתמש? DUPLICATE באיזה מוצר ניקוי לפנים את…" at bounding box center [643, 125] width 460 height 37
click at [759, 121] on div "DUPLICATE באיזה מוצר ניקוי לפנים אתה משתמש? DUPLICATE באיזה מוצר ניקוי לפנים את…" at bounding box center [643, 116] width 466 height 22
click at [759, 121] on p "DUPLICATE באיזה מוצר ניקוי לפנים אתה משתמש?" at bounding box center [643, 115] width 460 height 16
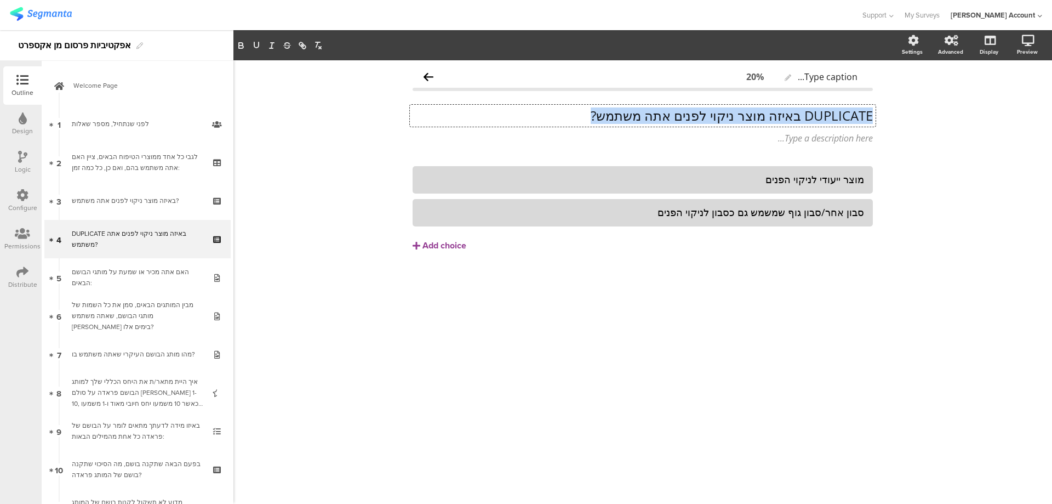
click at [759, 121] on p "DUPLICATE באיזה מוצר ניקוי לפנים אתה משתמש?" at bounding box center [643, 115] width 460 height 16
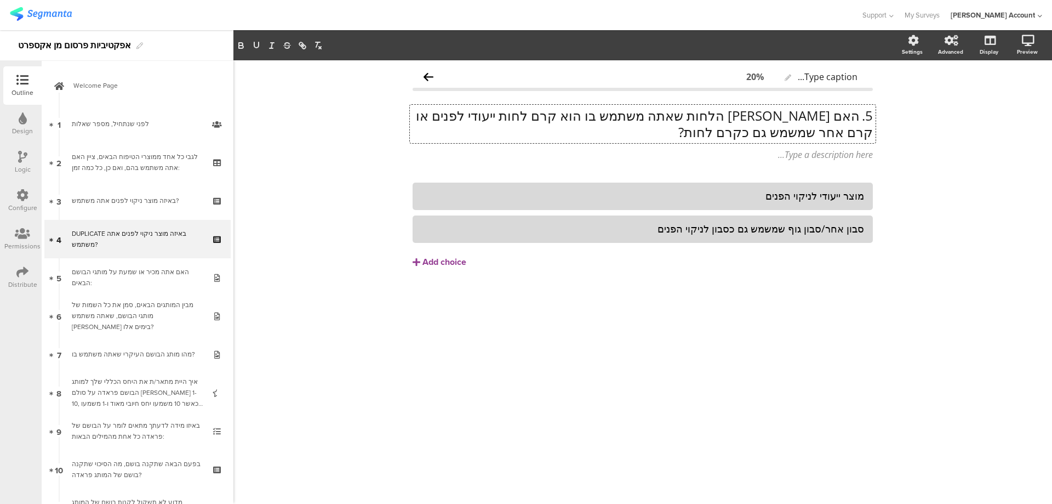
scroll to position [1, 0]
click at [754, 200] on div "מוצר ייעודי לניקוי הפנים" at bounding box center [643, 196] width 443 height 13
paste div
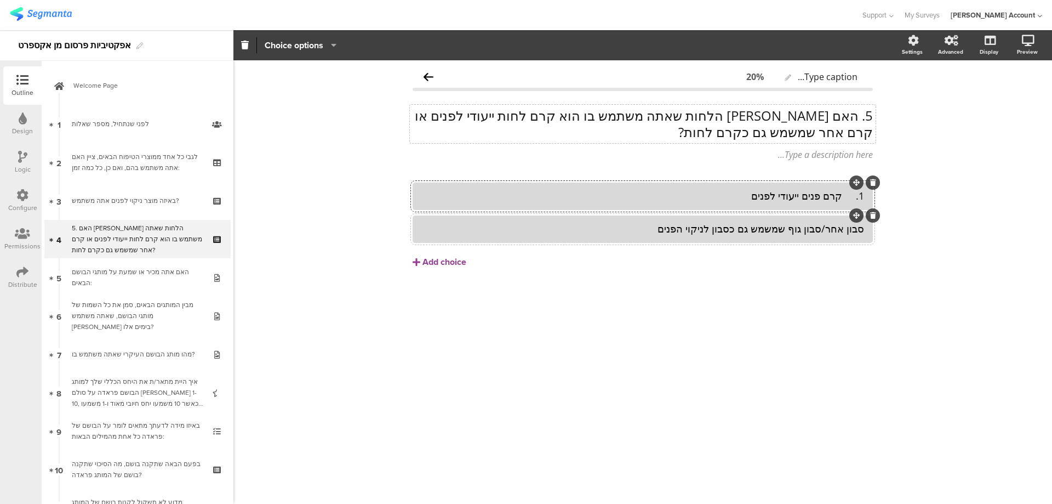
click at [801, 227] on div "סבון אחר/סבון גוף שמשמש גם כסבון לניקוי הפנים" at bounding box center [643, 229] width 443 height 13
copy div "גוף"
click at [801, 227] on div "סבון אחר/סבון גוף שמשמש גם כסבון לניקוי הפנים" at bounding box center [643, 229] width 443 height 13
paste div
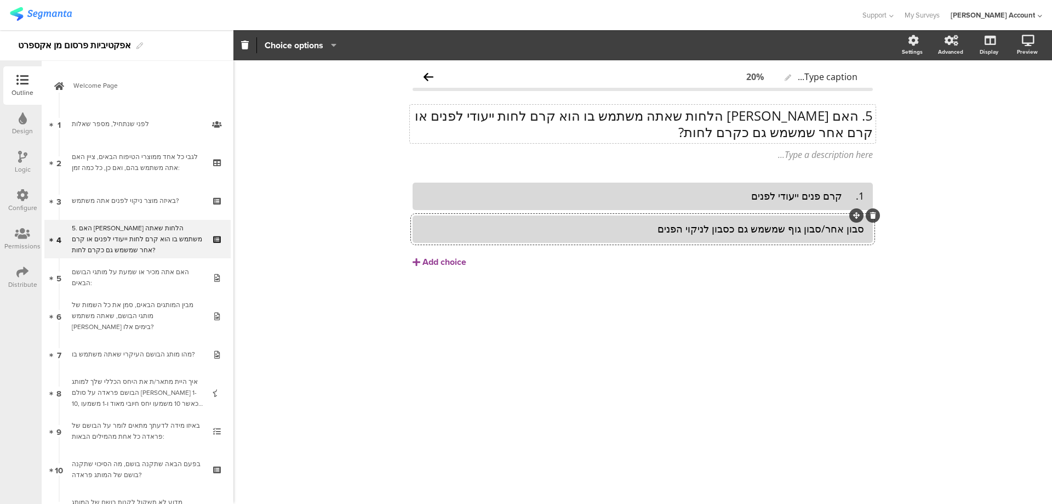
click at [809, 231] on div "סבון אחר/סבון גוף שמשמש גם כסבון לניקוי הפנים" at bounding box center [643, 229] width 443 height 13
click at [456, 260] on div "Add choice" at bounding box center [445, 263] width 44 height 12
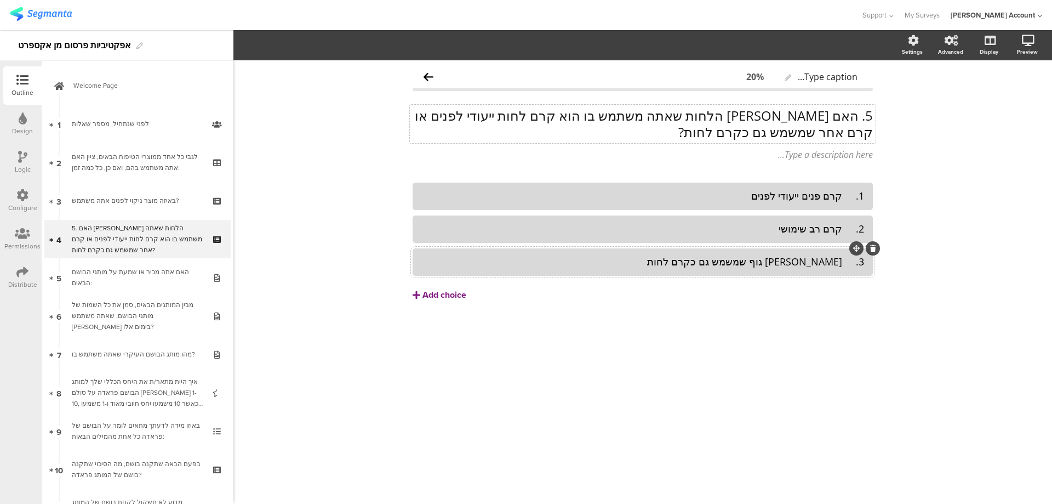
click at [459, 292] on div "Add choice" at bounding box center [445, 295] width 44 height 12
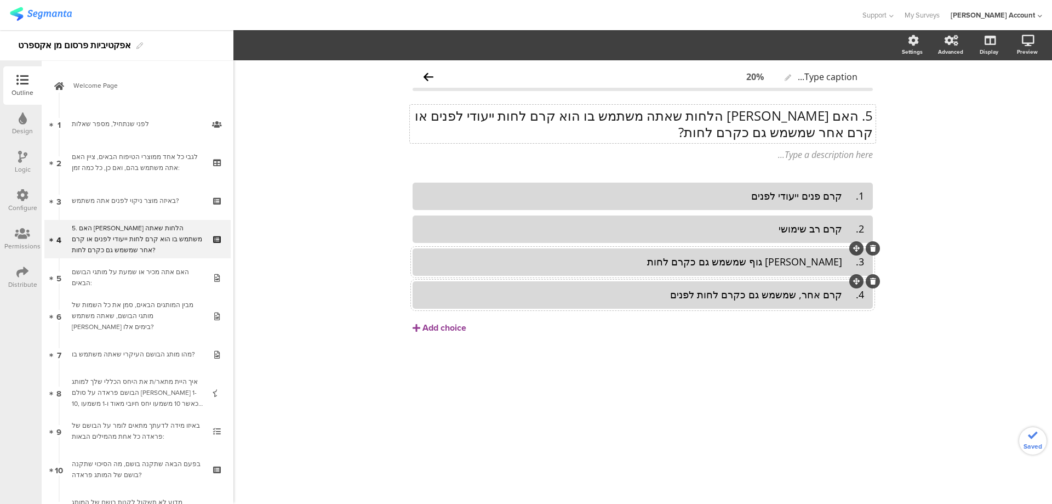
click at [844, 295] on div "4. קרם אחר, שמשמש גם כקרם לחות לפנים" at bounding box center [643, 294] width 443 height 13
click at [849, 263] on div "3. קרם גוף שמשמש גם כקרם לחות" at bounding box center [643, 261] width 443 height 13
click at [848, 231] on div "2. קרם רב שימושי" at bounding box center [643, 229] width 443 height 13
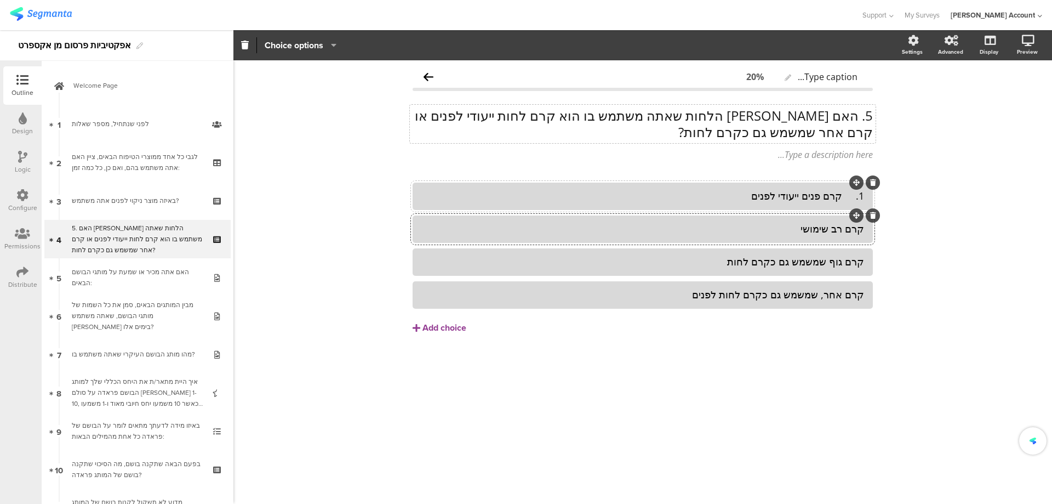
click at [847, 196] on div "1. קרם פנים ייעודי לפנים" at bounding box center [643, 196] width 443 height 13
click at [855, 112] on div "5. האם קרם הלחות שאתה משתמש בו הוא קרם לחות ייעודי לפנים או קרם אחר שמשמש גם כק…" at bounding box center [643, 124] width 466 height 38
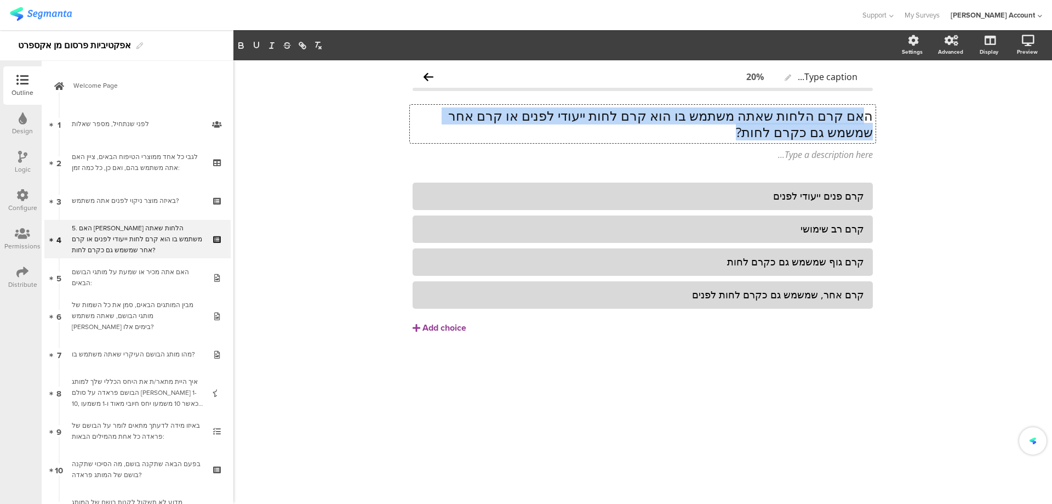
drag, startPoint x: 869, startPoint y: 113, endPoint x: 771, endPoint y: 137, distance: 101.0
click at [771, 137] on p "האם קרם הלחות שאתה משתמש בו הוא קרם לחות ייעודי לפנים או קרם אחר שמשמש גם כקרם …" at bounding box center [643, 123] width 460 height 33
click at [777, 131] on p "האם קרם הלחות שאתה משתמש בו הוא קרם לחות ייעודי לפנים או קרם אחר שמשמש גם כקרם …" at bounding box center [643, 123] width 460 height 33
drag, startPoint x: 777, startPoint y: 131, endPoint x: 873, endPoint y: 113, distance: 97.6
click at [873, 113] on div "האם קרם הלחות שאתה משתמש בו הוא קרם לחות ייעודי לפנים או קרם אחר שמשמש גם כקרם …" at bounding box center [643, 124] width 466 height 38
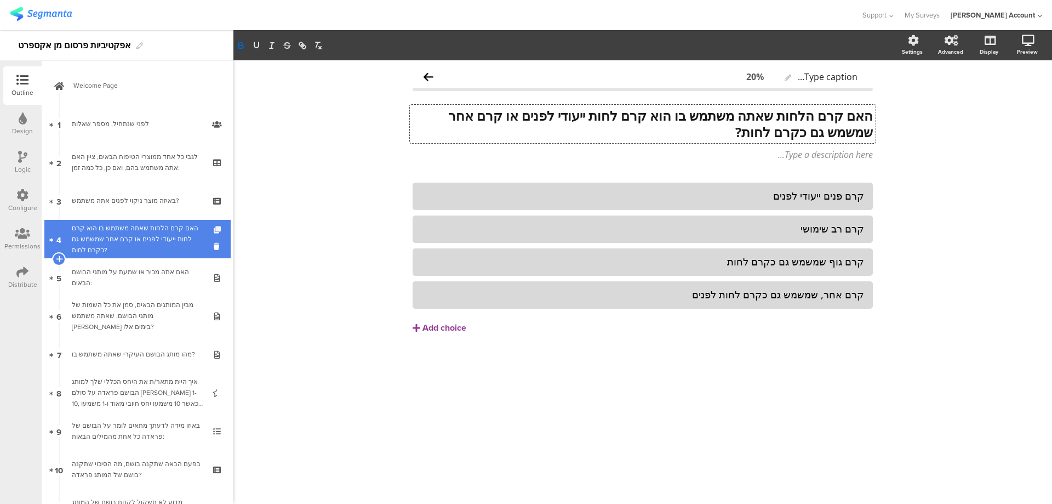
click at [214, 227] on icon at bounding box center [218, 229] width 9 height 7
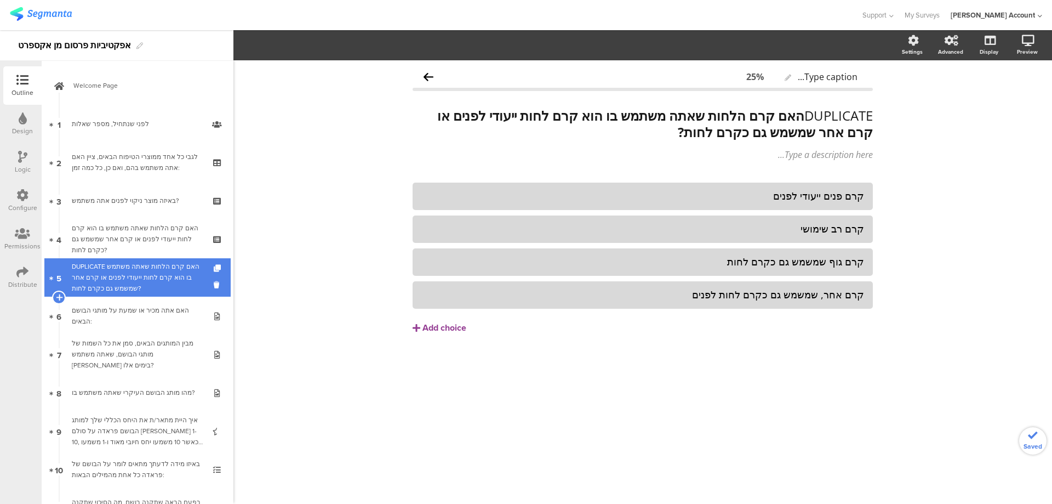
click at [168, 272] on div "DUPLICATE האם קרם הלחות שאתה משתמש בו הוא קרם לחות ייעודי לפנים או קרם אחר שמשמ…" at bounding box center [137, 277] width 131 height 33
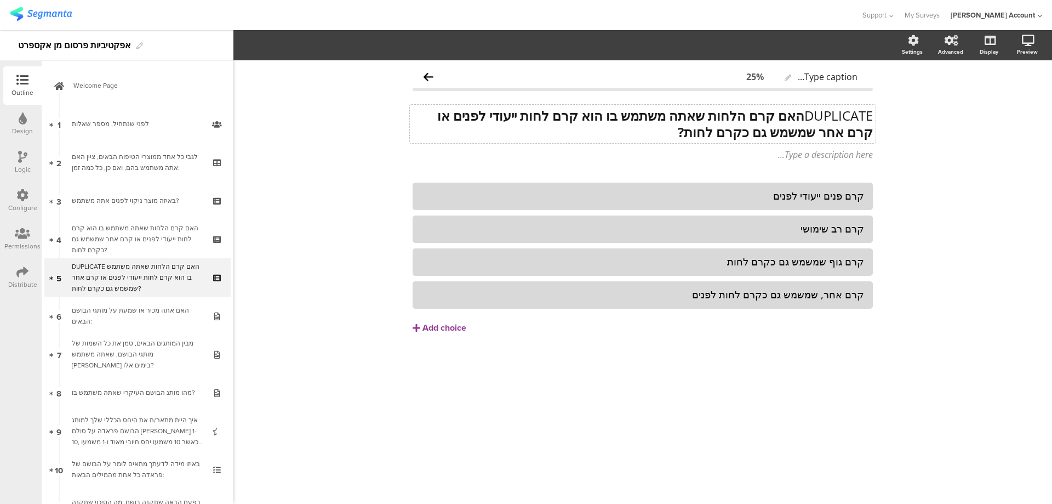
click at [776, 124] on div "DUPLICATE האם קרם הלחות שאתה משתמש בו הוא קרם לחות ייעודי לפנים או קרם אחר שמשמ…" at bounding box center [643, 124] width 466 height 38
click at [776, 124] on strong "האם קרם הלחות שאתה משתמש בו הוא קרם לחות ייעודי לפנים או קרם אחר שמשמש גם כקרם …" at bounding box center [653, 123] width 439 height 35
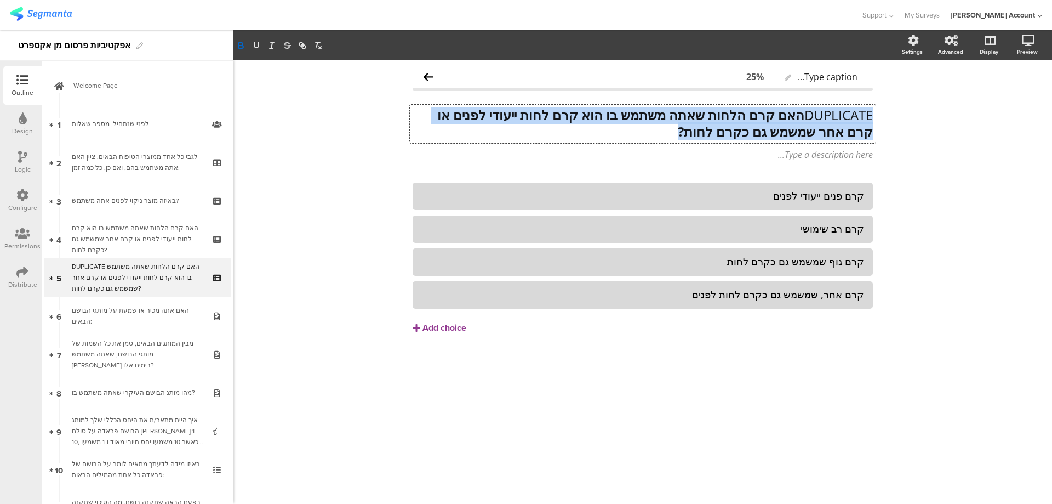
click at [776, 124] on strong "האם קרם הלחות שאתה משתמש בו הוא קרם לחות ייעודי לפנים או קרם אחר שמשמש גם כקרם …" at bounding box center [653, 123] width 439 height 35
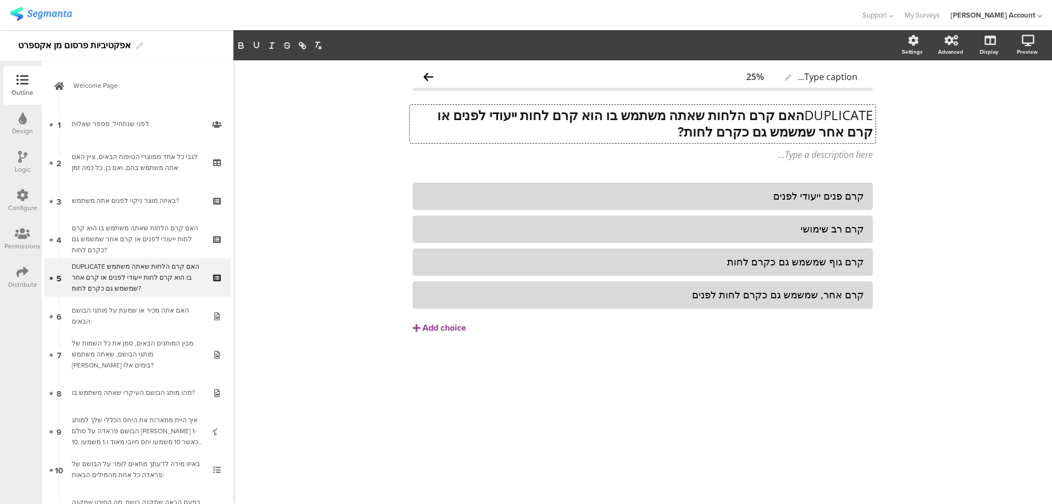
scroll to position [0, 0]
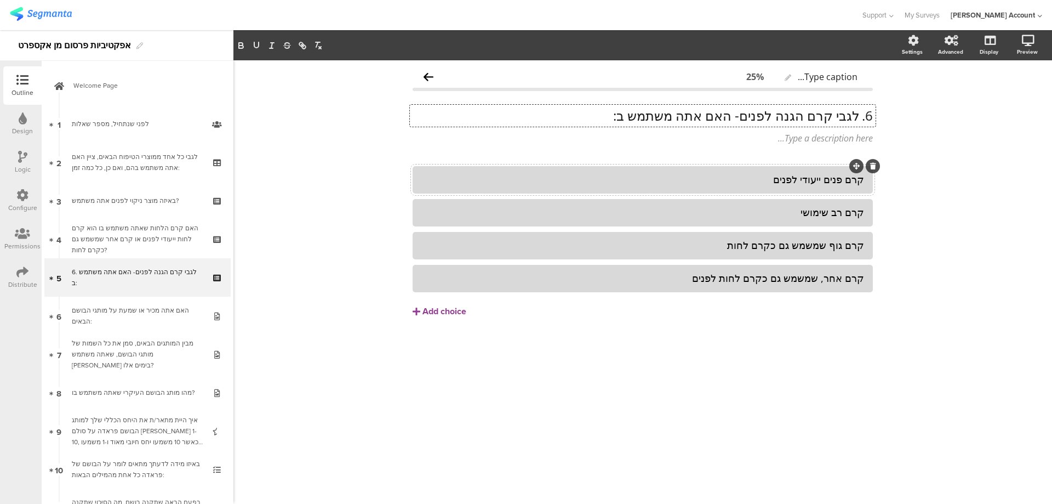
click at [769, 179] on div "קרם פנים ייעודי לפנים" at bounding box center [643, 179] width 443 height 13
paste div
click at [847, 201] on div at bounding box center [643, 212] width 460 height 27
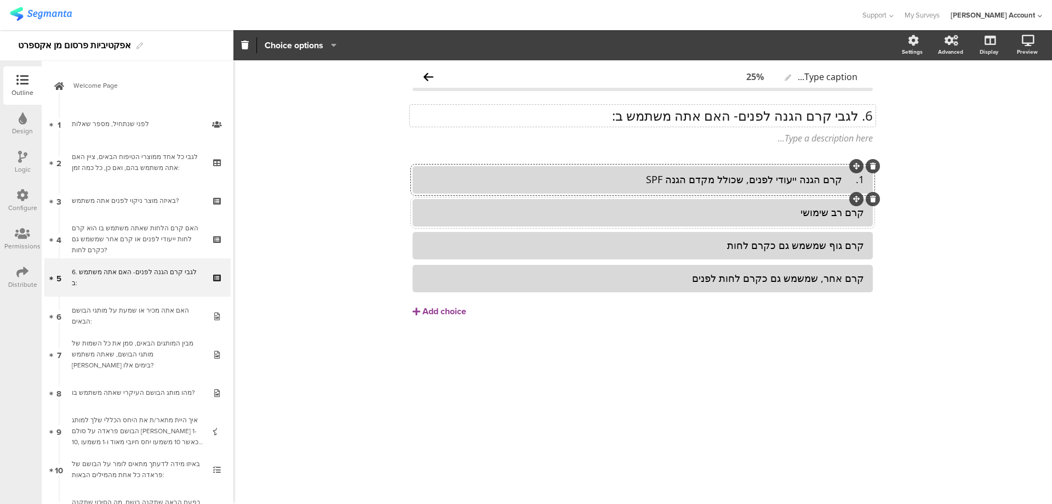
click at [846, 201] on div at bounding box center [643, 212] width 460 height 27
click at [835, 209] on div "קרם רב שימושי" at bounding box center [643, 212] width 443 height 13
paste div
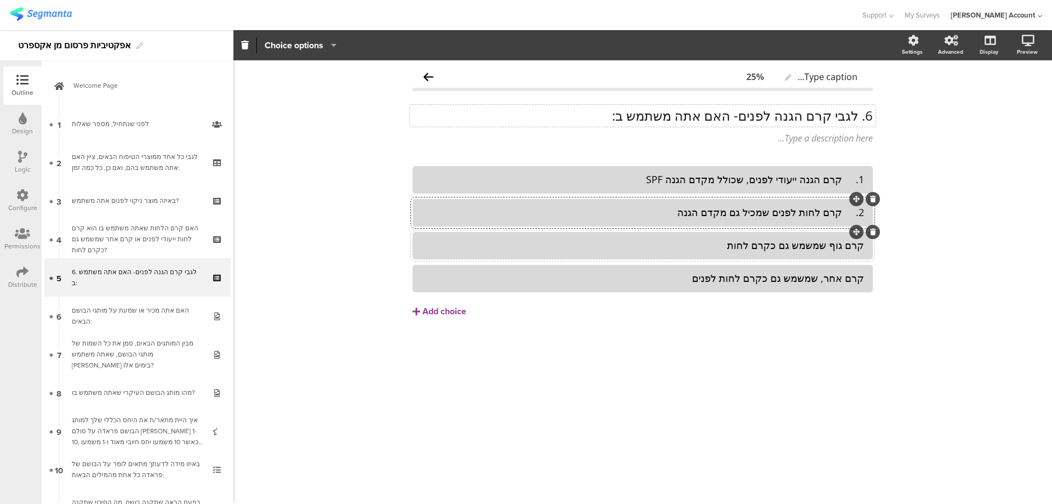
click at [828, 241] on div "קרם גוף שמשמש גם כקרם לחות" at bounding box center [643, 245] width 443 height 13
click at [874, 233] on icon at bounding box center [874, 232] width 6 height 7
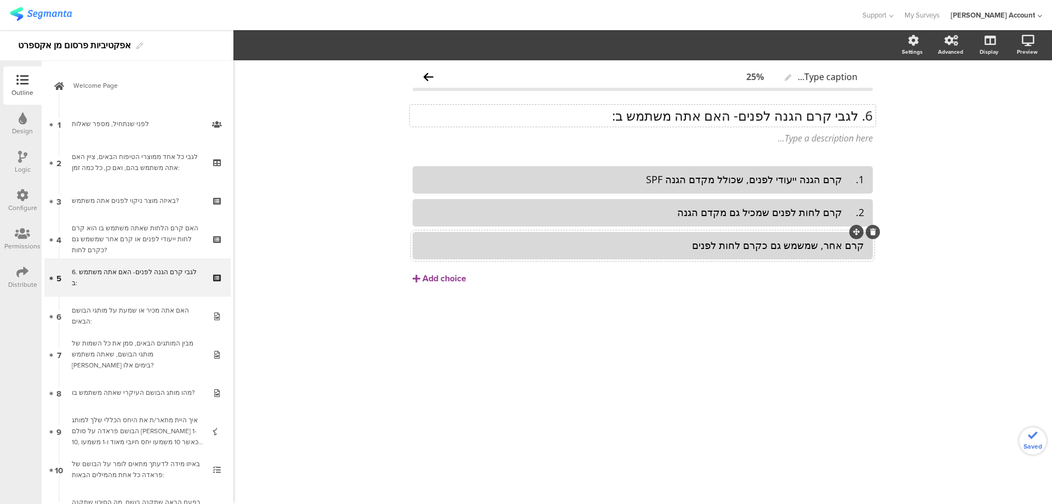
click at [851, 248] on div "קרם אחר, שמשמש גם כקרם לחות לפנים" at bounding box center [643, 245] width 443 height 13
click at [872, 235] on icon at bounding box center [874, 232] width 6 height 7
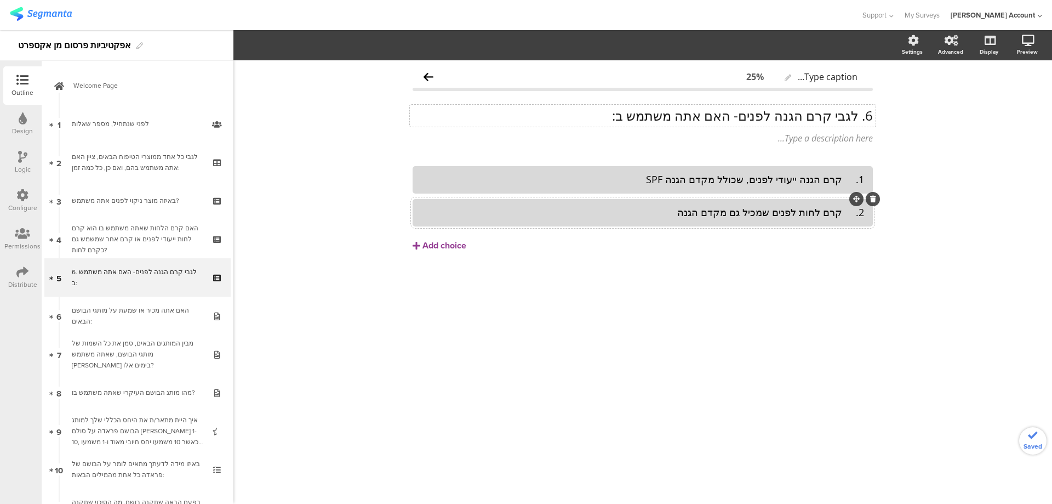
click at [849, 213] on div "2. קרם לחות לפנים שמכיל גם מקדם הגנה" at bounding box center [643, 212] width 443 height 13
click at [846, 181] on div "1. קרם הגנה ייעודי לפנים, שכולל מקדם הגנה SPF" at bounding box center [643, 179] width 443 height 13
click at [846, 180] on div "1קרם הגנה ייעודי לפנים, שכולל מקדם הגנה SPF" at bounding box center [643, 179] width 443 height 13
click at [796, 112] on div "6. לגבי קרם הגנה לפנים- האם אתה משתמש ב: 6. לגבי קרם הגנה לפנים- האם אתה משתמש …" at bounding box center [643, 116] width 466 height 22
click at [796, 112] on p "6. לגבי קרם הגנה לפנים- האם אתה משתמש ב:" at bounding box center [643, 115] width 460 height 16
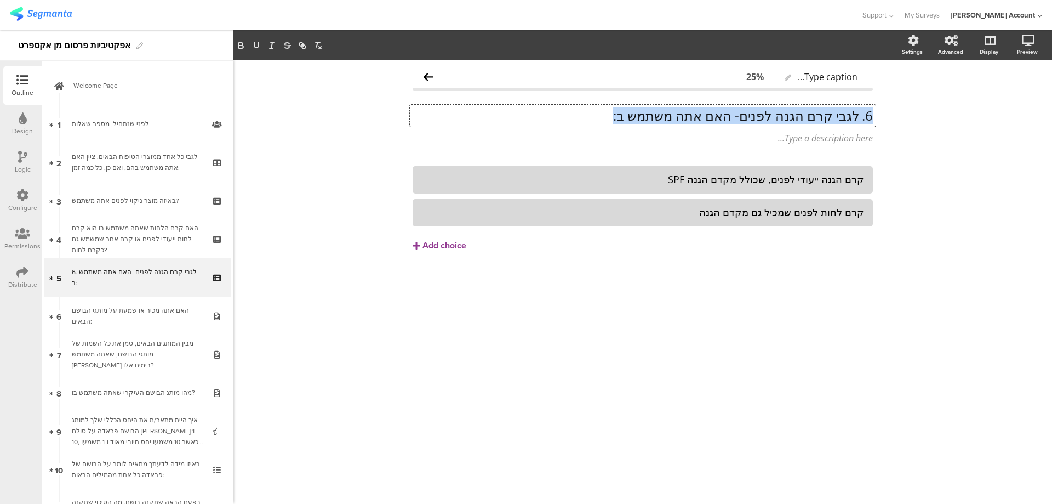
click at [796, 112] on p "6. לגבי קרם הגנה לפנים- האם אתה משתמש ב:" at bounding box center [643, 115] width 460 height 16
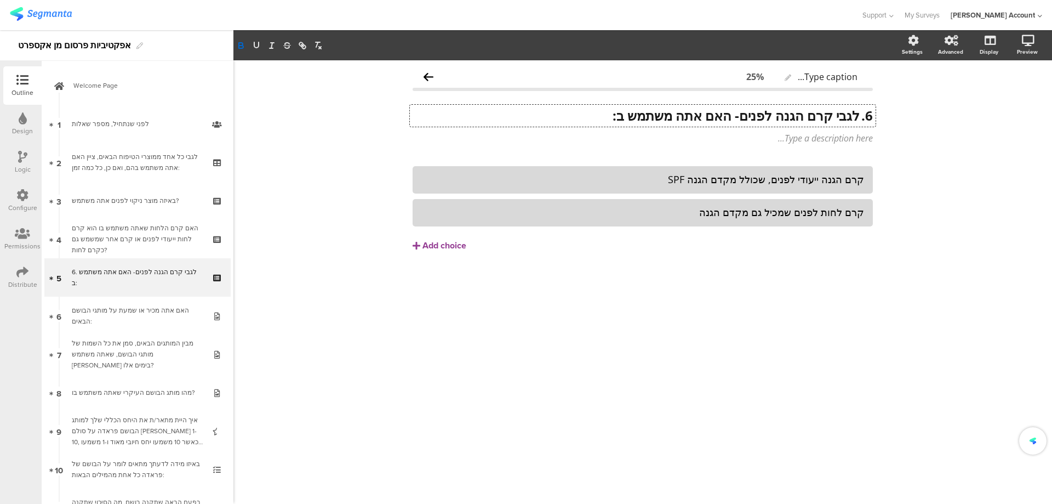
click at [859, 117] on strong "6. לגבי קרם הגנה לפנים- האם אתה משתמש ב:" at bounding box center [743, 115] width 260 height 18
